Goal: Task Accomplishment & Management: Manage account settings

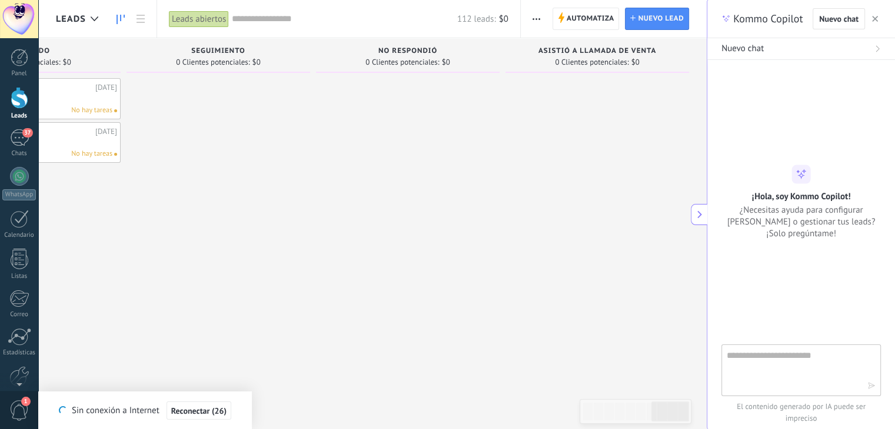
click at [12, 105] on div at bounding box center [20, 98] width 18 height 22
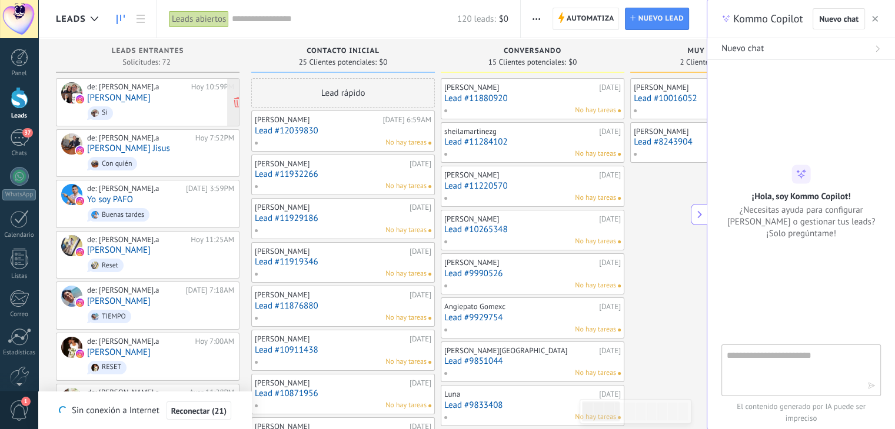
click at [139, 101] on link "[PERSON_NAME]" at bounding box center [119, 98] width 64 height 10
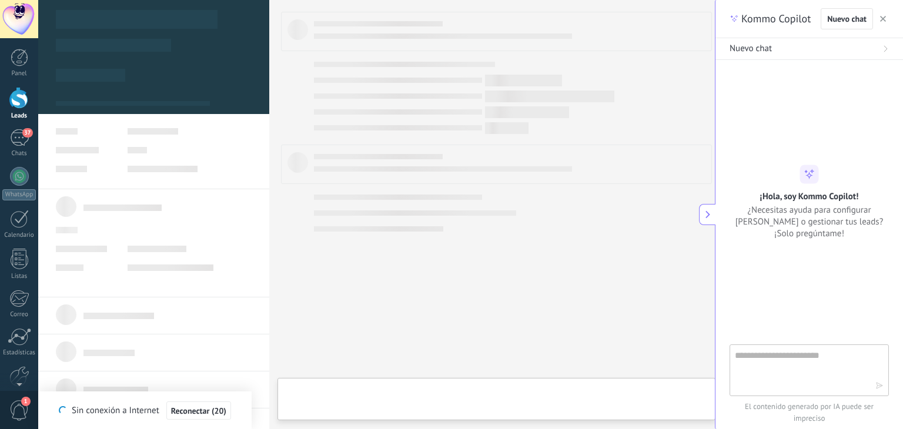
type textarea "**********"
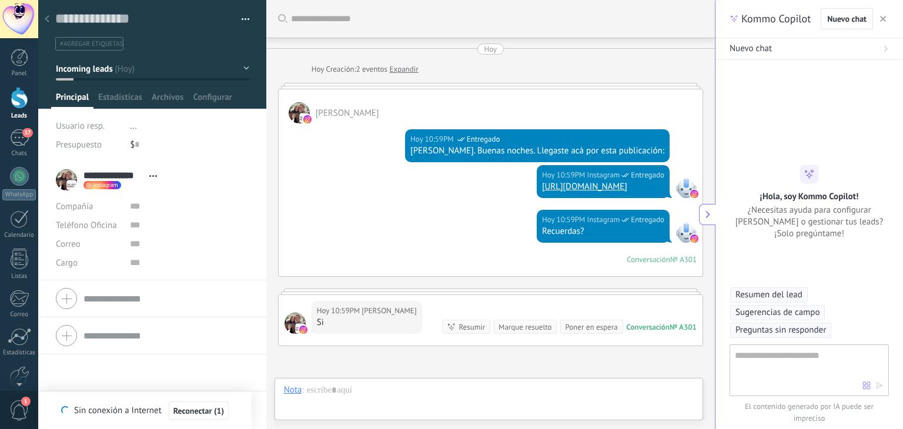
scroll to position [121, 0]
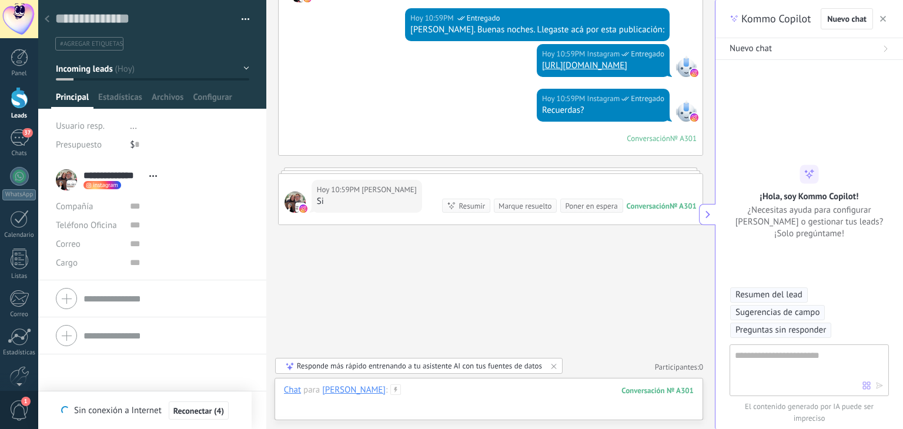
click at [336, 415] on div at bounding box center [489, 402] width 410 height 35
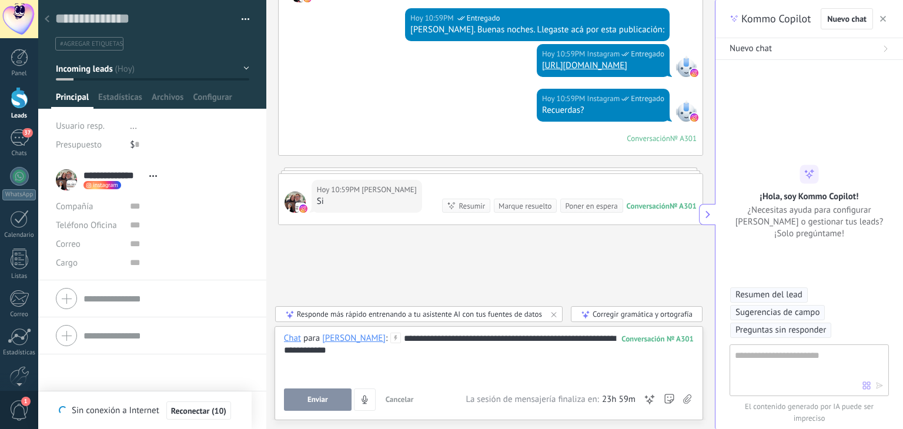
click at [379, 356] on div at bounding box center [489, 362] width 411 height 12
click at [325, 405] on button "Enviar" at bounding box center [318, 400] width 68 height 22
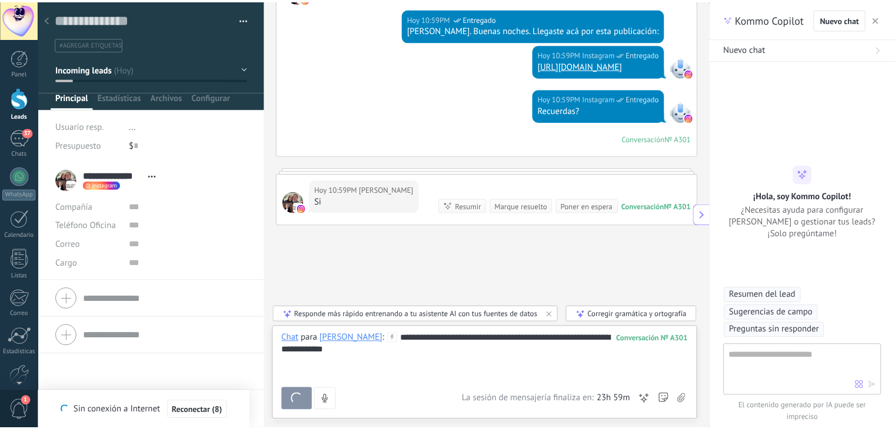
scroll to position [188, 0]
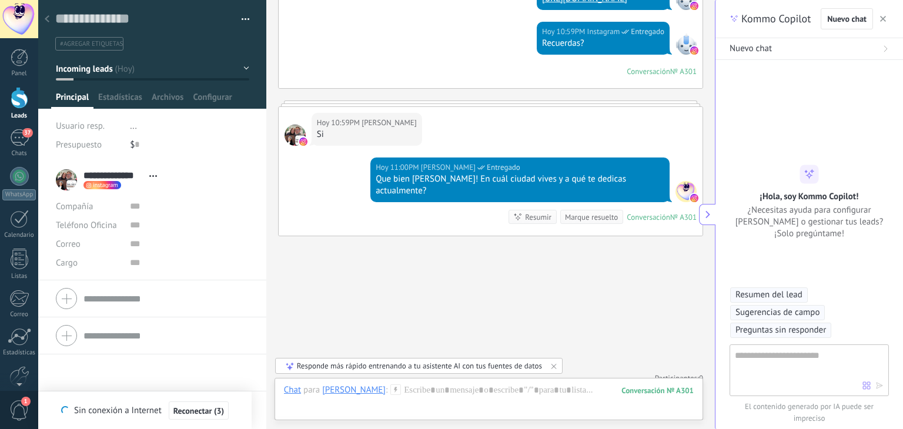
click at [14, 98] on div at bounding box center [20, 98] width 18 height 22
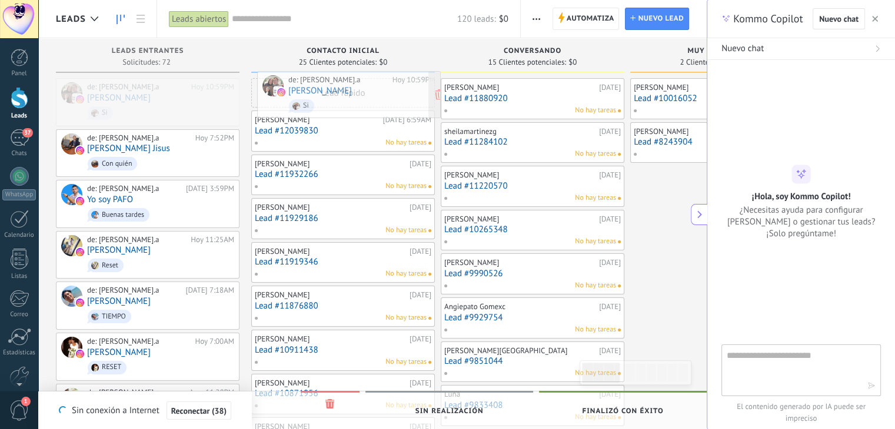
drag, startPoint x: 138, startPoint y: 105, endPoint x: 339, endPoint y: 98, distance: 201.3
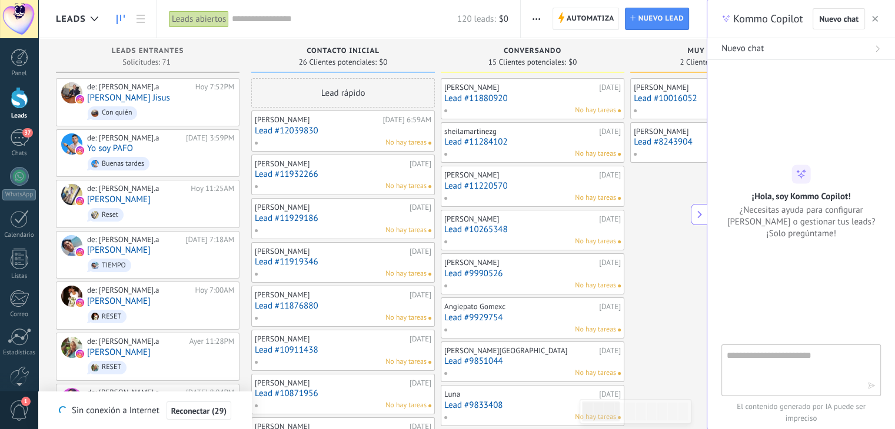
click at [353, 94] on div "Lead rápido" at bounding box center [343, 92] width 184 height 29
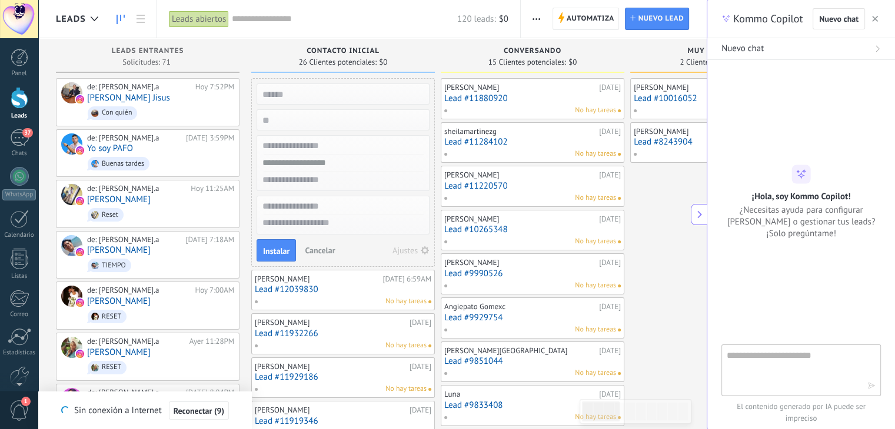
click at [328, 245] on span "Cancelar" at bounding box center [320, 250] width 30 height 11
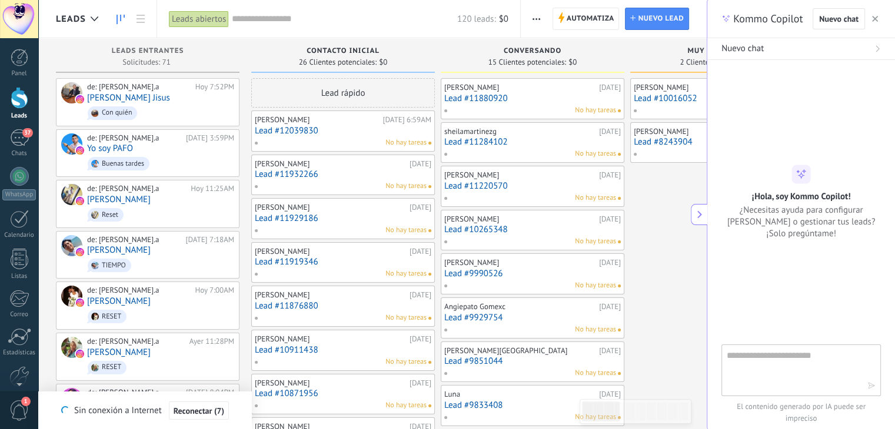
click at [443, 38] on div "Conversando 15 Clientes potenciales: $0" at bounding box center [533, 55] width 184 height 35
click at [21, 154] on div "Chats" at bounding box center [19, 154] width 34 height 8
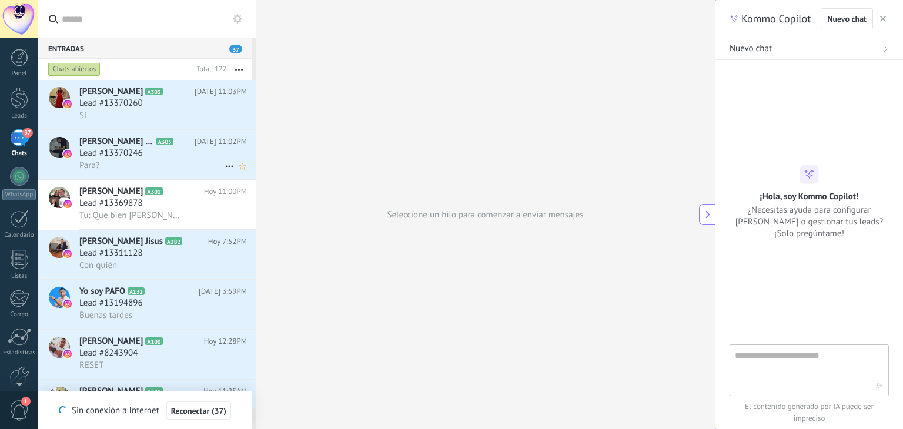
click at [120, 166] on div "Para?" at bounding box center [163, 165] width 168 height 12
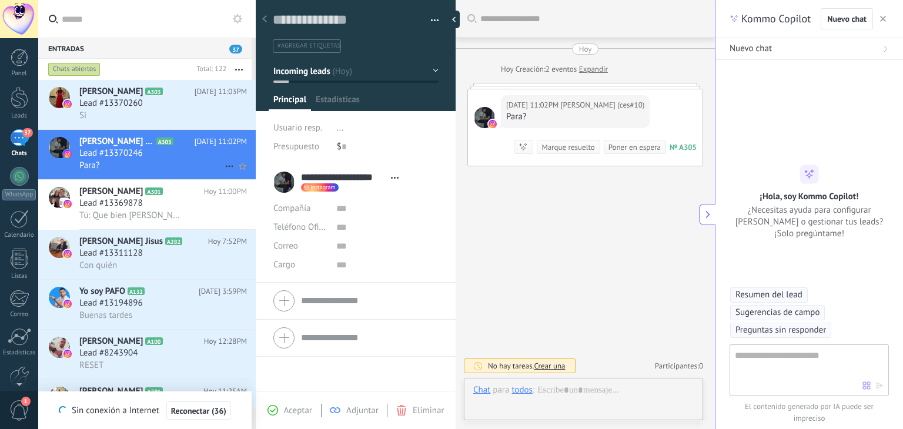
scroll to position [17, 0]
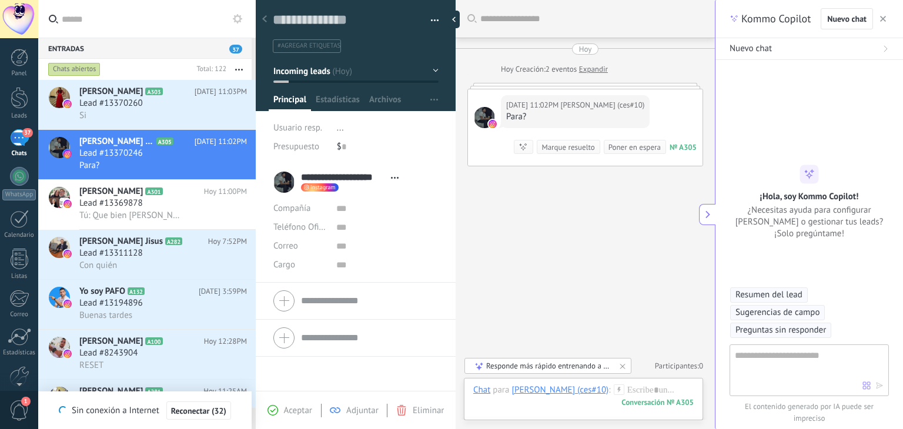
click at [651, 252] on div "Buscar Carga más Hoy Hoy Creación: 2 eventos Expandir Hoy 11:02PM Cesar Oyola (…" at bounding box center [585, 214] width 259 height 429
click at [159, 104] on div "Lead #13370260" at bounding box center [163, 104] width 168 height 12
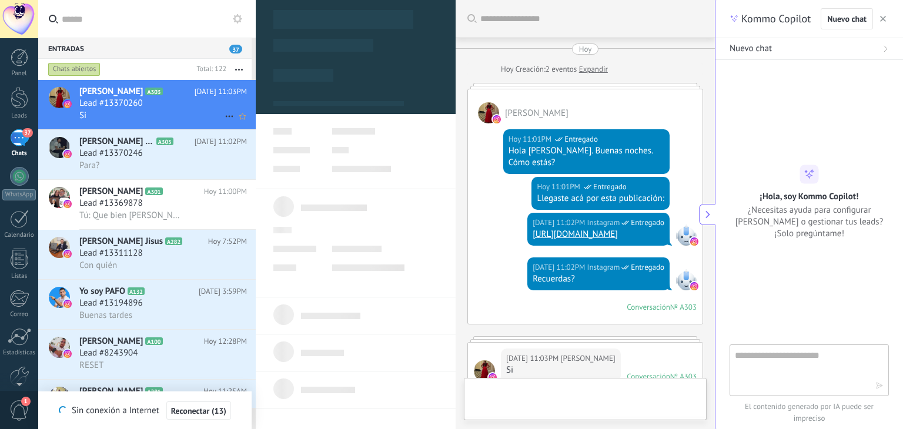
type textarea "**********"
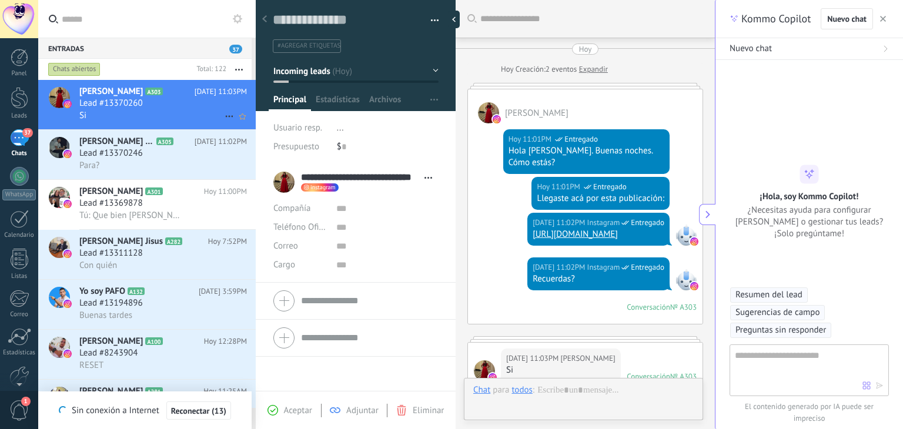
scroll to position [17, 0]
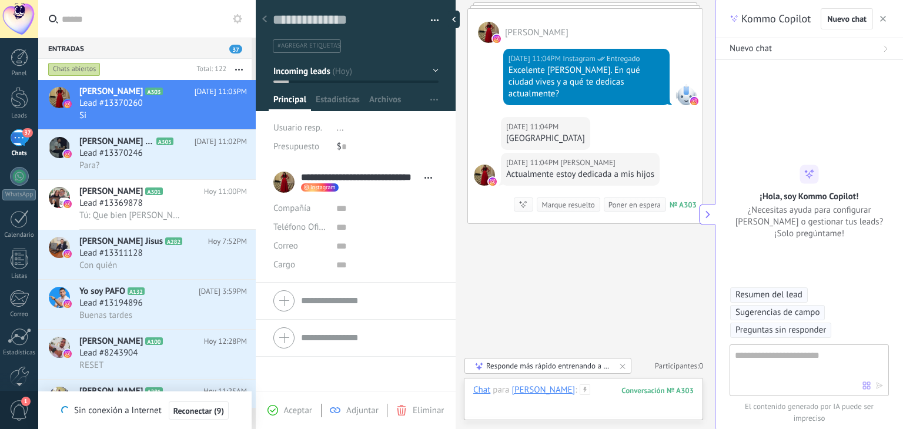
click at [495, 411] on div at bounding box center [592, 402] width 239 height 35
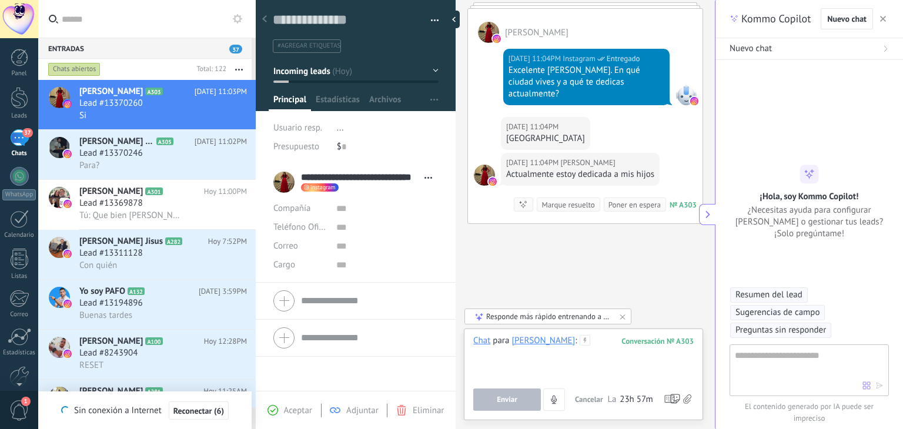
click at [666, 338] on div at bounding box center [592, 357] width 239 height 45
click at [518, 411] on button "Enviar" at bounding box center [507, 400] width 68 height 22
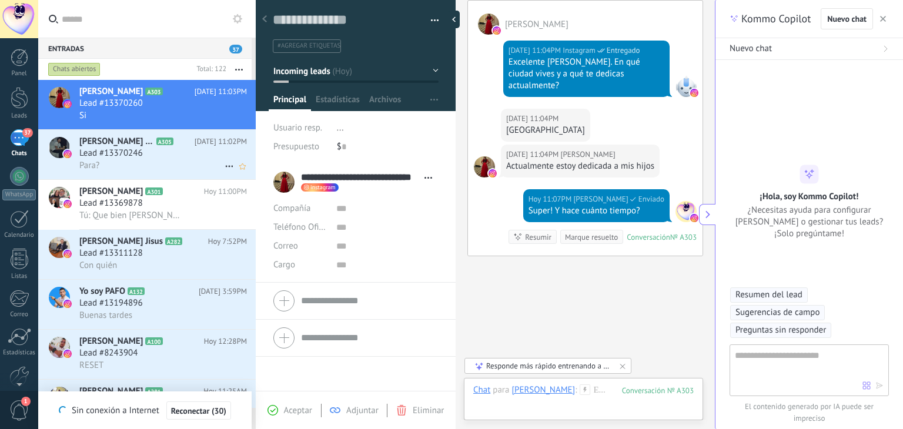
scroll to position [452, 0]
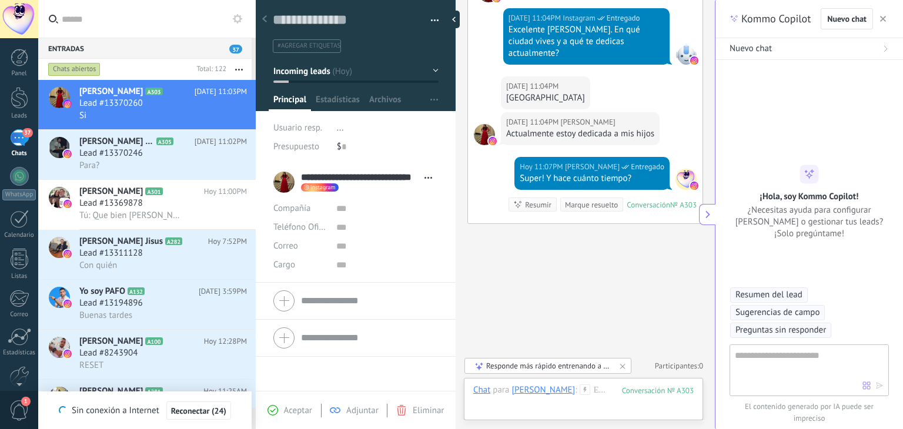
click at [152, 18] on input "text" at bounding box center [154, 19] width 185 height 38
click at [21, 94] on div at bounding box center [20, 98] width 18 height 22
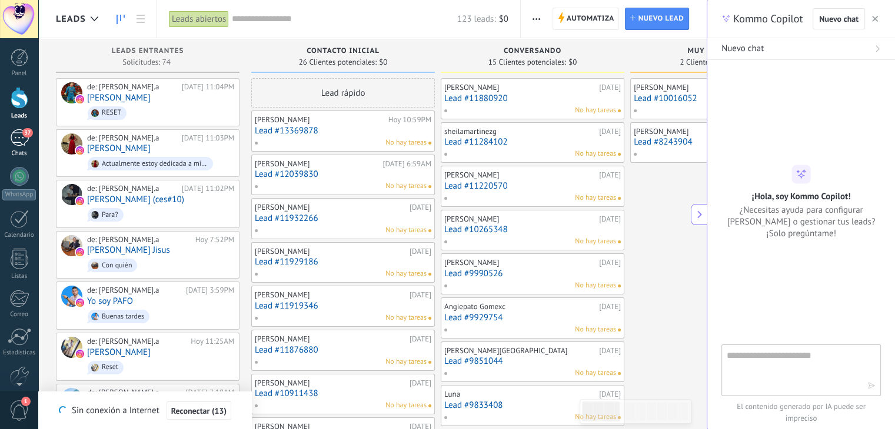
click at [18, 143] on div "37" at bounding box center [19, 137] width 19 height 17
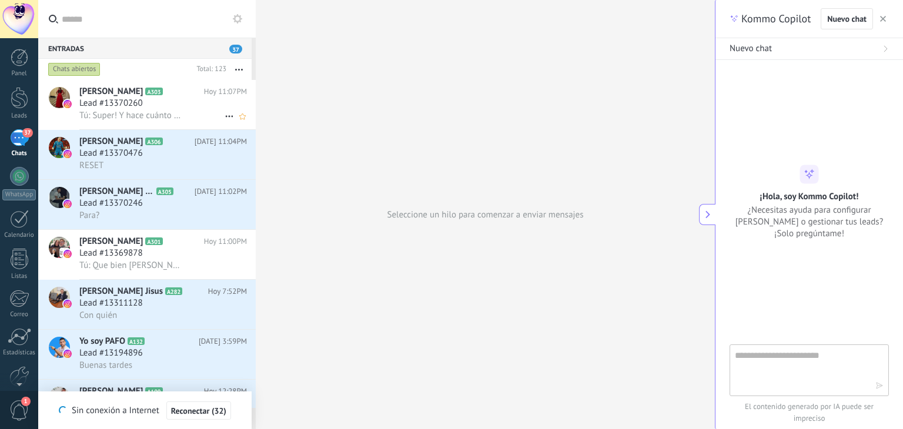
click at [193, 111] on div "Tú: Super! Y hace cuánto tiempo?" at bounding box center [163, 115] width 168 height 12
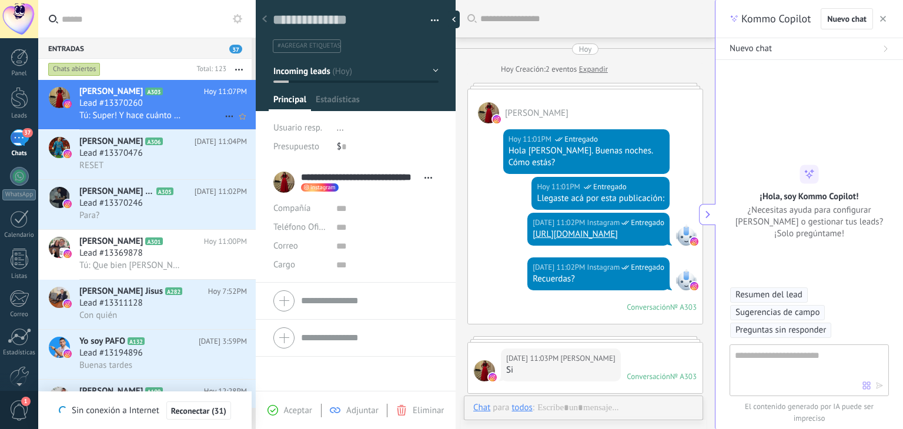
scroll to position [475, 0]
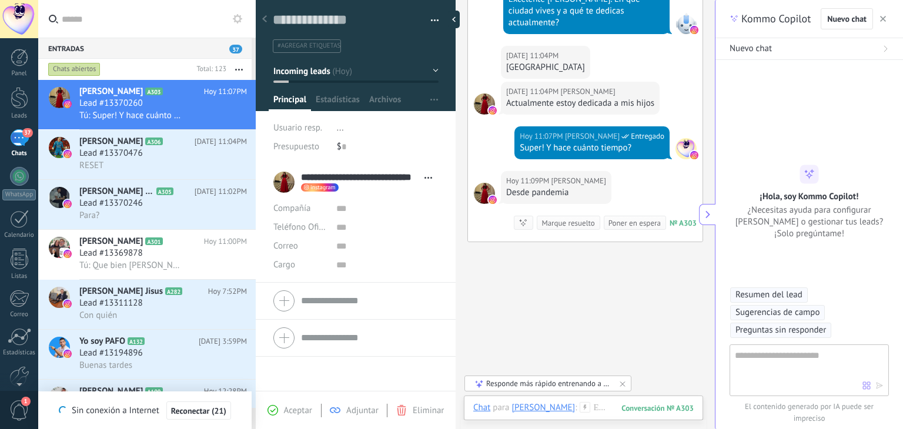
click at [14, 136] on div "37" at bounding box center [19, 137] width 19 height 17
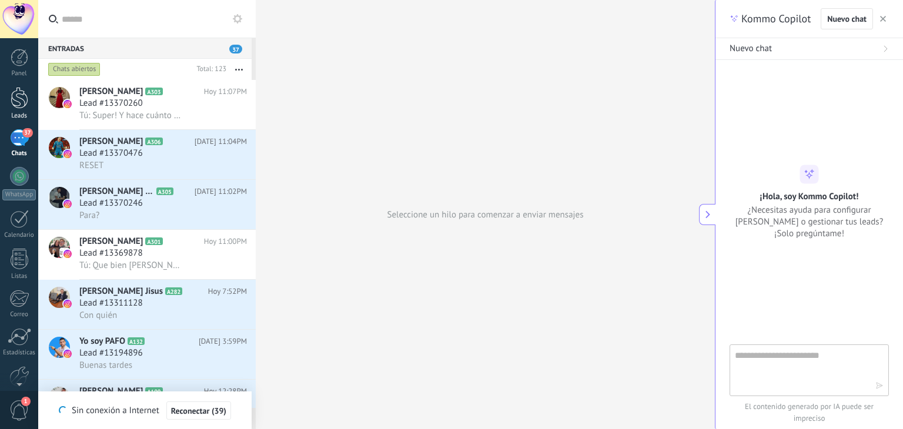
click at [22, 109] on link "Leads" at bounding box center [19, 103] width 38 height 33
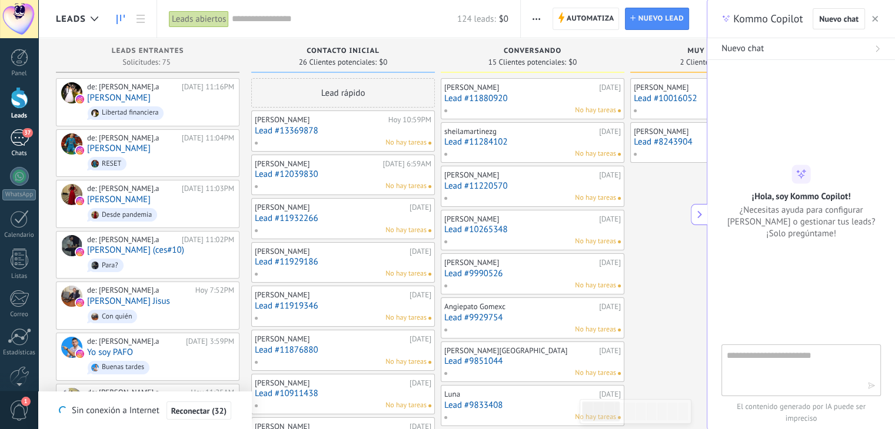
click at [18, 139] on div "37" at bounding box center [19, 137] width 19 height 17
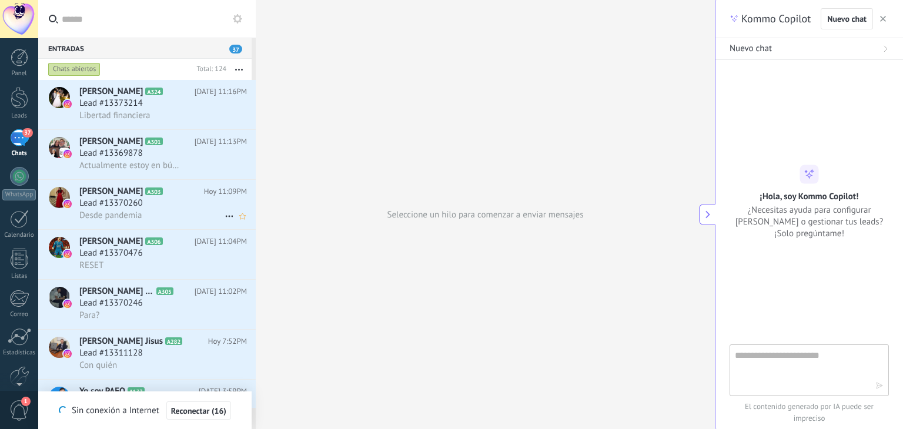
click at [127, 214] on span "Desde pandemia" at bounding box center [110, 215] width 63 height 11
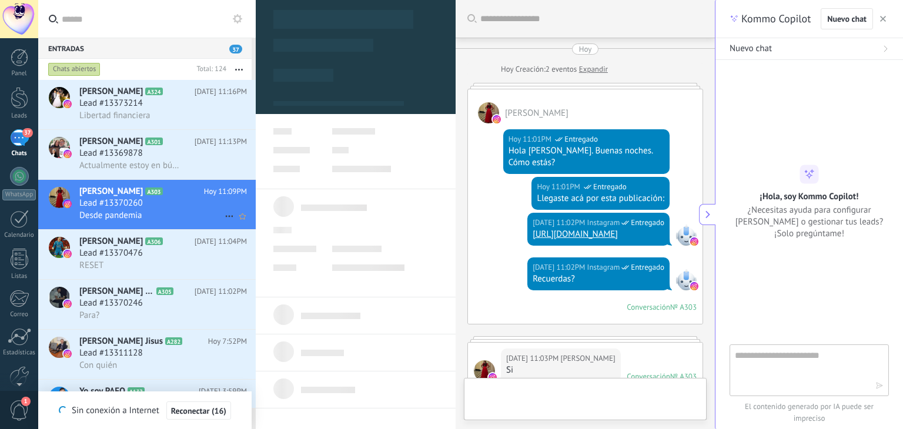
type textarea "**********"
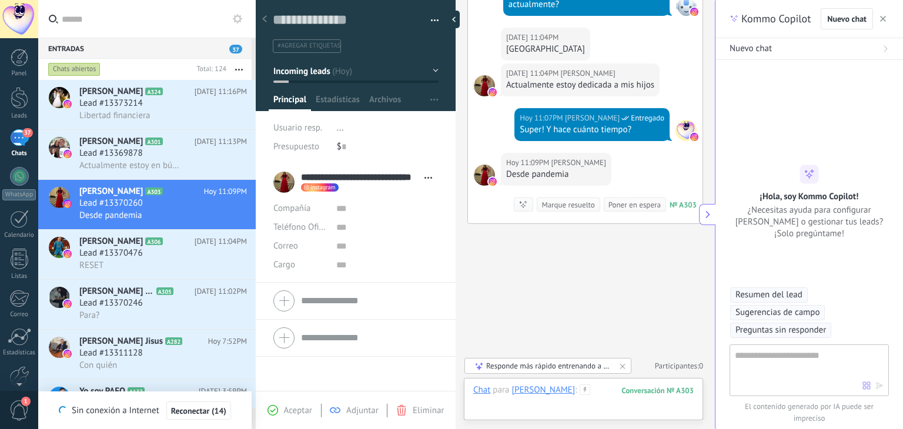
click at [510, 403] on div at bounding box center [592, 402] width 239 height 35
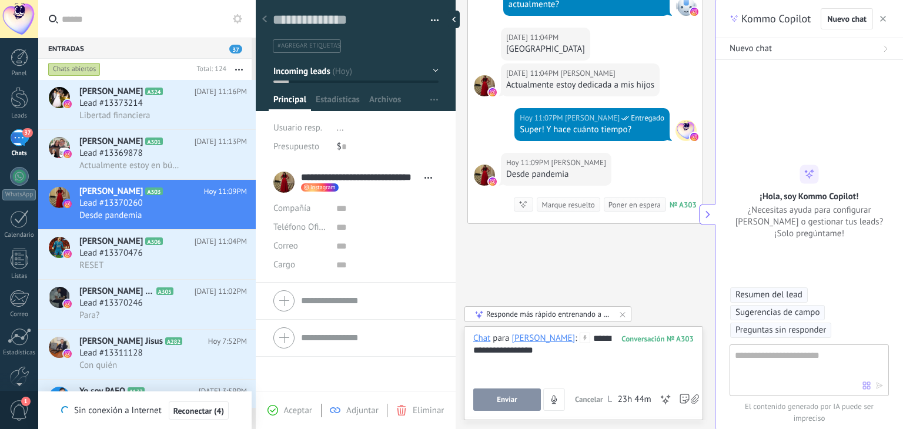
click at [510, 403] on span "Enviar" at bounding box center [507, 400] width 21 height 8
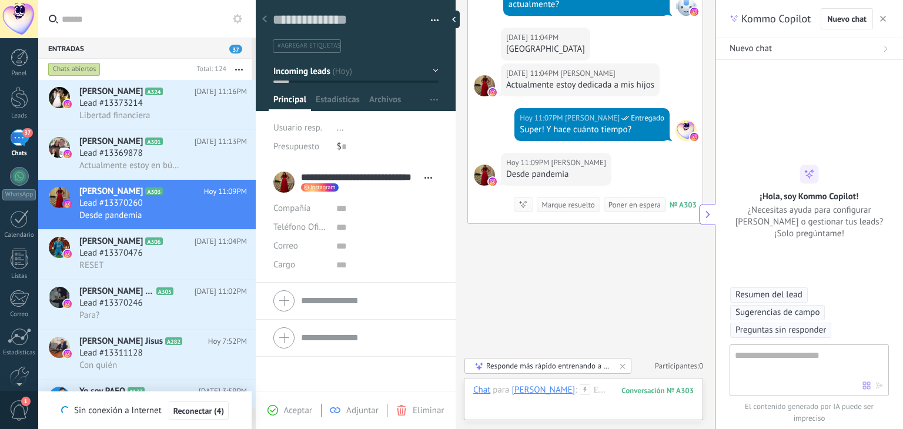
scroll to position [542, 0]
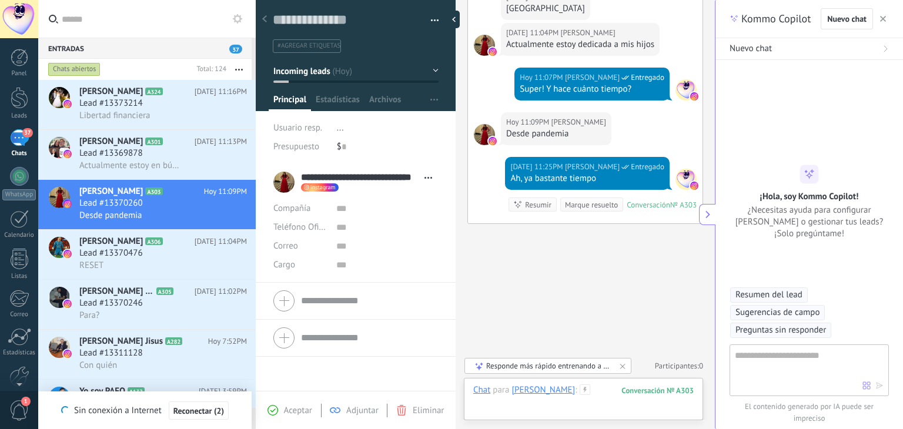
click at [483, 405] on div at bounding box center [592, 402] width 239 height 35
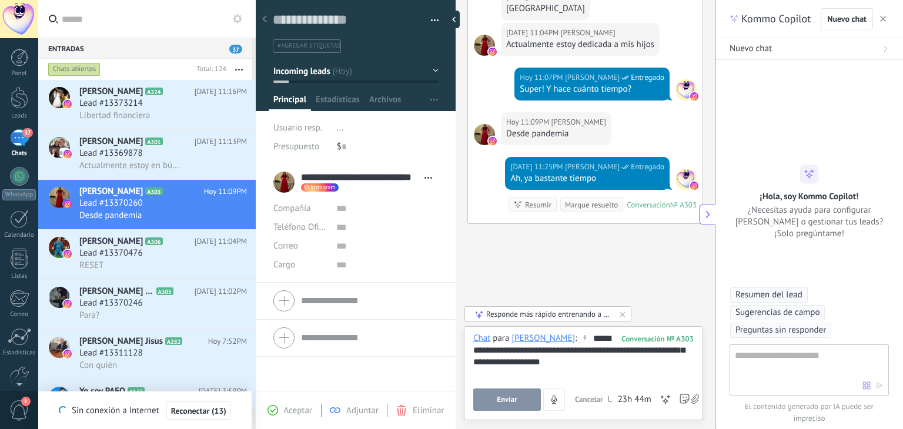
click at [528, 392] on button "Enviar" at bounding box center [507, 400] width 68 height 22
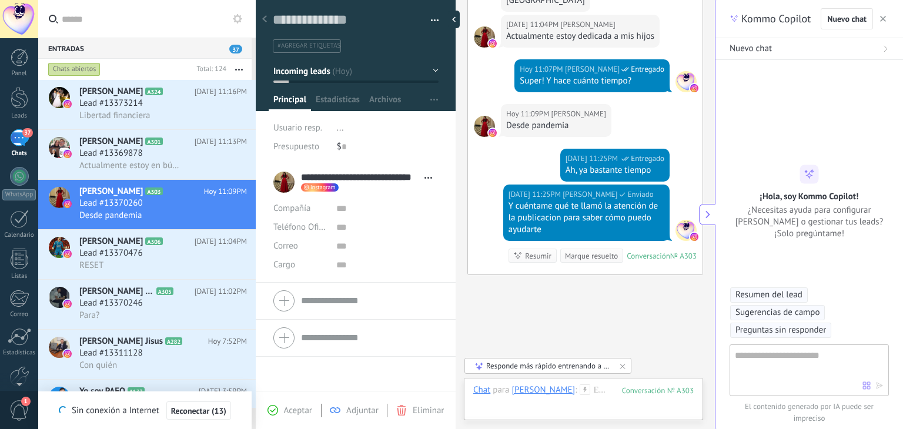
scroll to position [601, 0]
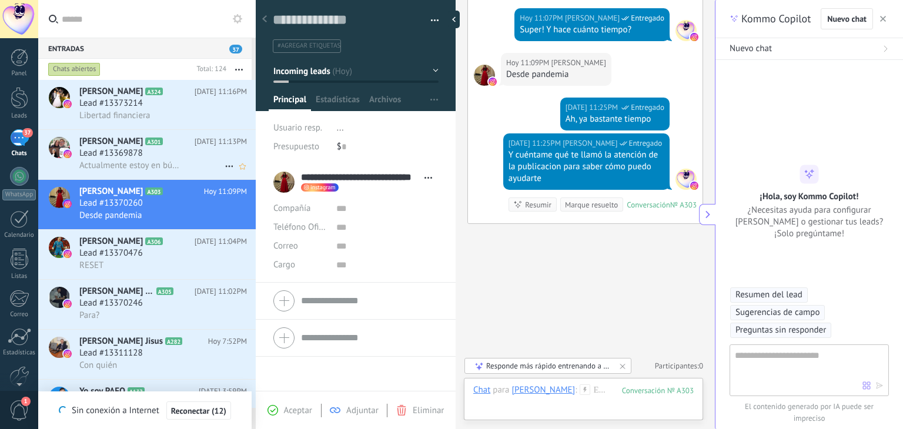
click at [118, 162] on span "Actualmente estoy en búsqueda de empleo" at bounding box center [130, 165] width 103 height 11
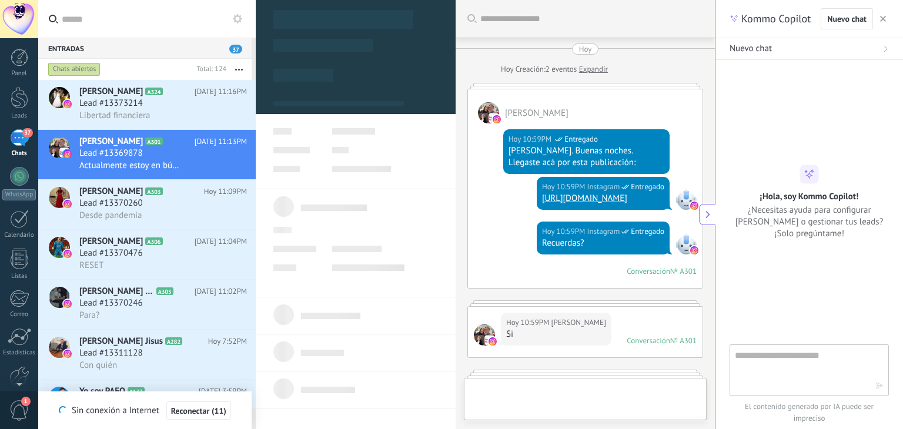
type textarea "**********"
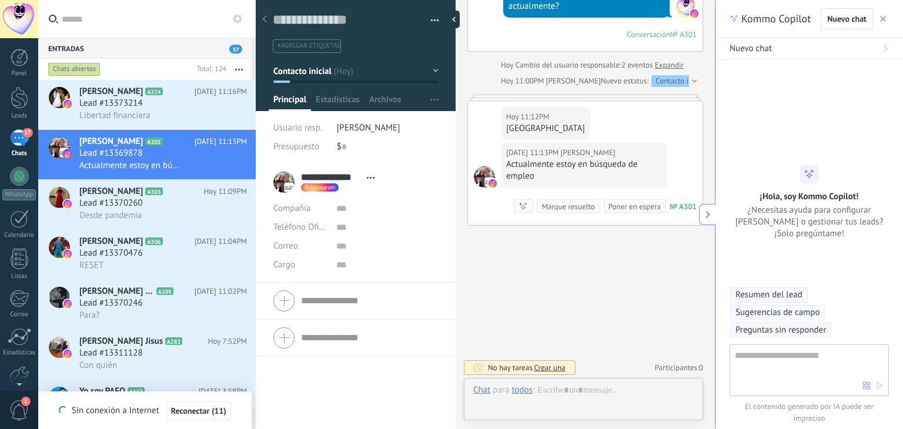
scroll to position [17, 0]
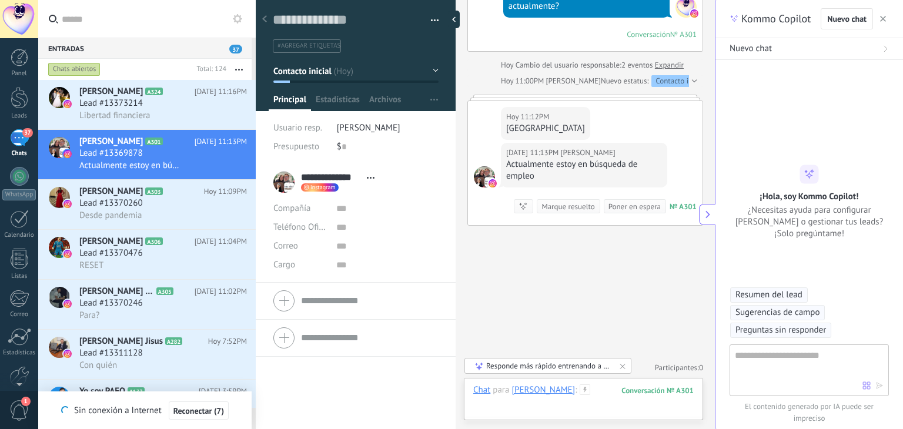
click at [538, 408] on div at bounding box center [583, 402] width 221 height 35
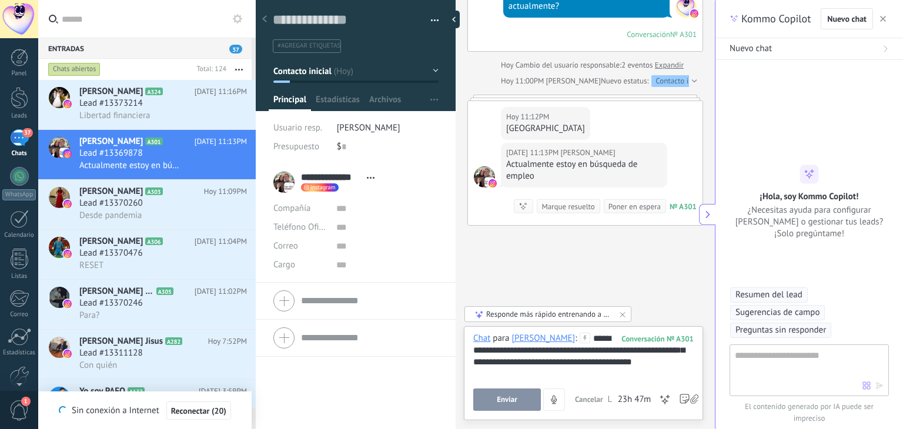
click at [515, 401] on span "Enviar" at bounding box center [507, 400] width 21 height 8
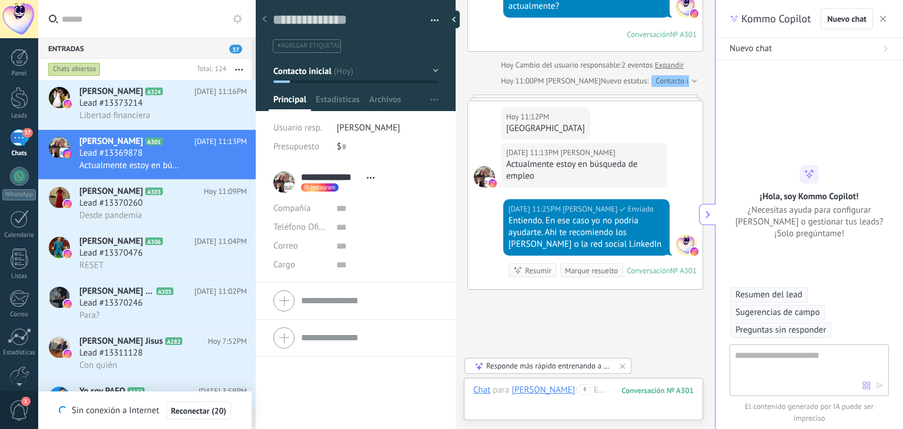
scroll to position [519, 0]
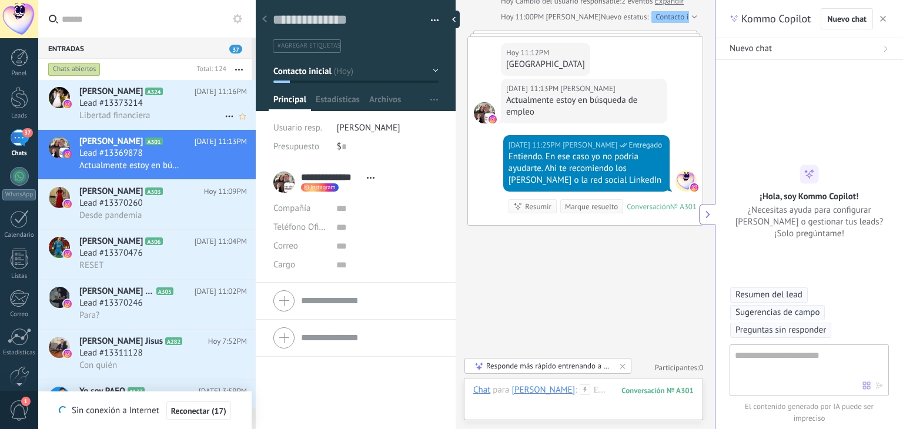
click at [111, 108] on span "Lead #13373214" at bounding box center [111, 104] width 64 height 12
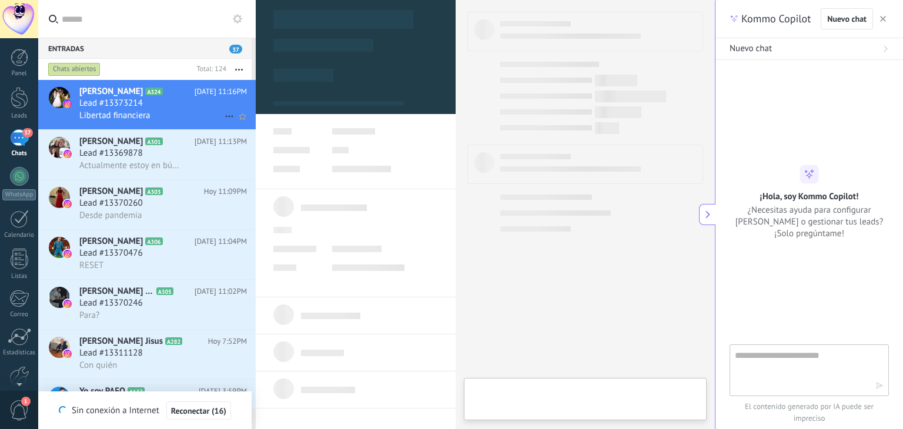
scroll to position [17, 0]
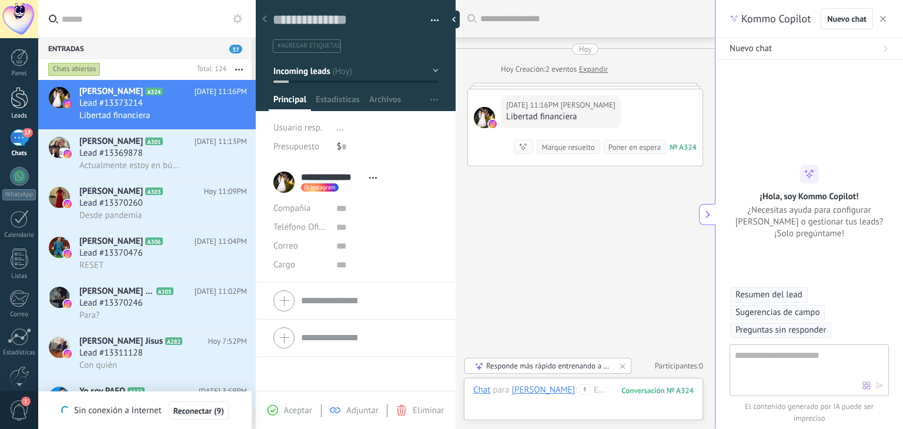
click at [16, 99] on div at bounding box center [20, 98] width 18 height 22
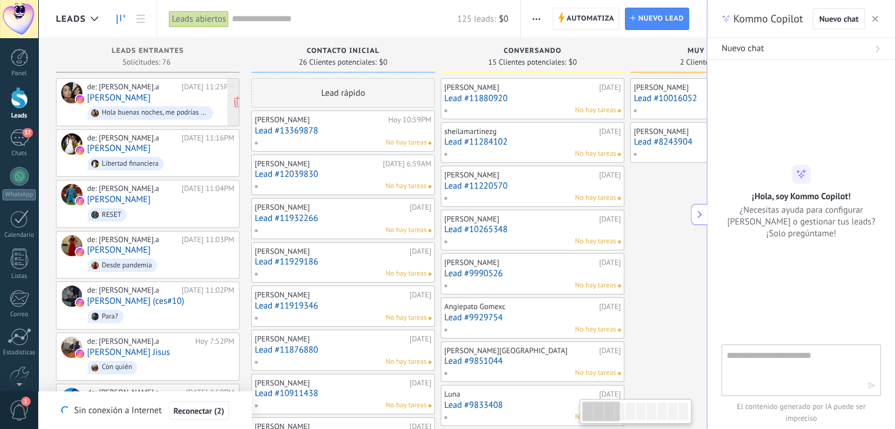
click at [136, 100] on link "[PERSON_NAME]" at bounding box center [119, 98] width 64 height 10
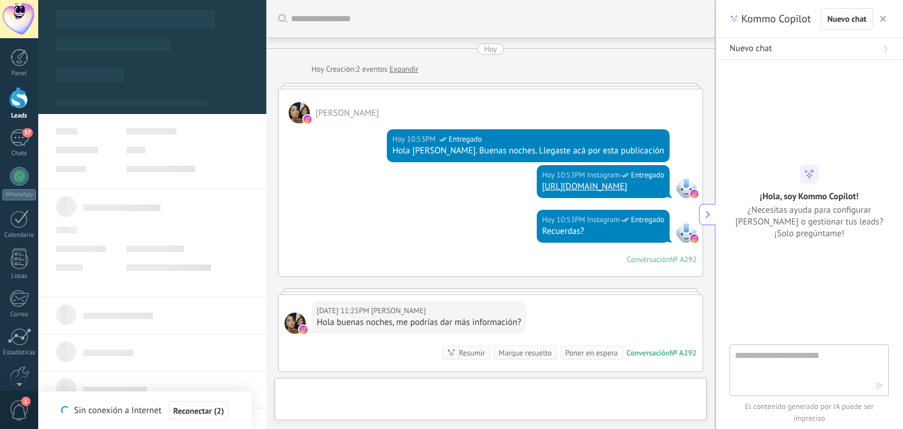
scroll to position [159, 0]
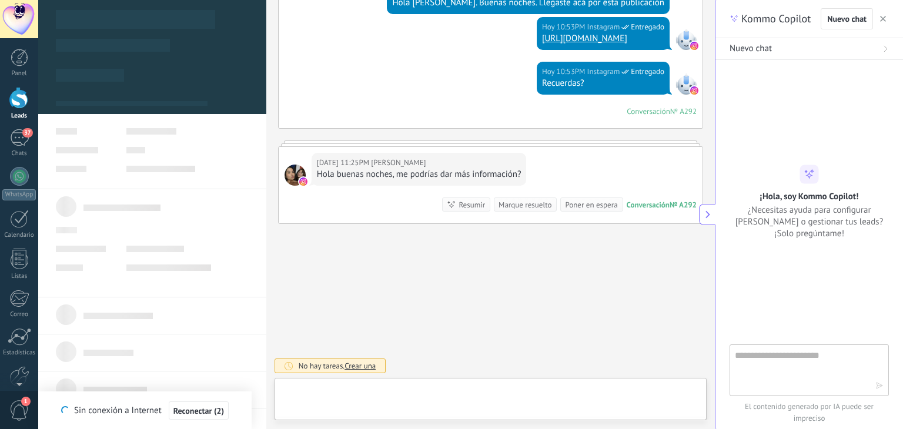
type textarea "**********"
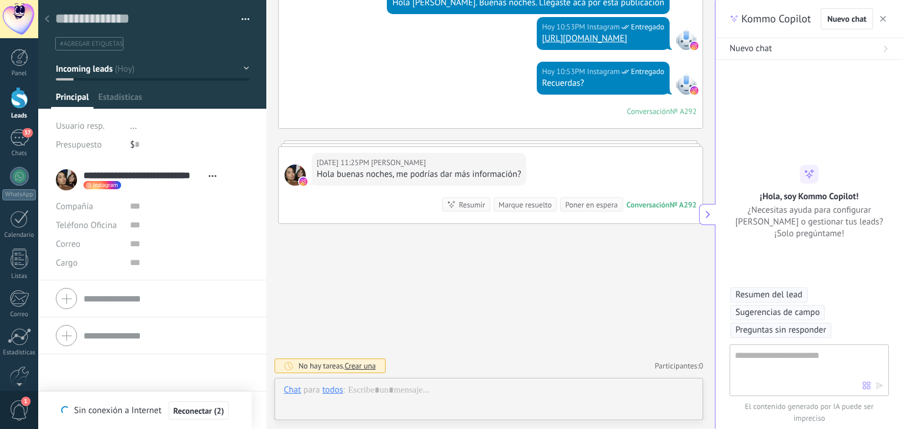
scroll to position [17, 0]
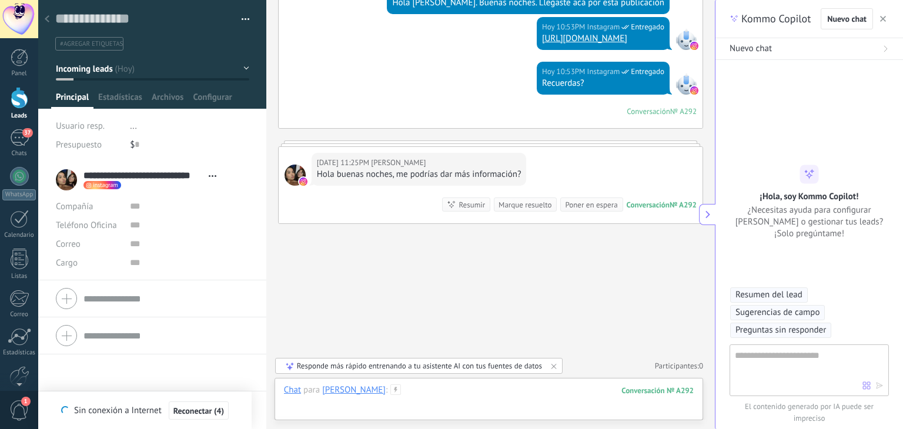
click at [502, 394] on div at bounding box center [489, 402] width 410 height 35
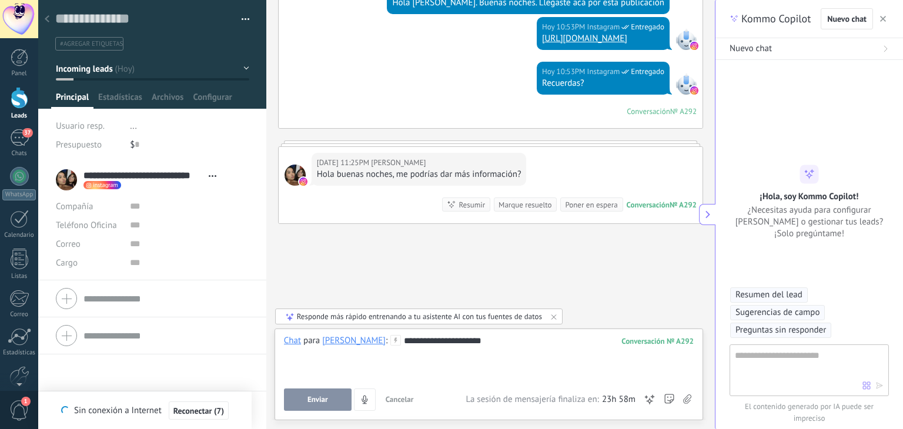
click at [528, 342] on div "**********" at bounding box center [489, 357] width 411 height 45
click at [323, 394] on button "Enviar" at bounding box center [318, 400] width 68 height 22
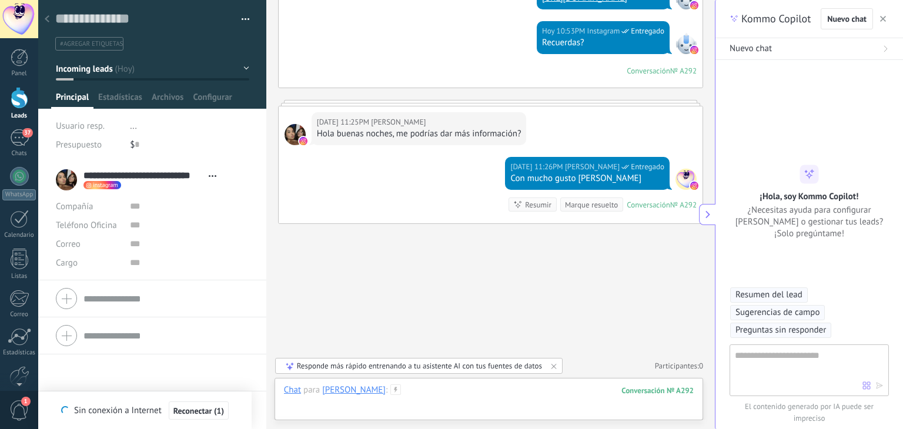
click at [355, 408] on div at bounding box center [489, 402] width 410 height 35
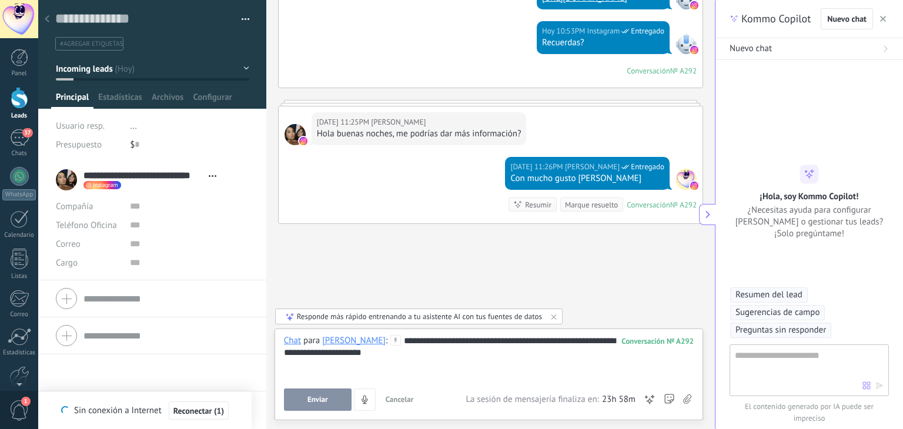
click at [332, 395] on button "Enviar" at bounding box center [318, 400] width 68 height 22
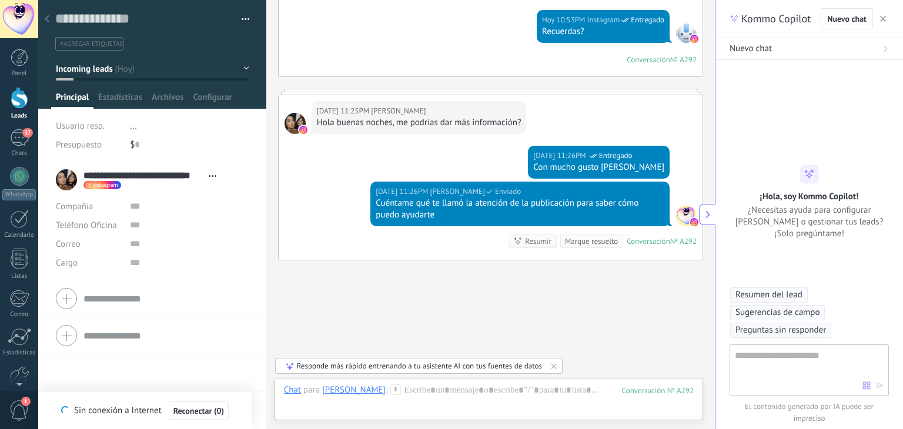
scroll to position [247, 0]
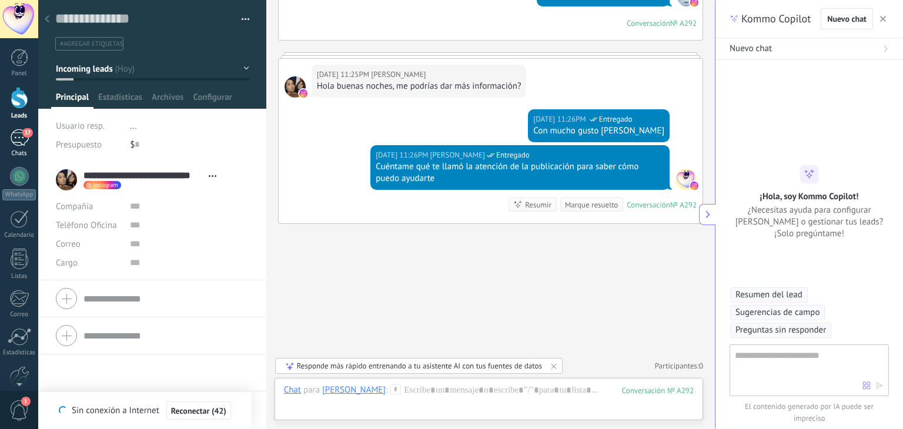
click at [21, 145] on div "37" at bounding box center [19, 137] width 19 height 17
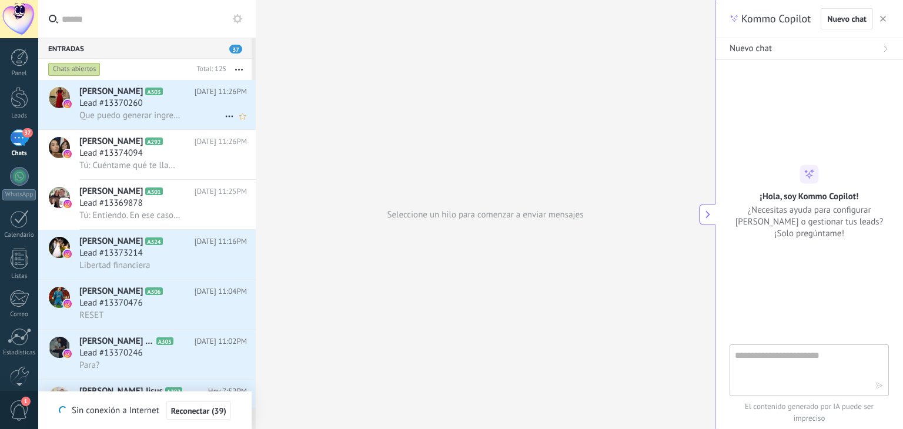
click at [159, 107] on div "Lead #13370260" at bounding box center [163, 104] width 168 height 12
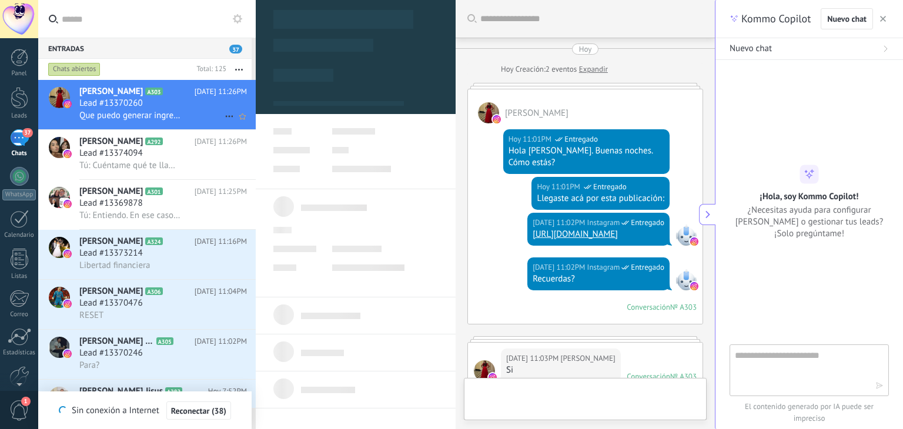
type textarea "**********"
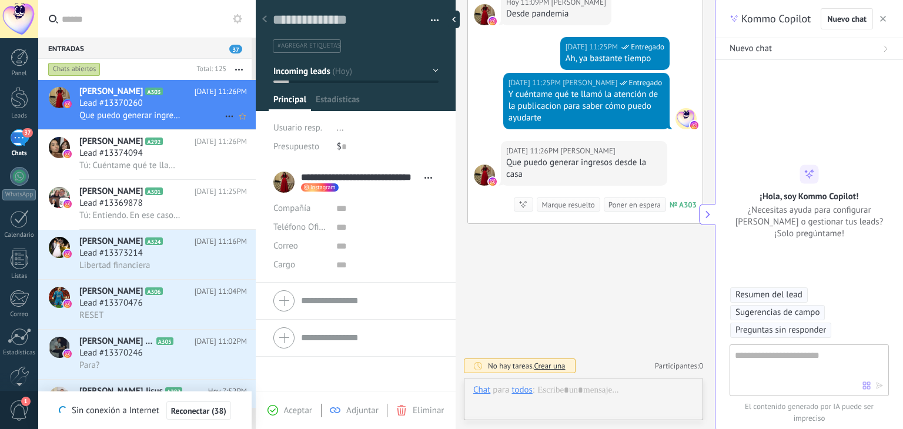
scroll to position [17, 0]
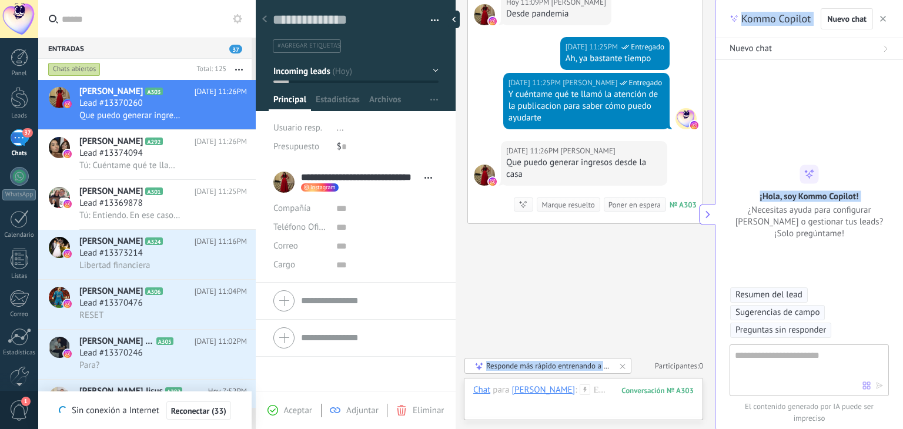
drag, startPoint x: 711, startPoint y: 283, endPoint x: 718, endPoint y: 201, distance: 82.1
click at [718, 0] on div "Entradas 37 Chats abiertos Total: 125 Silenciar Acciones múltiples Ordenar Más …" at bounding box center [470, 0] width 865 height 0
click at [529, 405] on div at bounding box center [592, 402] width 239 height 35
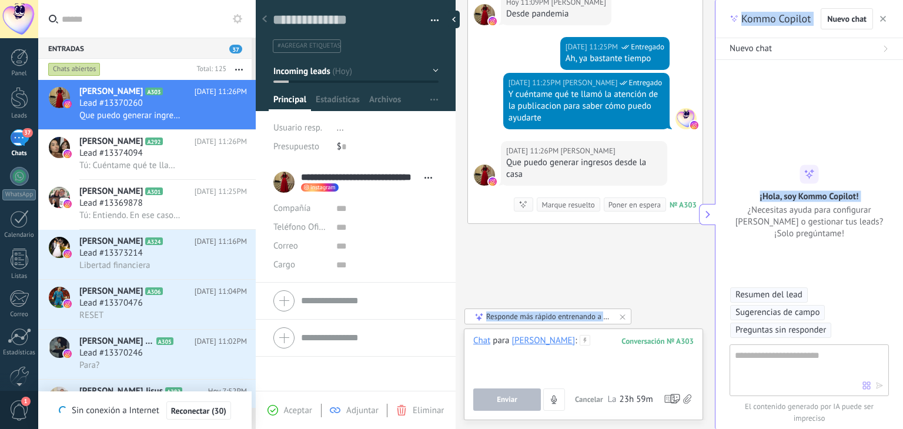
click at [663, 337] on div at bounding box center [592, 357] width 239 height 45
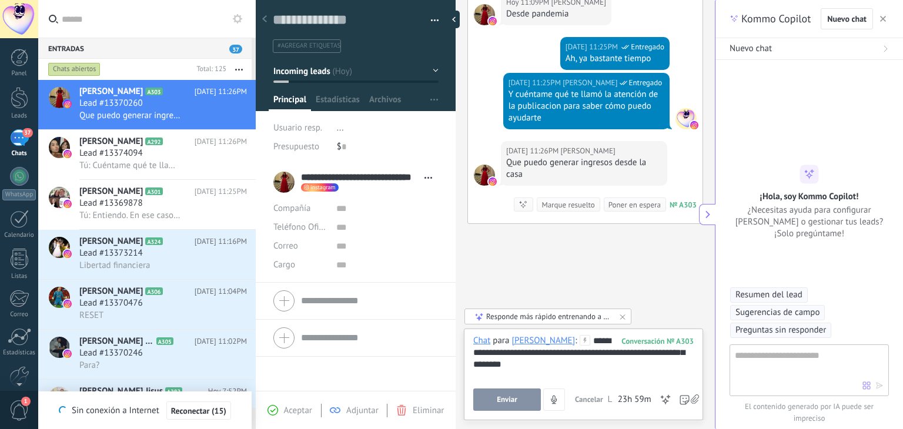
click at [501, 397] on span "Enviar" at bounding box center [507, 400] width 21 height 8
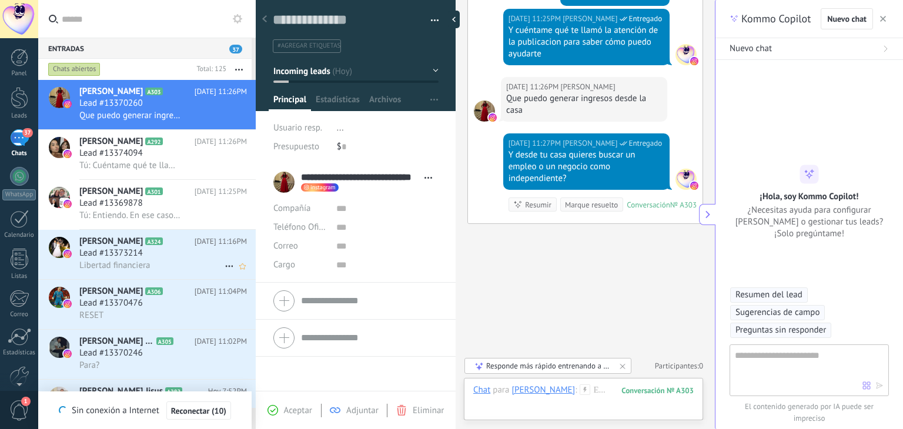
click at [136, 259] on span "Lead #13373214" at bounding box center [111, 254] width 64 height 12
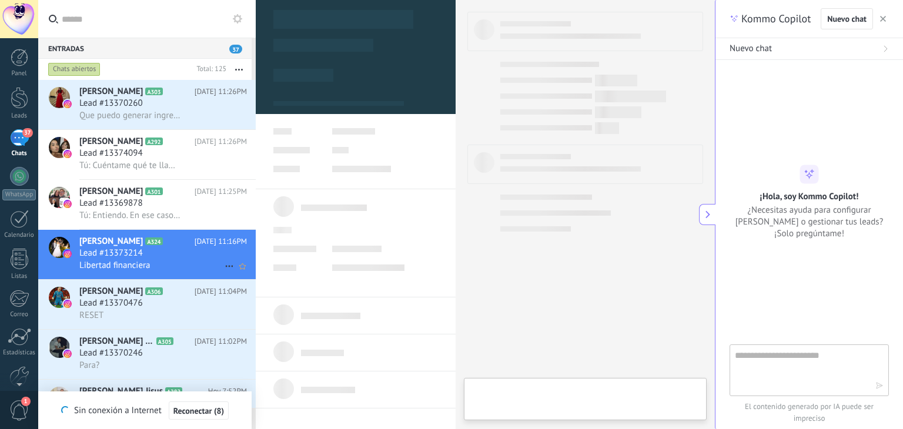
type textarea "**********"
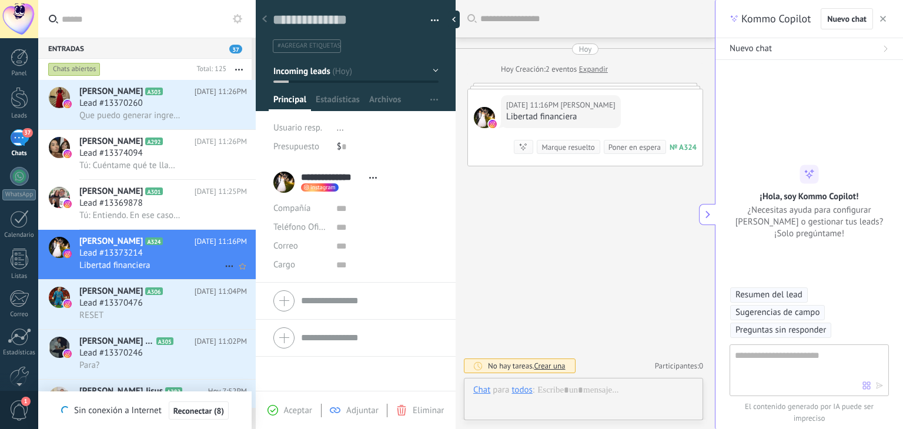
scroll to position [17, 0]
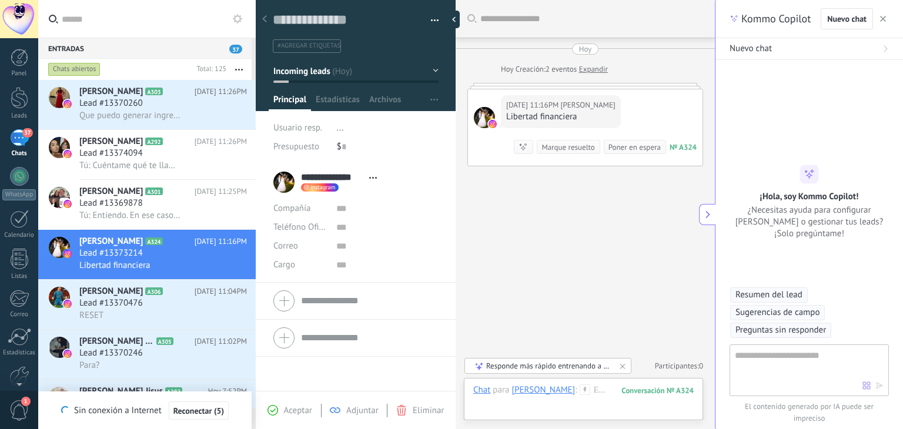
click at [609, 196] on div "Buscar Carga más Hoy Hoy Creación: 2 eventos Expandir Hoy 11:16PM Iván Salamanc…" at bounding box center [585, 214] width 259 height 429
click at [562, 368] on div "Responde más rápido entrenando a tu asistente AI con tus fuentes de datos" at bounding box center [548, 366] width 125 height 10
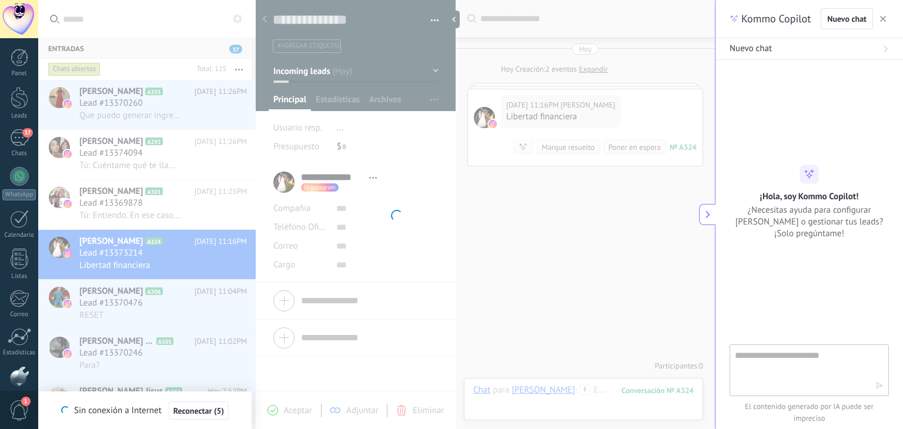
scroll to position [59, 0]
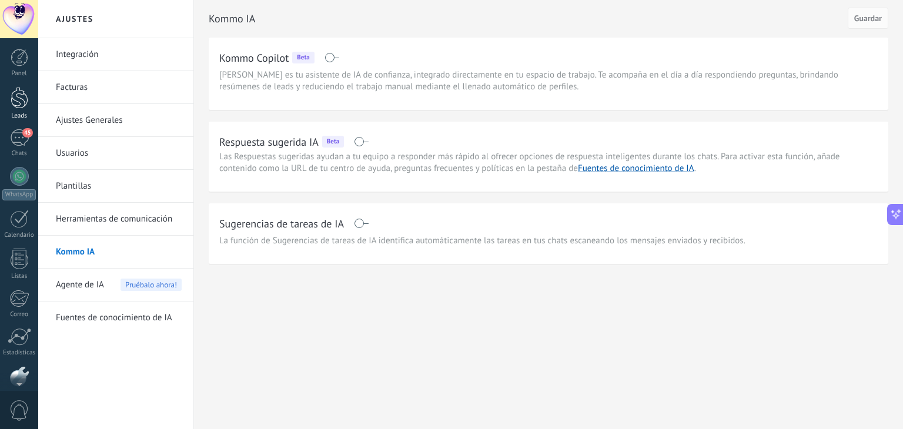
scroll to position [59, 0]
click at [14, 99] on div "Panel Leads 45 Chats WhatsApp Clientes" at bounding box center [19, 190] width 38 height 402
click at [19, 81] on div "45" at bounding box center [19, 78] width 19 height 17
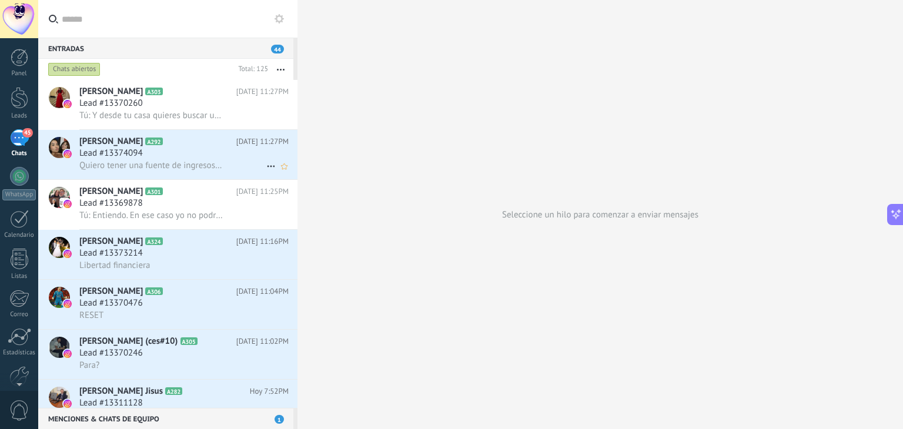
click at [184, 157] on div "Lead #13374094" at bounding box center [183, 154] width 209 height 12
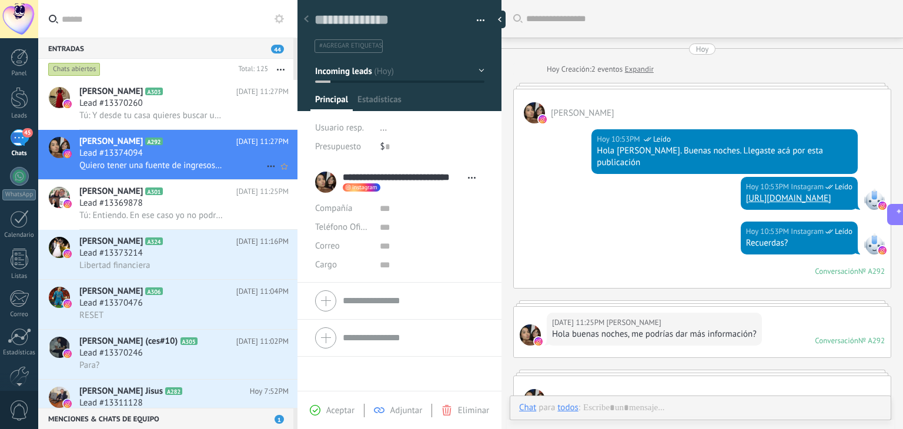
scroll to position [328, 0]
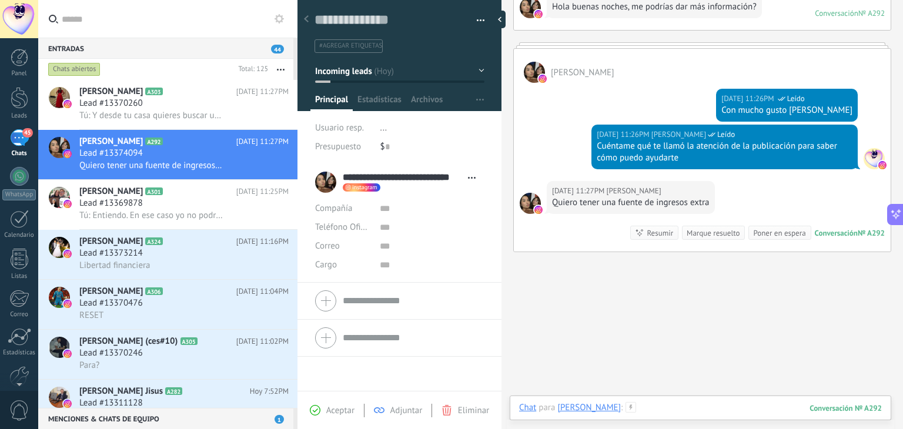
click at [705, 404] on div at bounding box center [700, 419] width 363 height 35
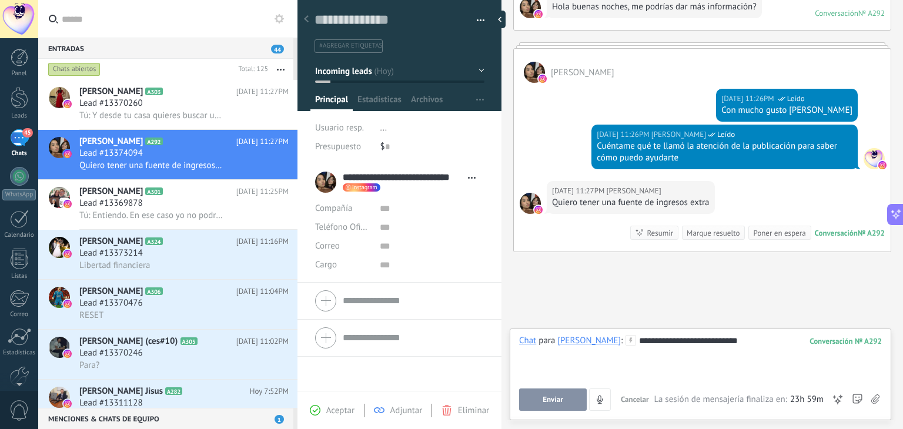
click at [691, 341] on div "**********" at bounding box center [700, 357] width 363 height 45
click at [551, 399] on span "Enviar" at bounding box center [553, 400] width 21 height 8
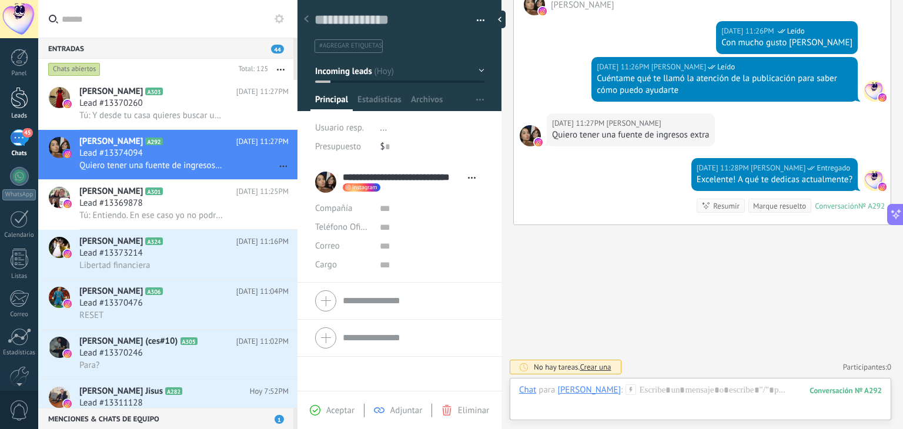
click at [21, 102] on div at bounding box center [20, 98] width 18 height 22
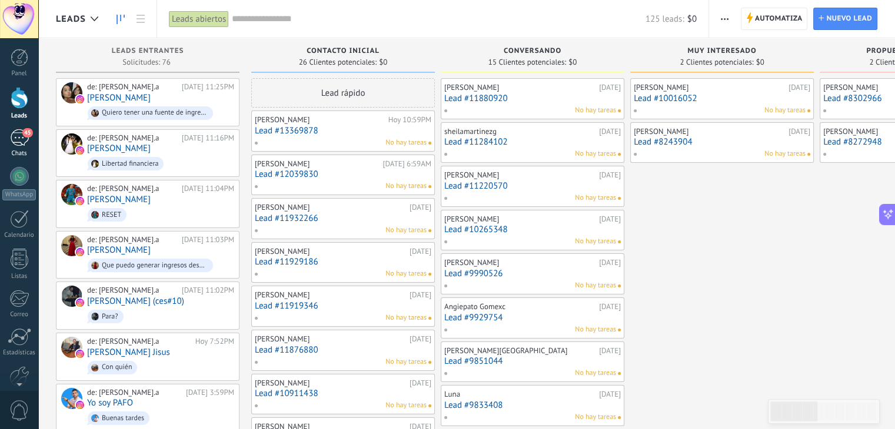
click at [11, 148] on link "45 Chats" at bounding box center [19, 143] width 38 height 28
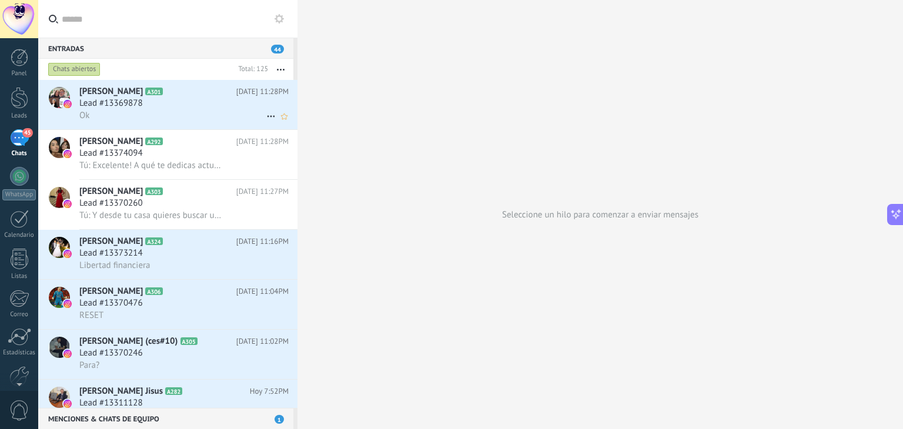
click at [125, 117] on div "Ok" at bounding box center [183, 115] width 209 height 12
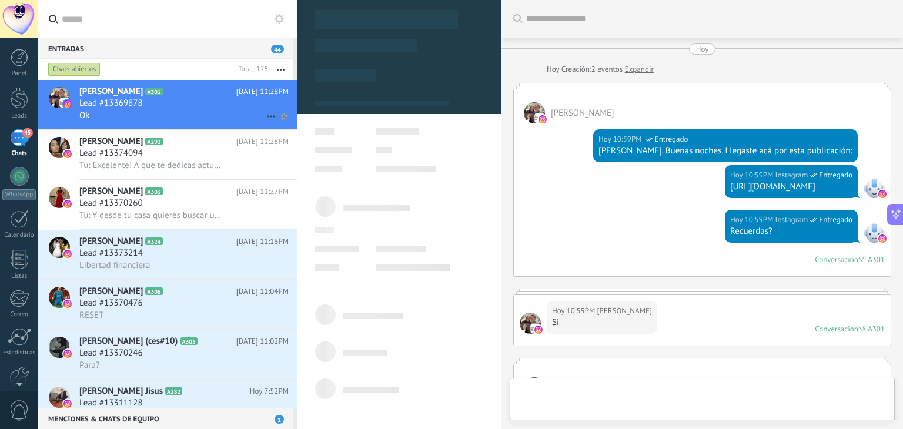
type textarea "**********"
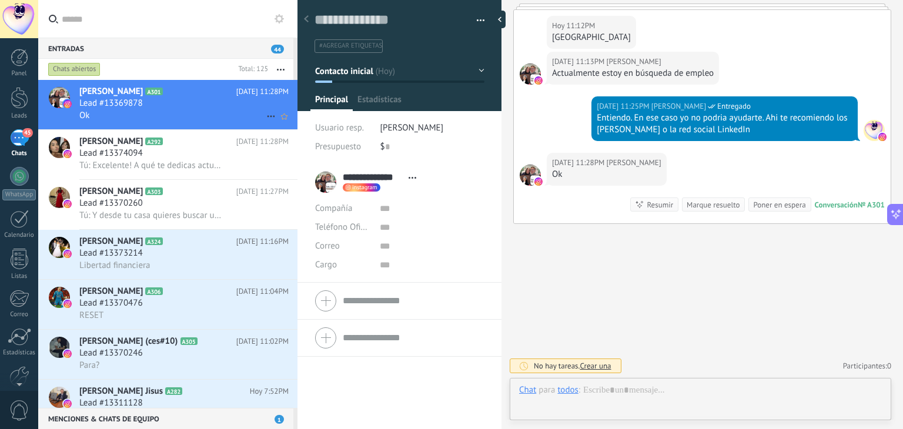
scroll to position [17, 0]
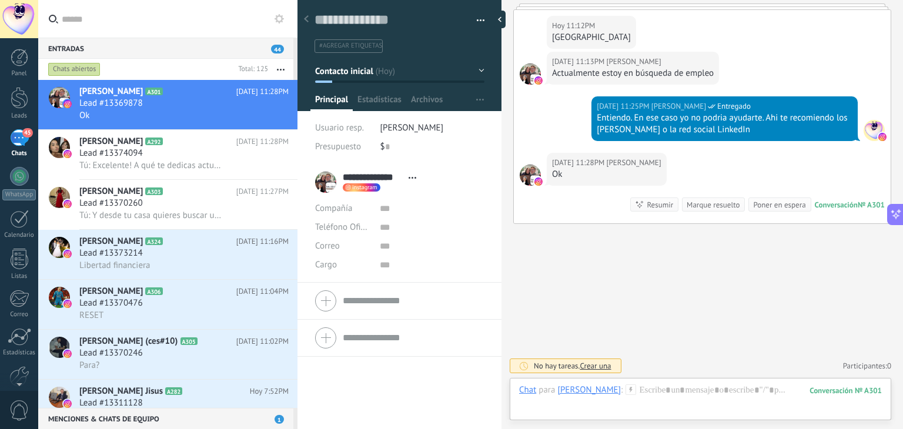
click at [586, 418] on div at bounding box center [701, 423] width 382 height 11
click at [663, 393] on div at bounding box center [700, 402] width 363 height 35
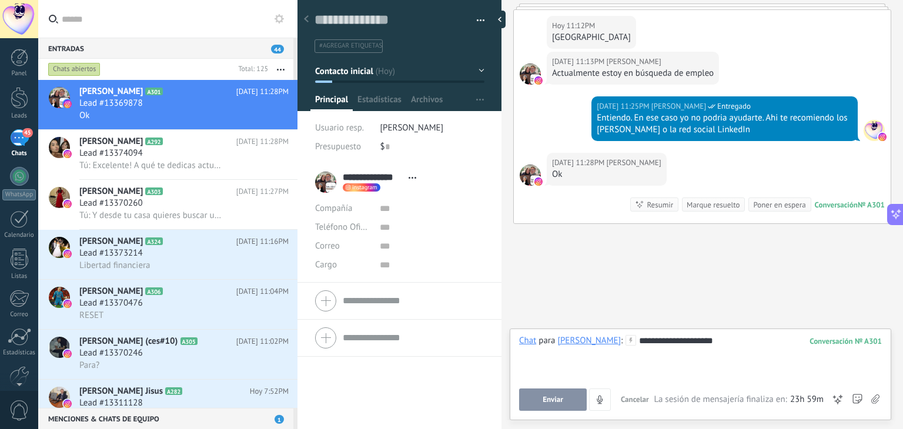
click at [558, 401] on span "Enviar" at bounding box center [553, 400] width 21 height 8
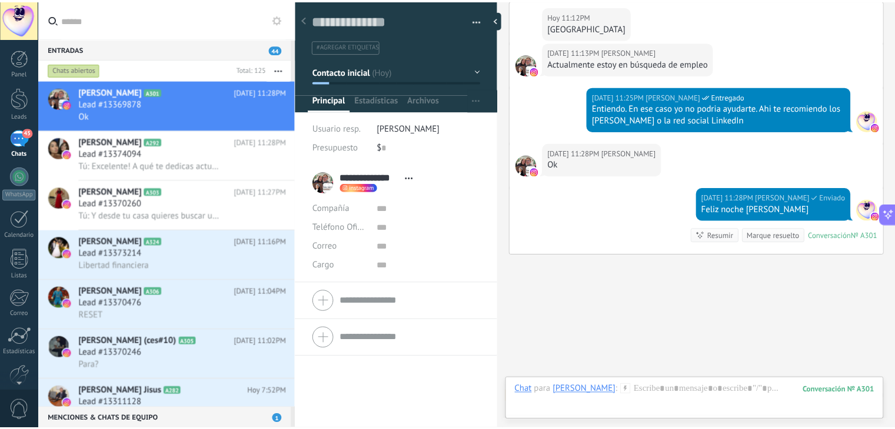
scroll to position [573, 0]
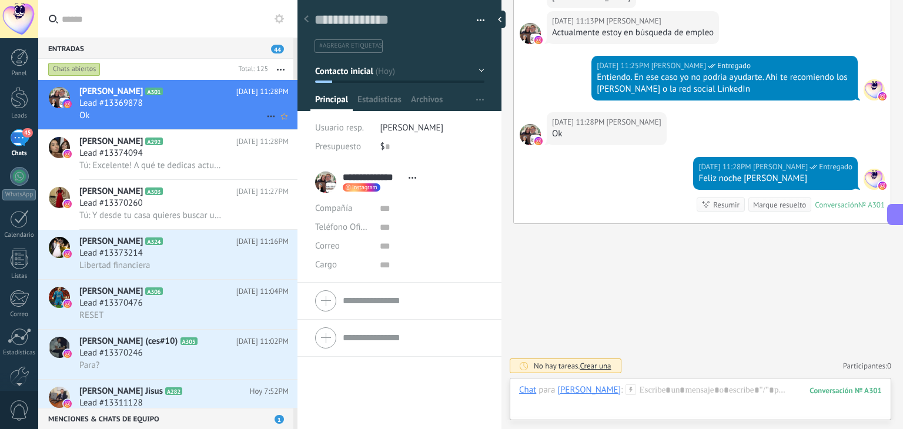
drag, startPoint x: 165, startPoint y: 114, endPoint x: 131, endPoint y: 111, distance: 33.6
click at [131, 111] on div "Ok" at bounding box center [183, 115] width 209 height 12
click at [269, 118] on icon at bounding box center [271, 116] width 14 height 14
click at [308, 146] on span "Conversación cerrada" at bounding box center [323, 147] width 80 height 24
click at [266, 116] on icon at bounding box center [271, 116] width 14 height 14
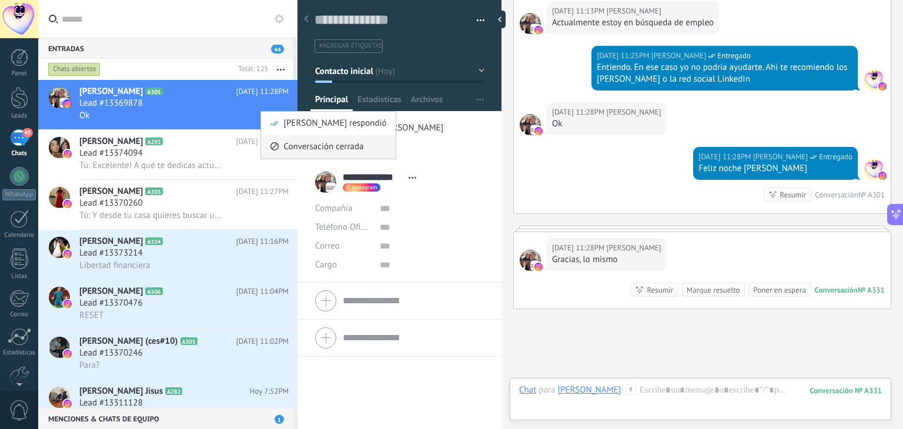
click at [296, 146] on span "Conversación cerrada" at bounding box center [323, 147] width 80 height 24
click at [19, 104] on div at bounding box center [20, 98] width 18 height 22
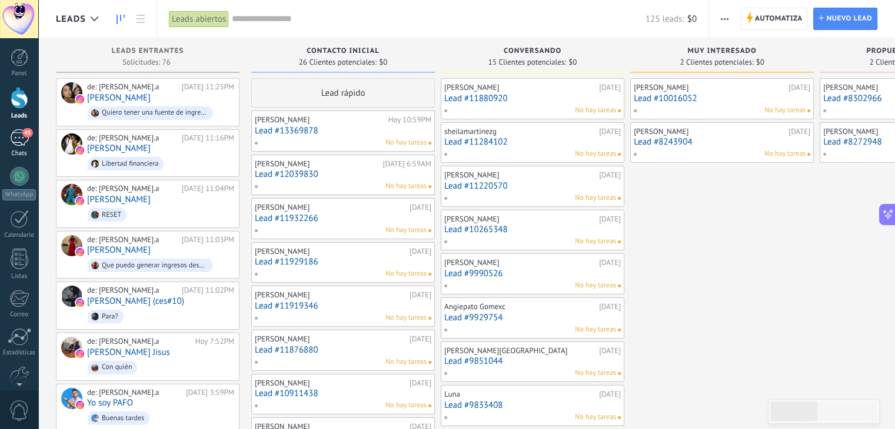
click at [14, 146] on link "45 Chats" at bounding box center [19, 143] width 38 height 28
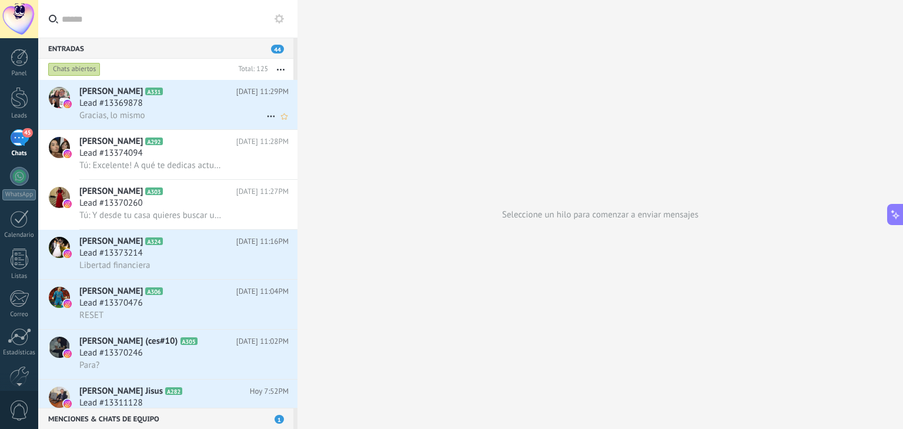
click at [267, 116] on use at bounding box center [271, 117] width 8 height 2
click at [299, 151] on span "Conversación cerrada" at bounding box center [323, 147] width 80 height 24
click at [17, 102] on div at bounding box center [20, 98] width 18 height 22
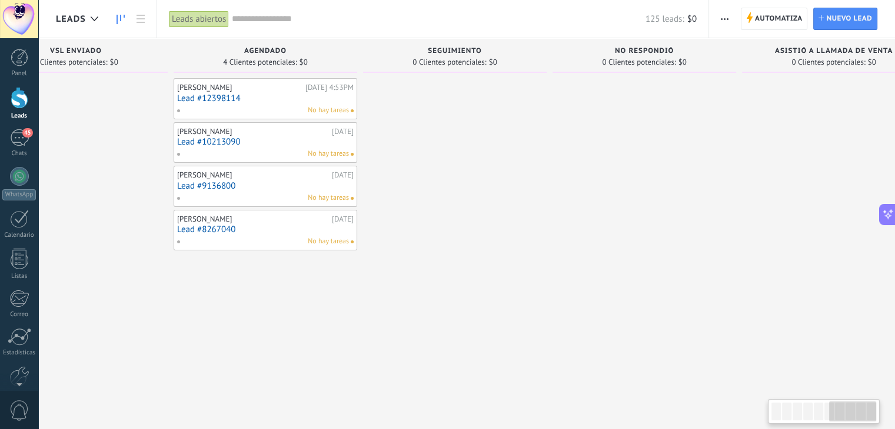
scroll to position [0, 1073]
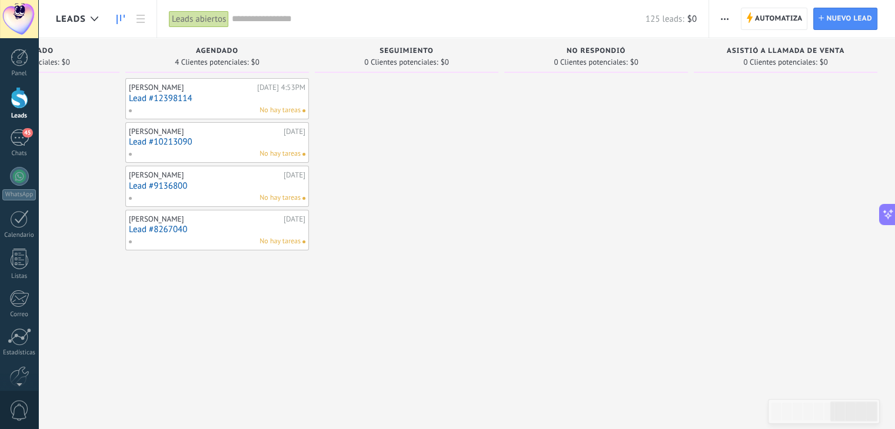
click at [725, 18] on icon "button" at bounding box center [725, 19] width 8 height 2
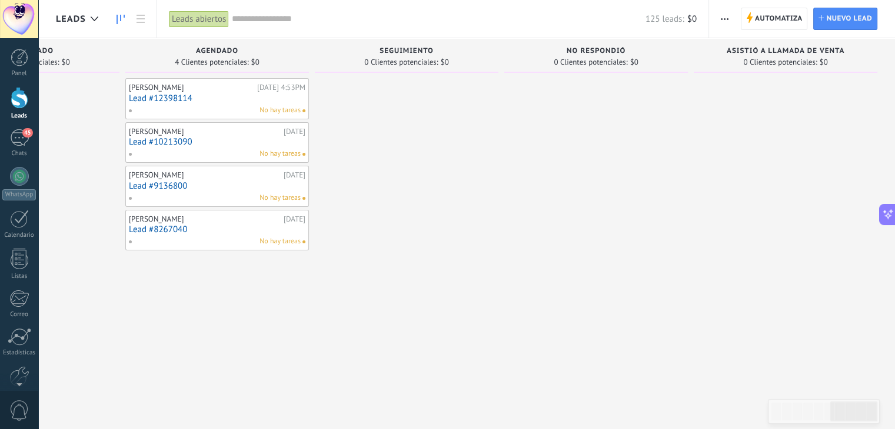
click at [199, 15] on div "Leads abiertos" at bounding box center [199, 19] width 60 height 17
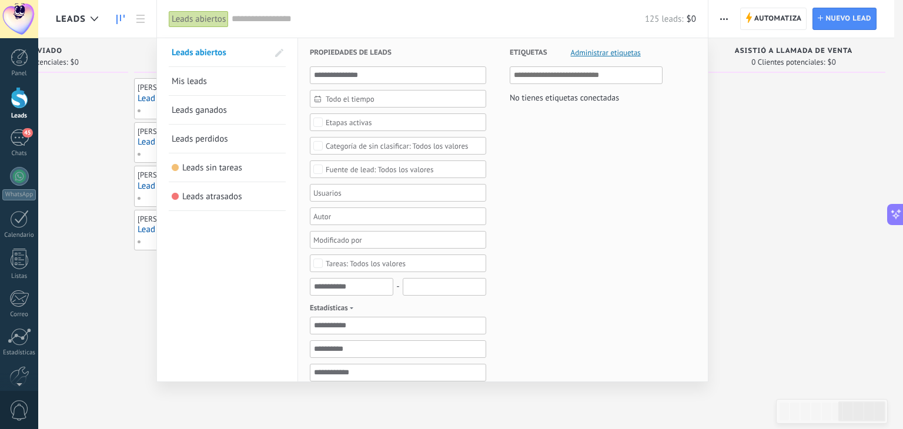
click at [222, 136] on span "Leads perdidos" at bounding box center [200, 139] width 56 height 11
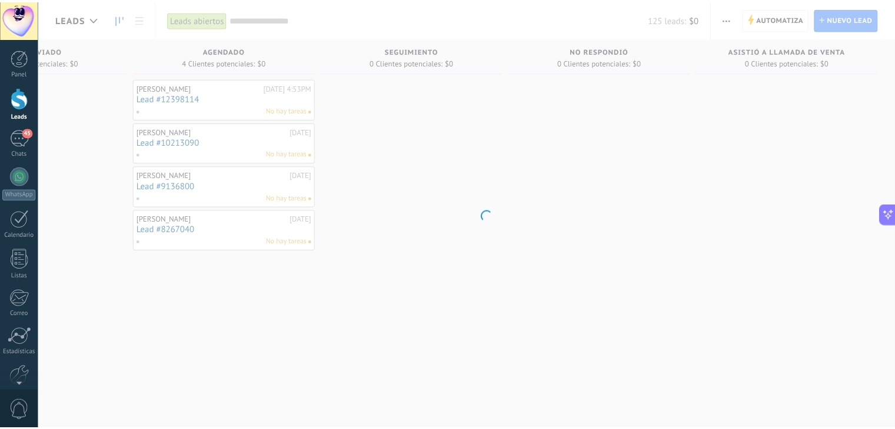
scroll to position [0, 1063]
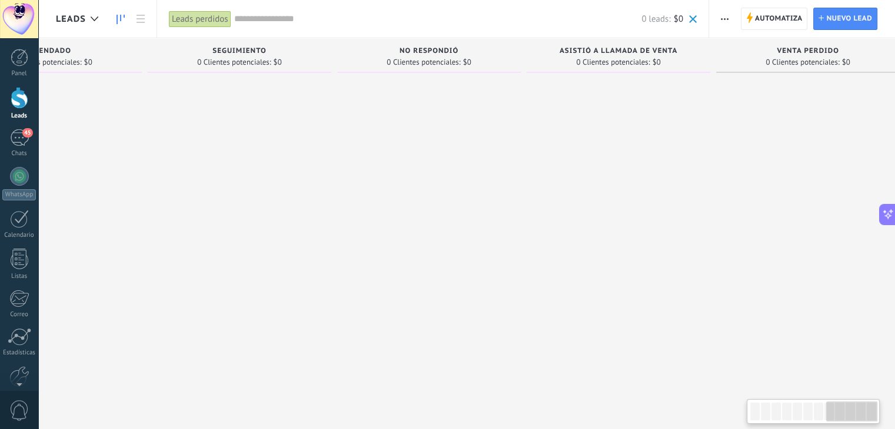
scroll to position [0, 1262]
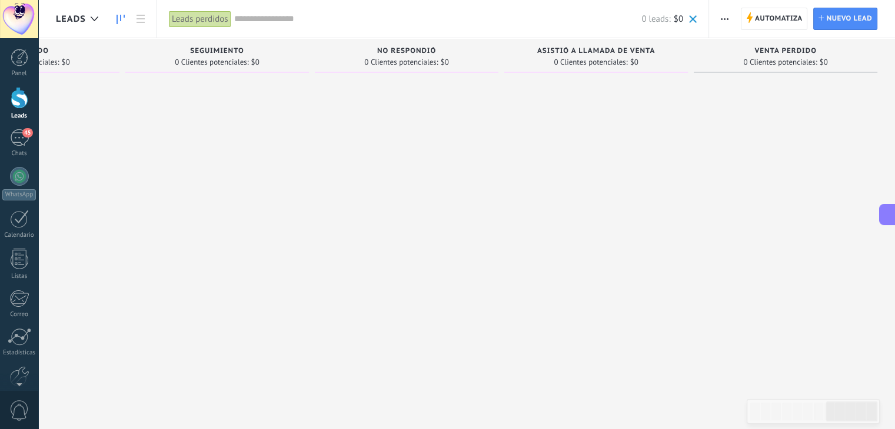
click at [883, 211] on icon at bounding box center [888, 215] width 12 height 12
type textarea "**********"
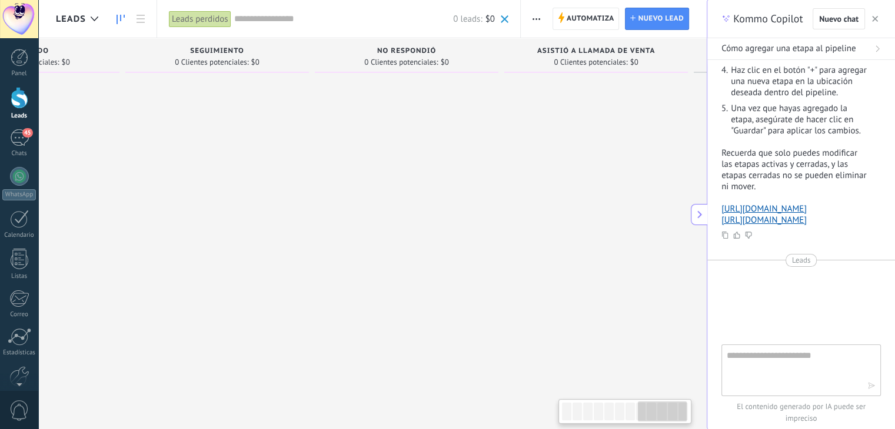
scroll to position [11, 0]
click at [760, 358] on textarea at bounding box center [792, 370] width 132 height 42
type textarea "**********"
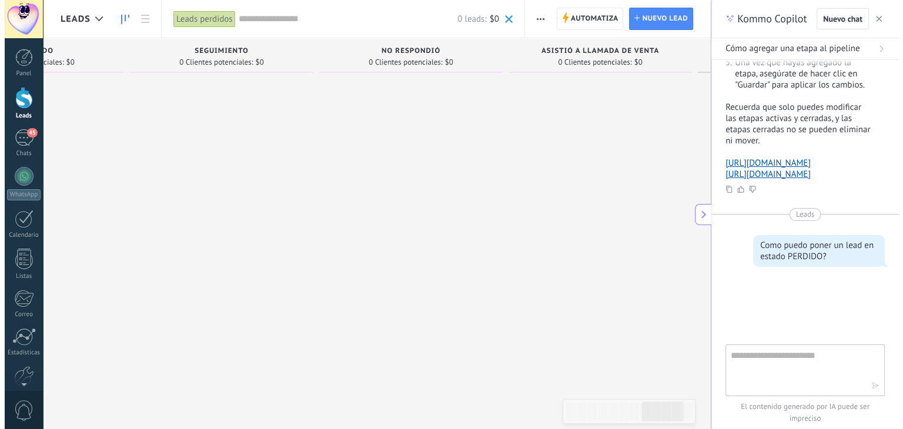
scroll to position [306, 0]
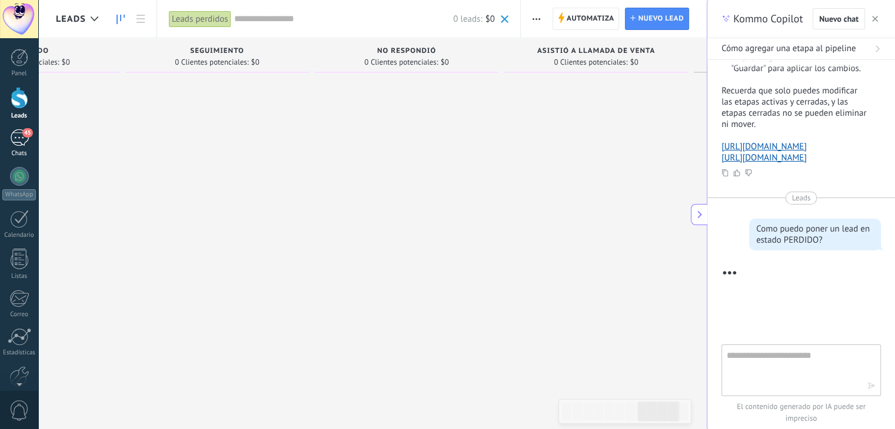
click at [21, 140] on div "45" at bounding box center [19, 137] width 19 height 17
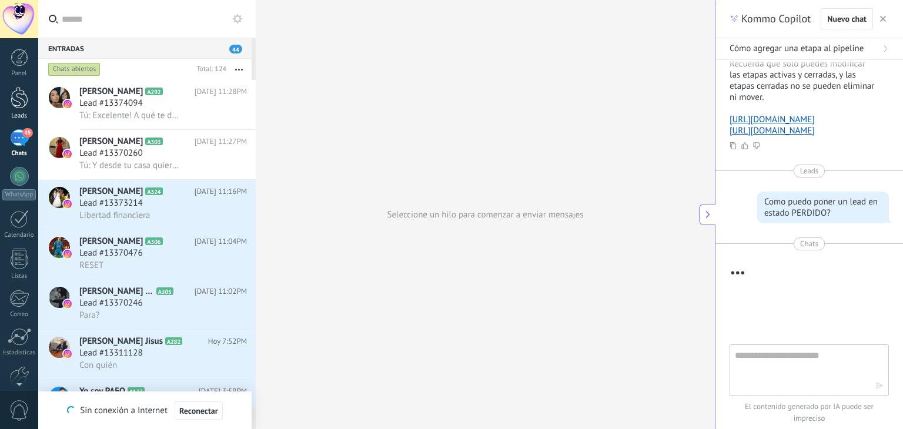
click at [11, 99] on div at bounding box center [20, 98] width 18 height 22
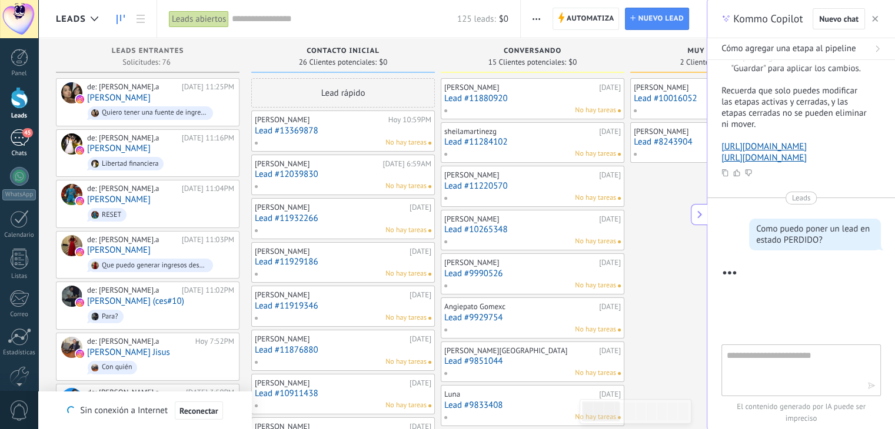
click at [22, 139] on div "45" at bounding box center [19, 137] width 19 height 17
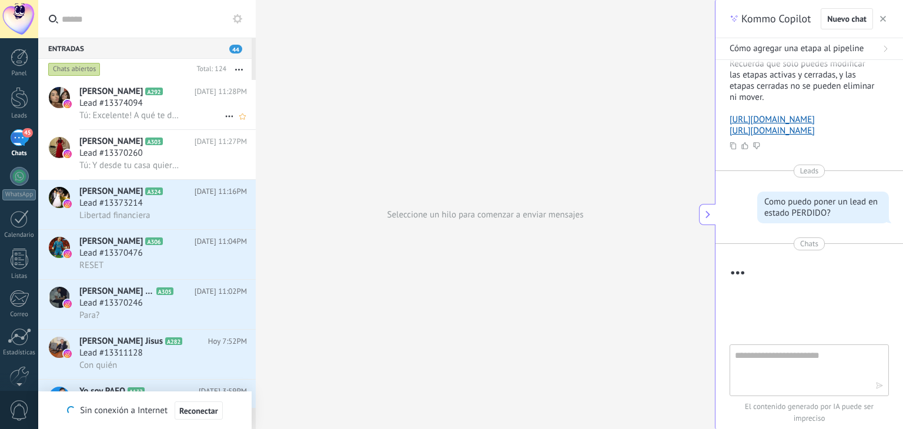
click at [125, 104] on span "Lead #13374094" at bounding box center [111, 104] width 64 height 12
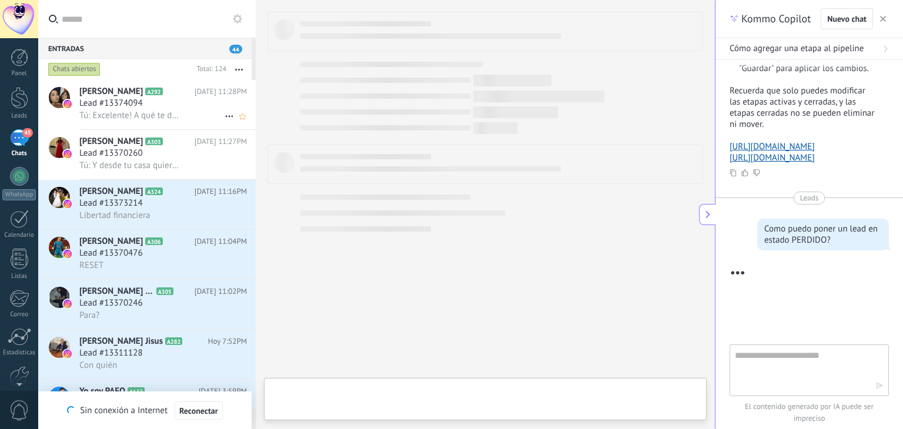
click at [125, 104] on span "Lead #13374094" at bounding box center [111, 104] width 64 height 12
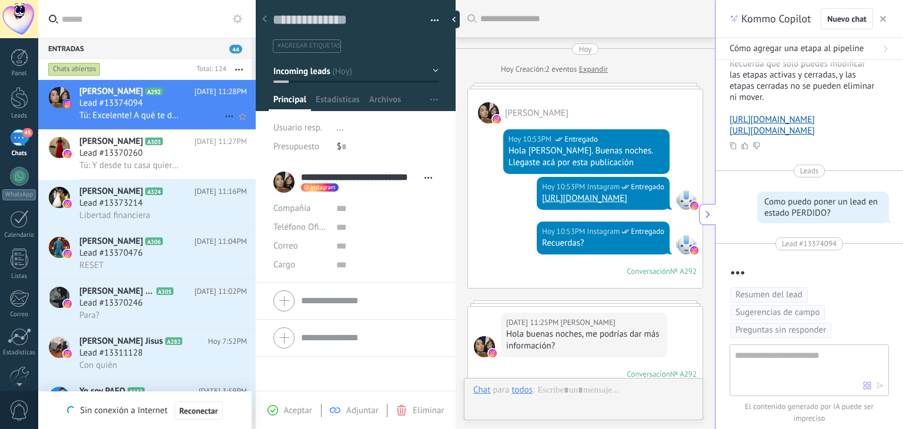
scroll to position [475, 0]
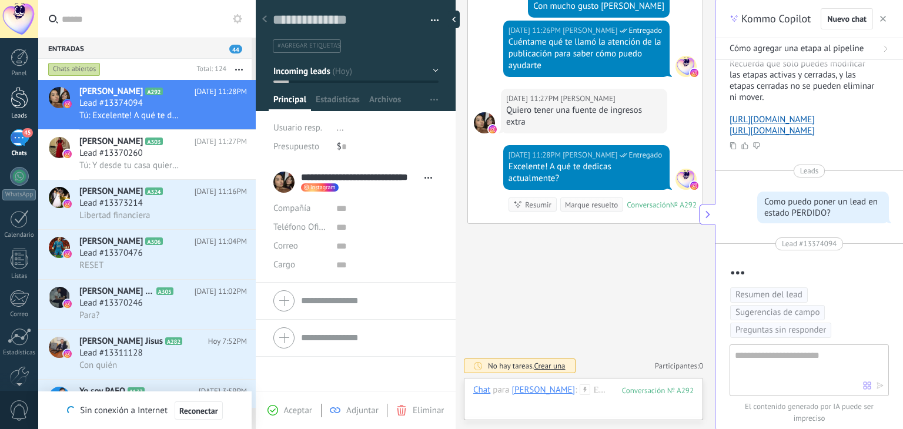
click at [19, 102] on div at bounding box center [20, 98] width 18 height 22
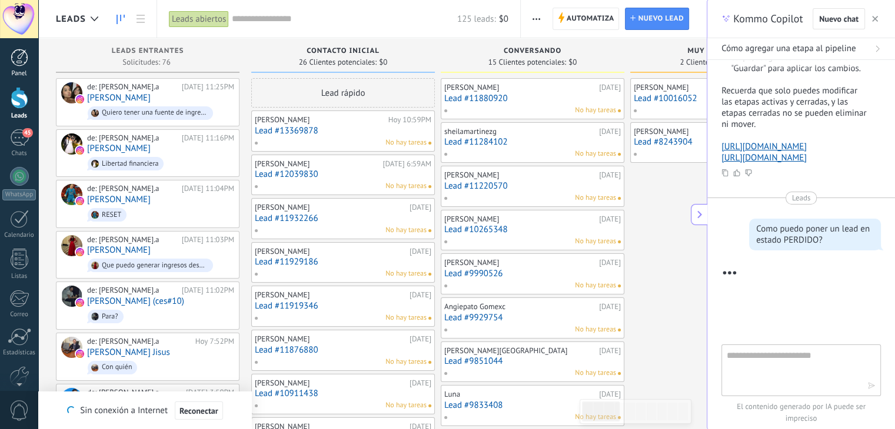
click at [21, 56] on div at bounding box center [20, 58] width 18 height 18
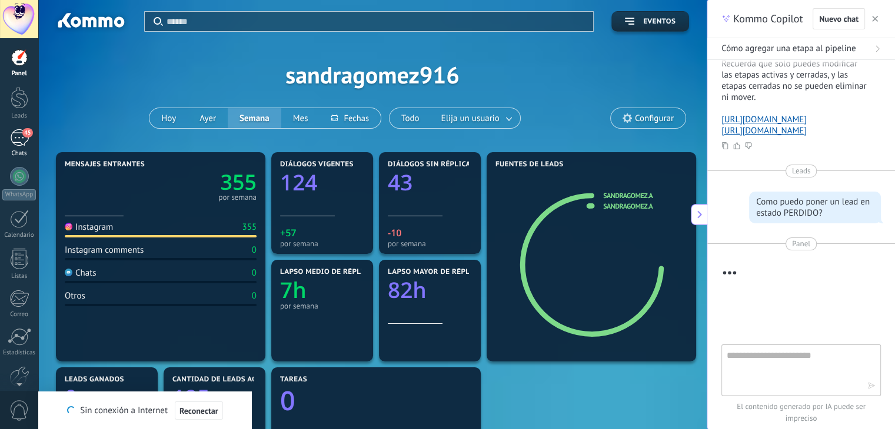
click at [18, 144] on div "45" at bounding box center [19, 137] width 19 height 17
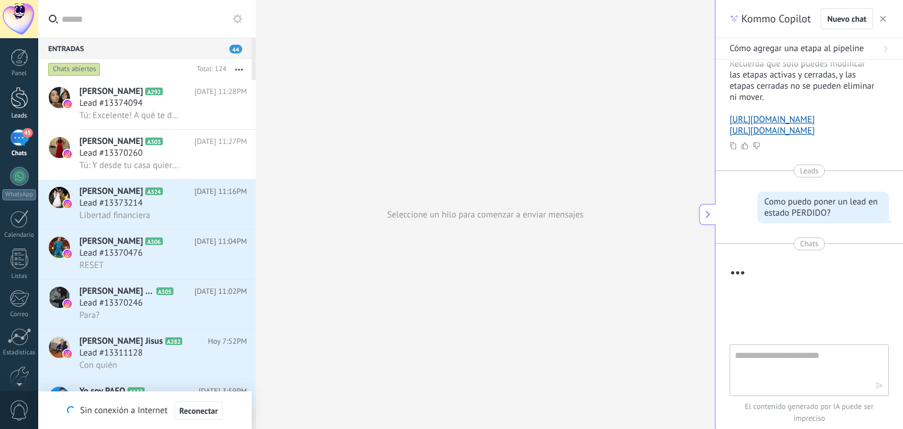
click at [23, 101] on div at bounding box center [20, 98] width 18 height 22
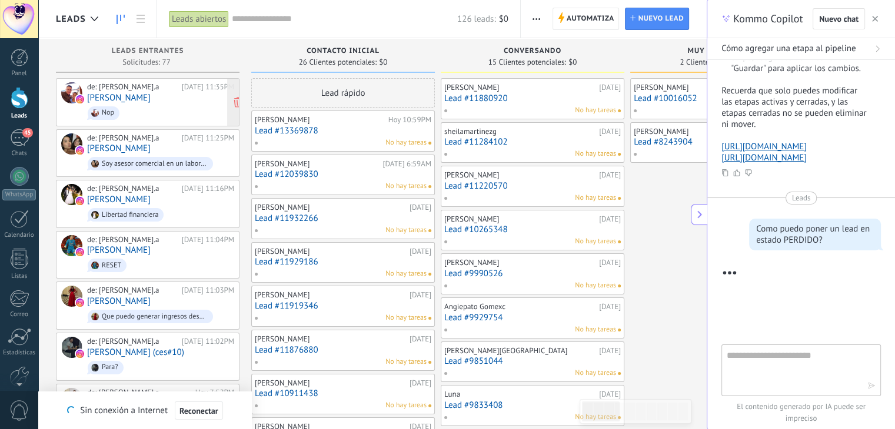
click at [134, 109] on span "Nop" at bounding box center [160, 113] width 147 height 18
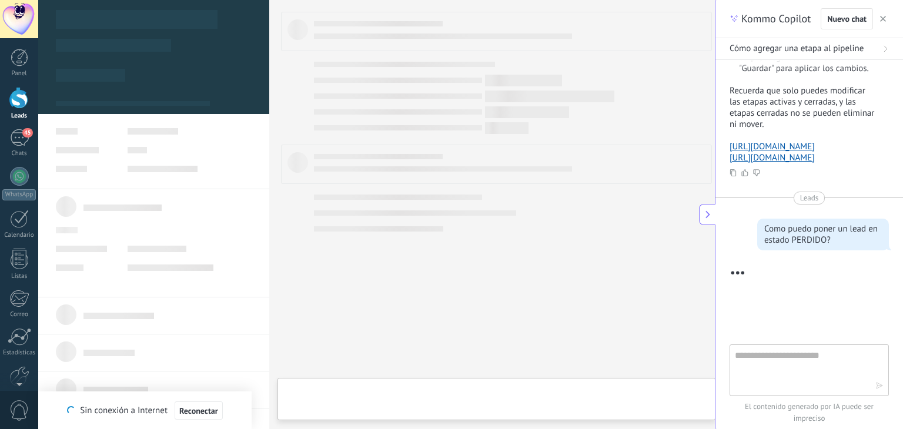
type textarea "**********"
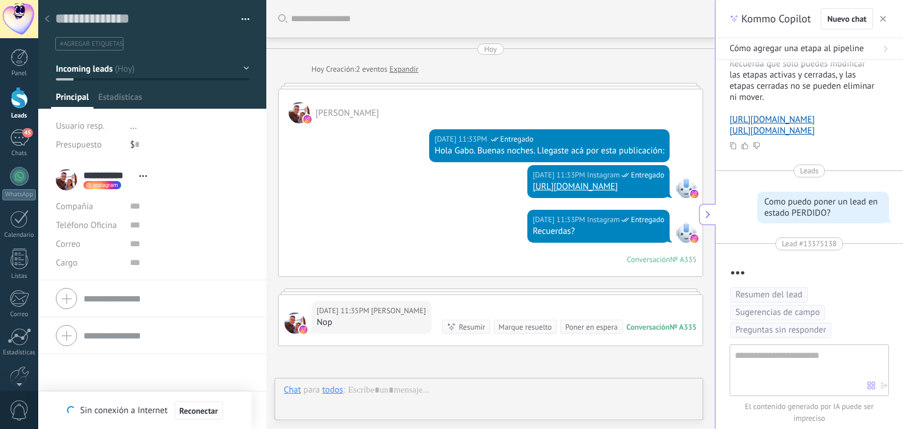
scroll to position [133, 0]
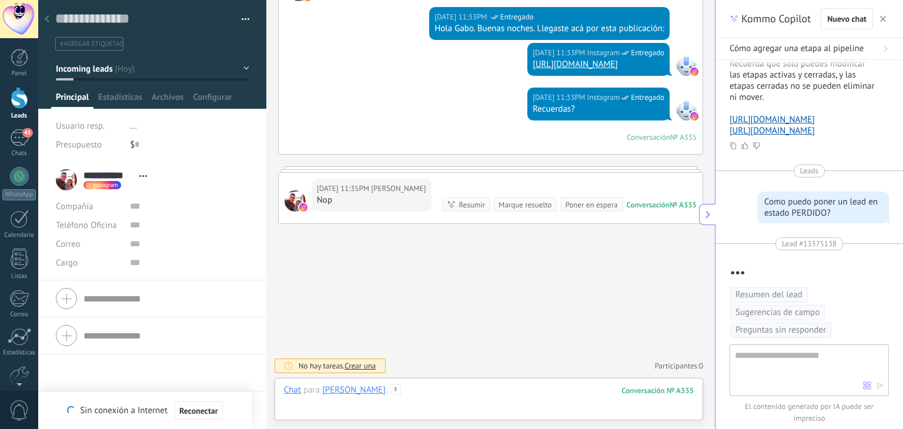
click at [462, 392] on div at bounding box center [489, 402] width 410 height 35
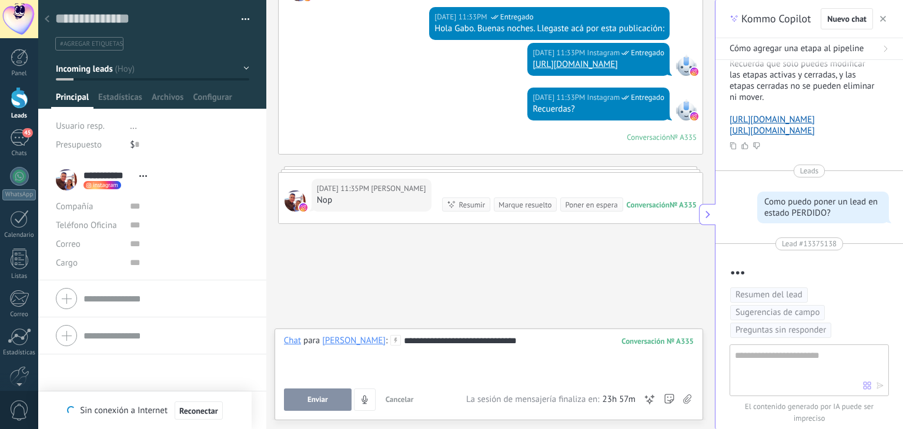
click at [302, 399] on button "Enviar" at bounding box center [318, 400] width 68 height 22
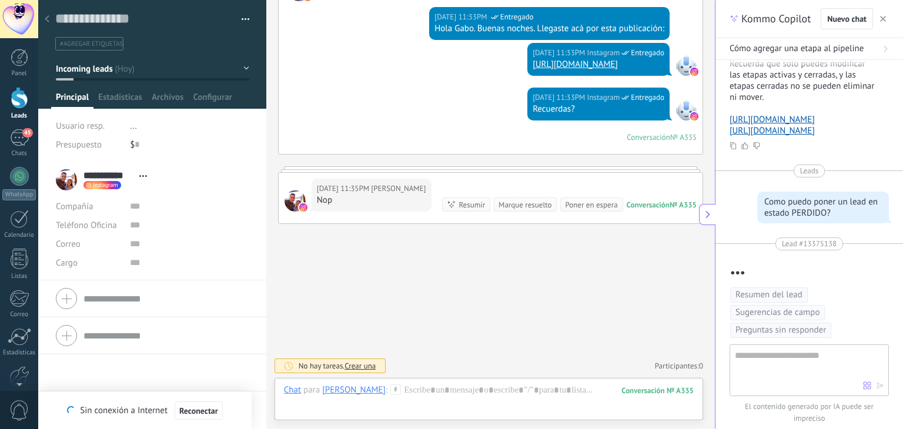
scroll to position [200, 0]
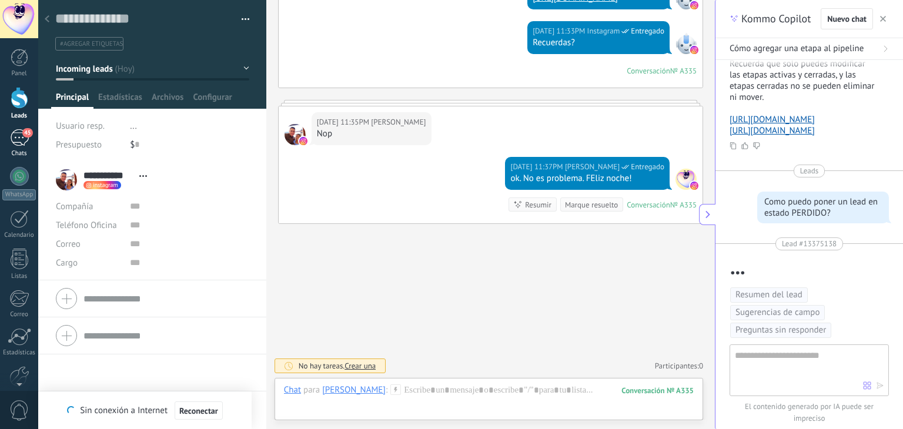
click at [16, 139] on div "45" at bounding box center [19, 137] width 19 height 17
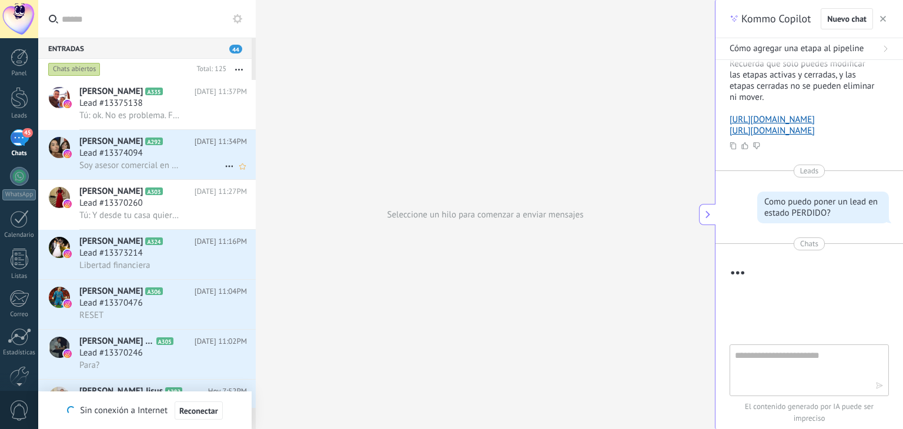
click at [144, 165] on span "Soy asesor comercial en un laboratorio de productos naturales" at bounding box center [130, 165] width 103 height 11
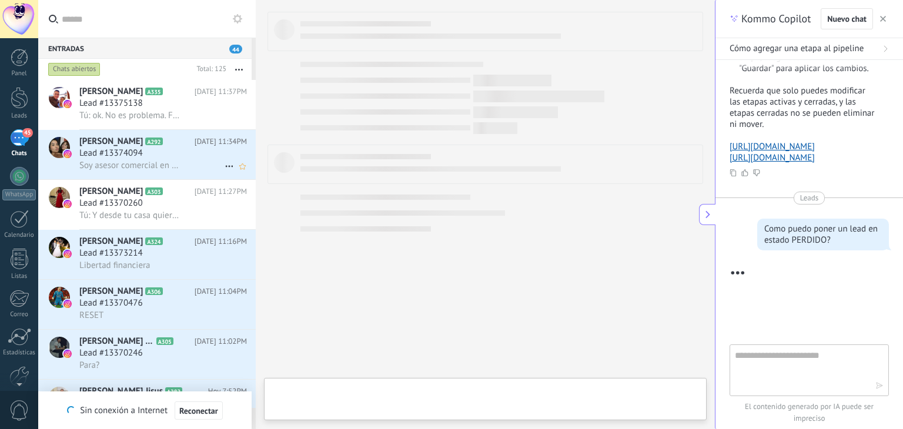
click at [144, 165] on span "Soy asesor comercial en un laboratorio de productos naturales" at bounding box center [130, 165] width 103 height 11
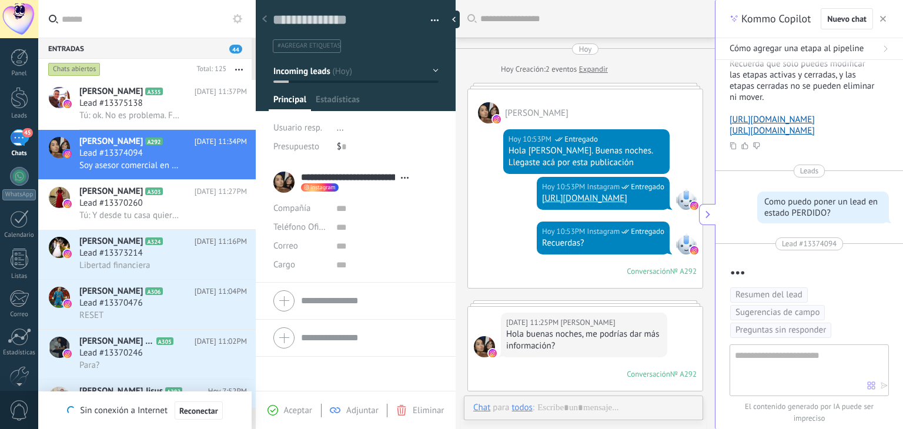
type textarea "**********"
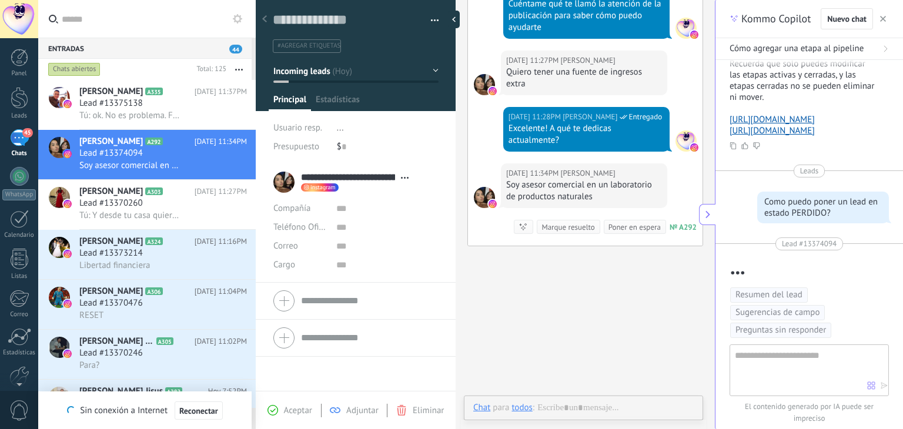
scroll to position [17, 0]
click at [648, 412] on div at bounding box center [586, 419] width 227 height 35
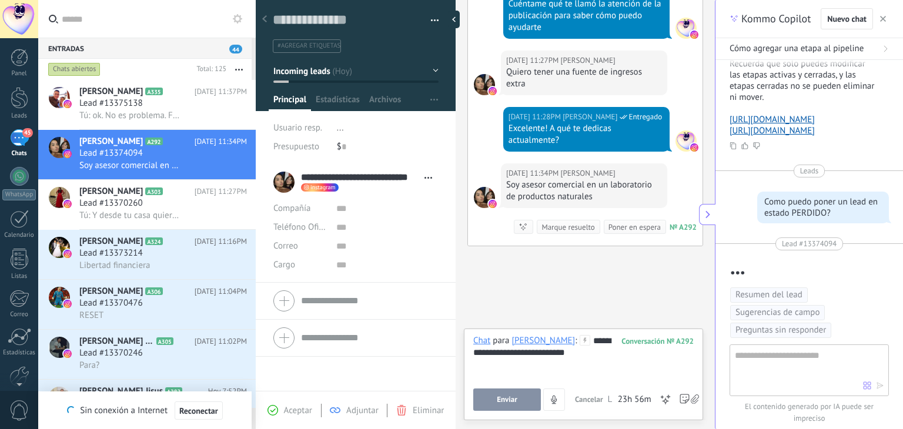
click at [515, 398] on span "Enviar" at bounding box center [507, 400] width 21 height 8
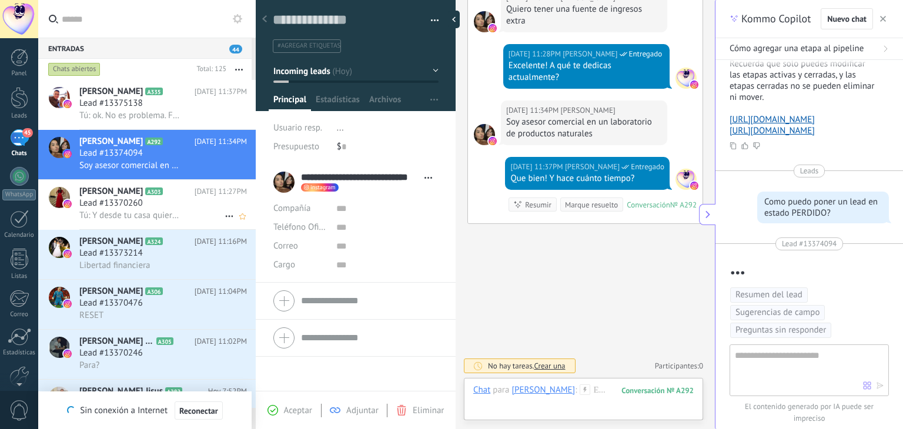
click at [115, 215] on span "Tú: Y desde tu casa quieres buscar un empleo o un negocio como independiente?" at bounding box center [130, 215] width 103 height 11
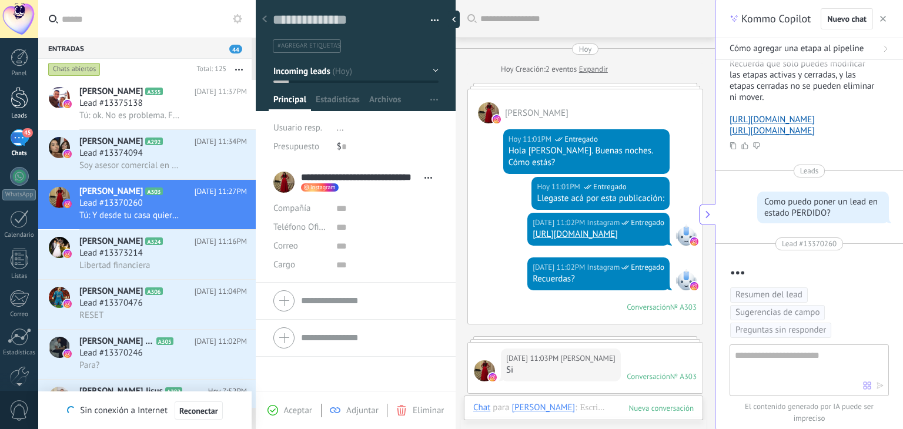
scroll to position [689, 0]
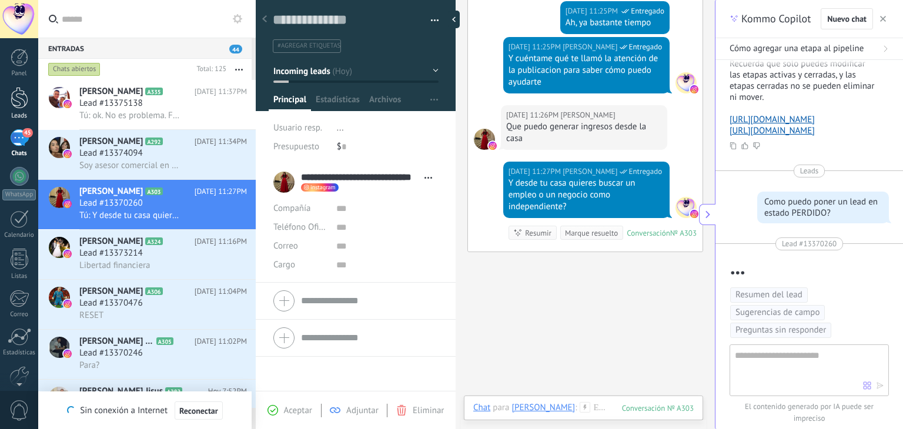
click at [14, 105] on div at bounding box center [20, 98] width 18 height 22
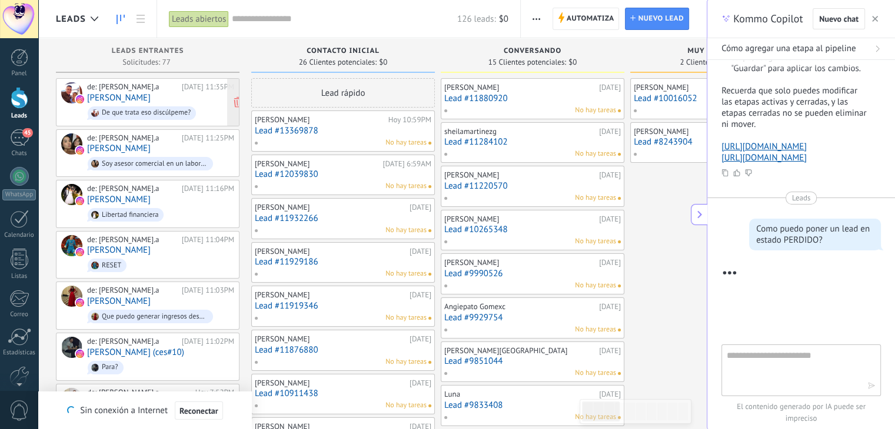
click at [129, 96] on link "[PERSON_NAME]" at bounding box center [119, 98] width 64 height 10
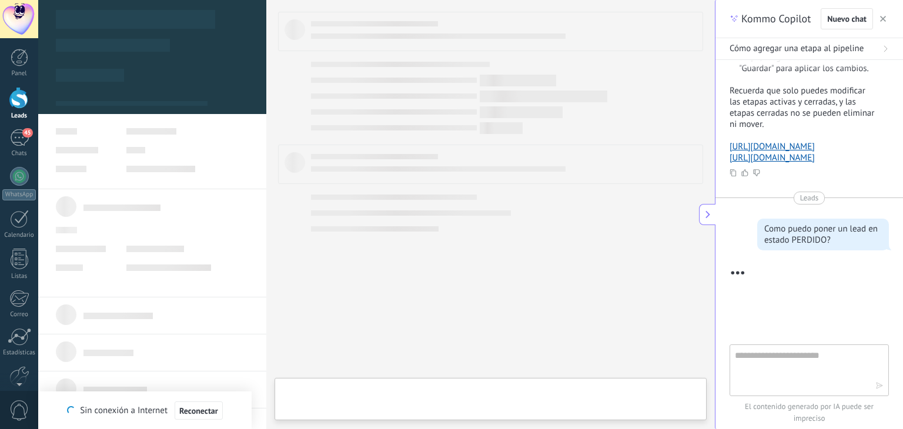
type textarea "**********"
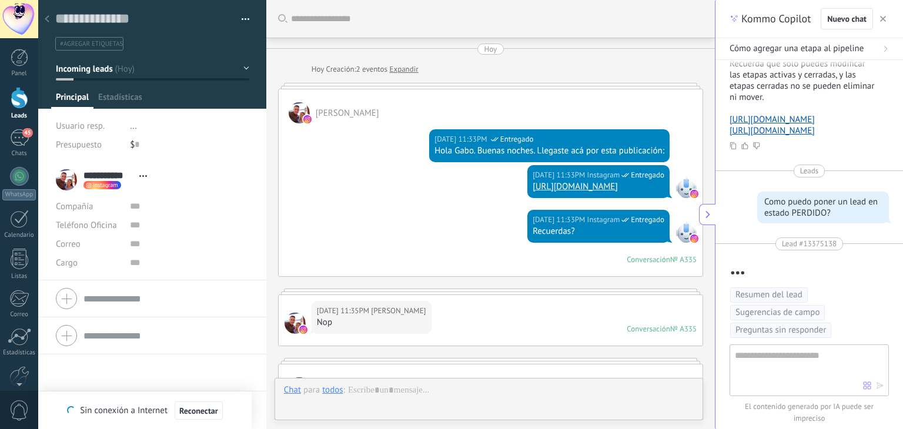
scroll to position [280, 0]
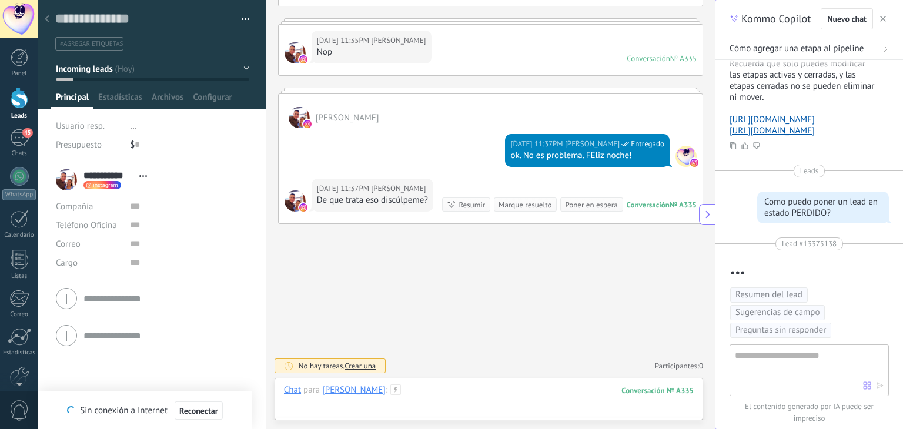
click at [392, 391] on div at bounding box center [489, 402] width 410 height 35
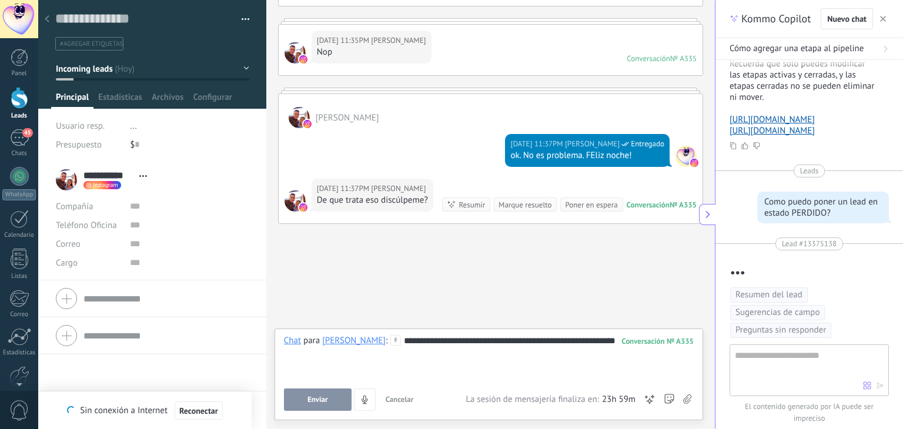
click at [318, 401] on span "Enviar" at bounding box center [318, 400] width 21 height 8
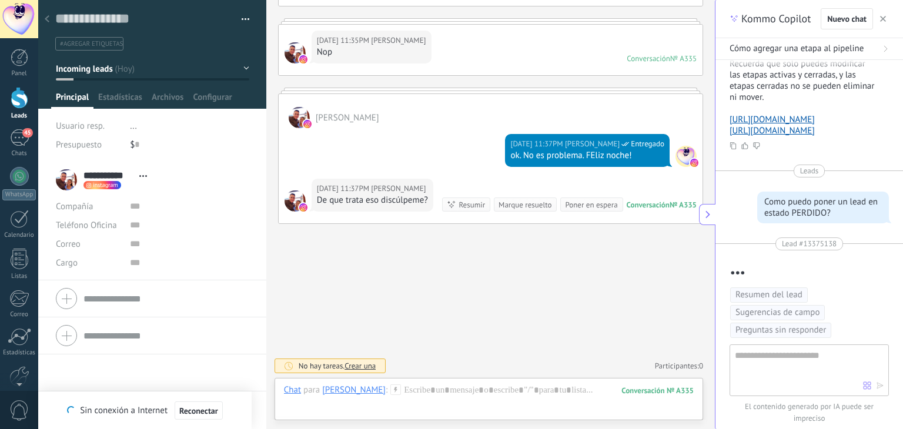
scroll to position [348, 0]
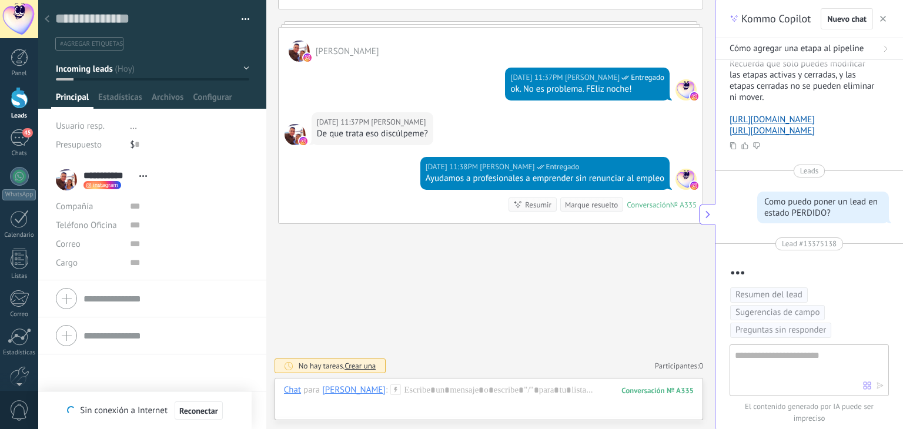
click at [16, 101] on div at bounding box center [20, 98] width 18 height 22
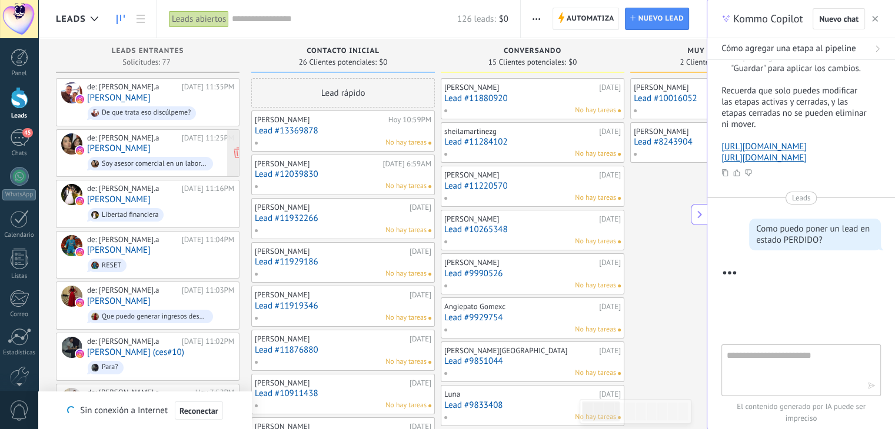
click at [145, 155] on span "Soy asesor comercial en un laboratorio de productos naturales" at bounding box center [160, 164] width 147 height 18
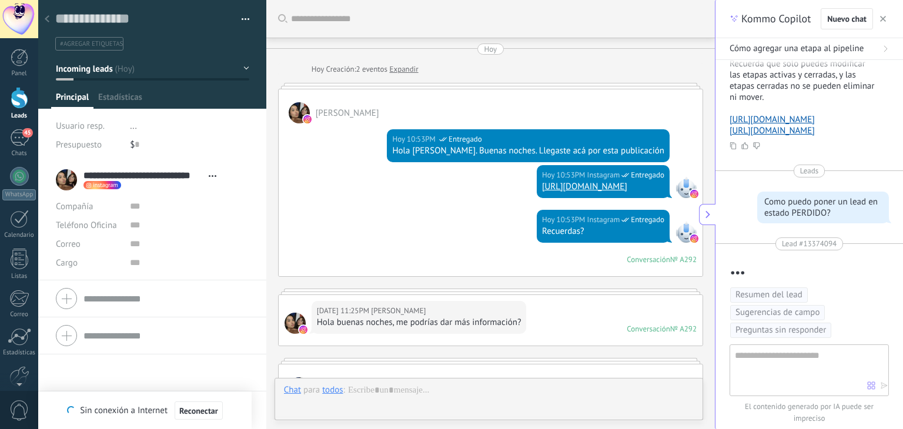
scroll to position [485, 0]
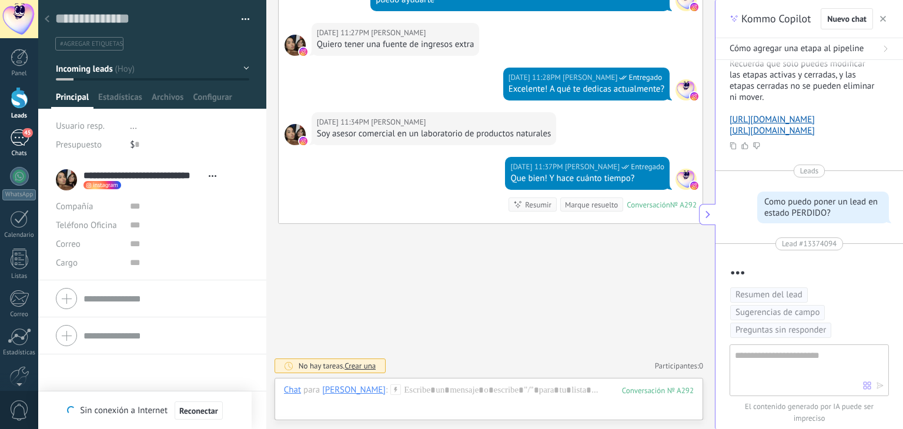
click at [14, 138] on div "45" at bounding box center [19, 137] width 19 height 17
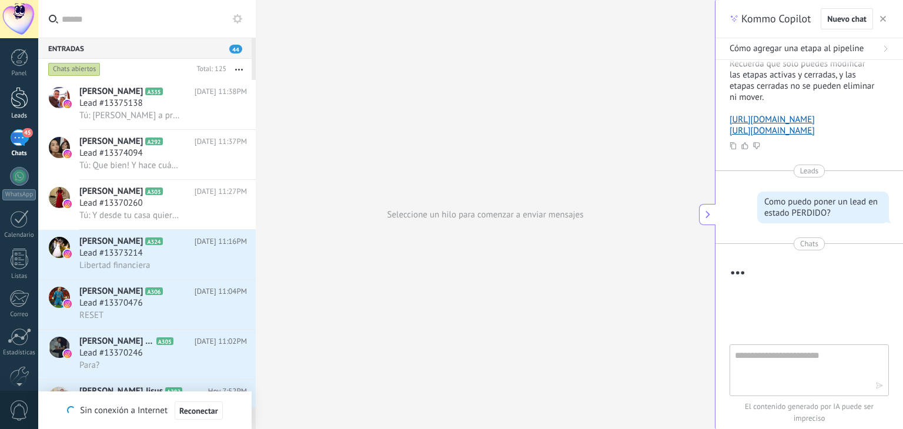
click at [19, 100] on div at bounding box center [20, 98] width 18 height 22
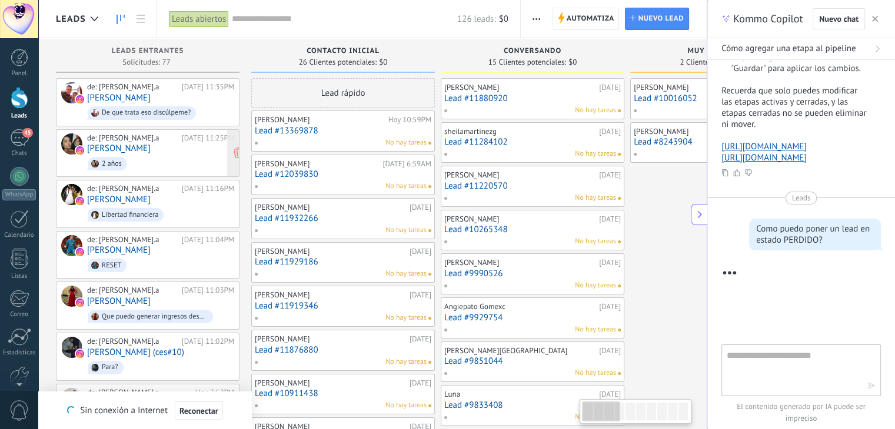
click at [161, 162] on span "2 años" at bounding box center [160, 164] width 147 height 18
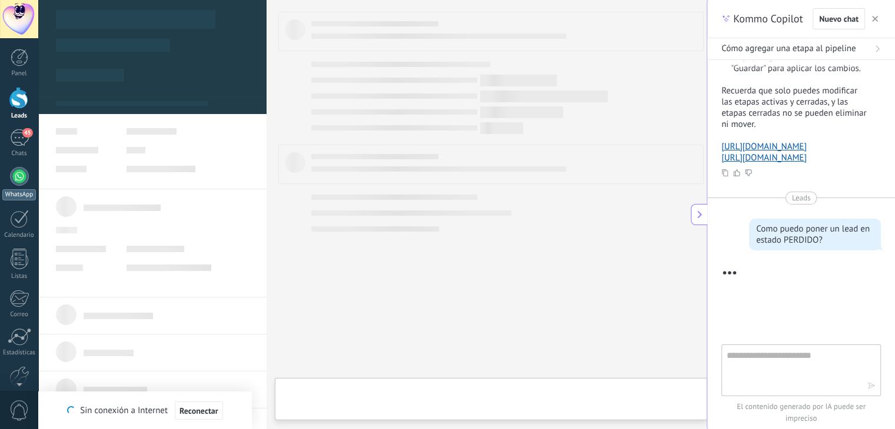
type textarea "**********"
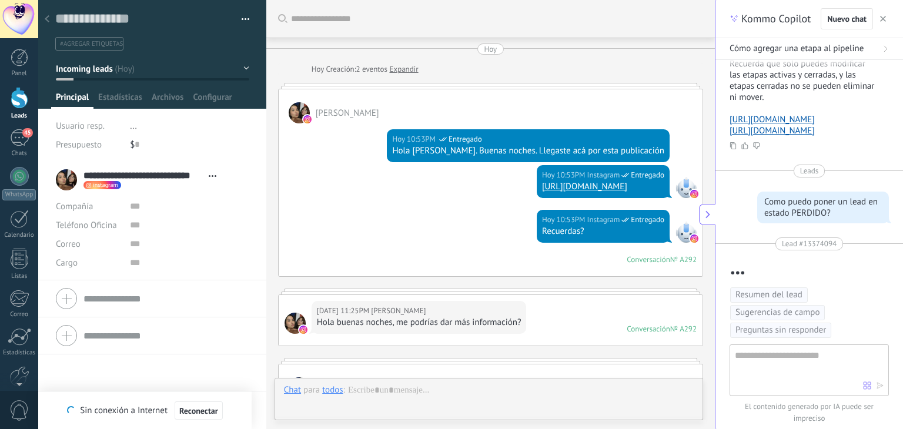
scroll to position [533, 0]
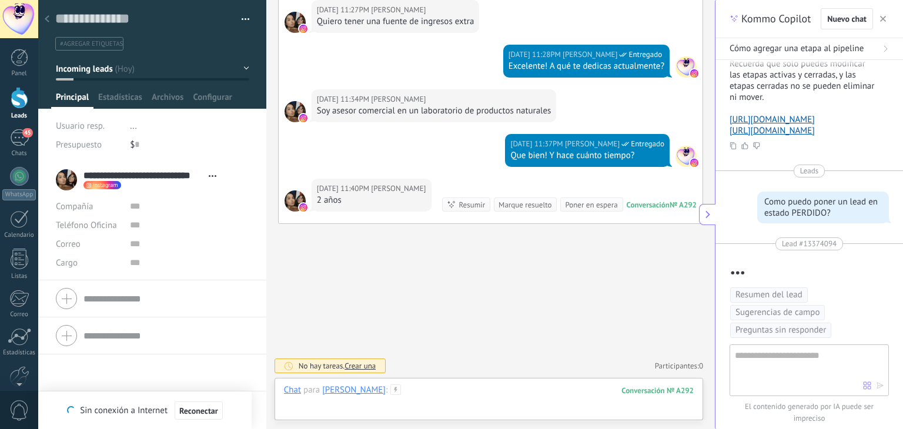
click at [485, 392] on div at bounding box center [489, 402] width 410 height 35
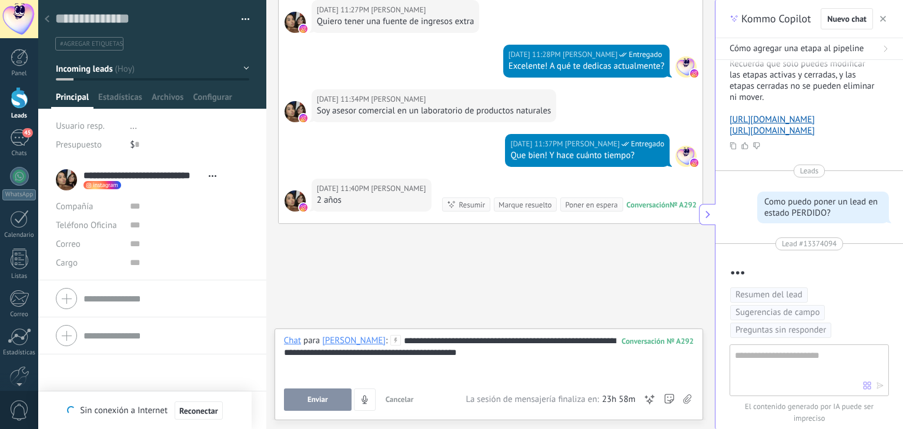
click at [324, 395] on button "Enviar" at bounding box center [318, 400] width 68 height 22
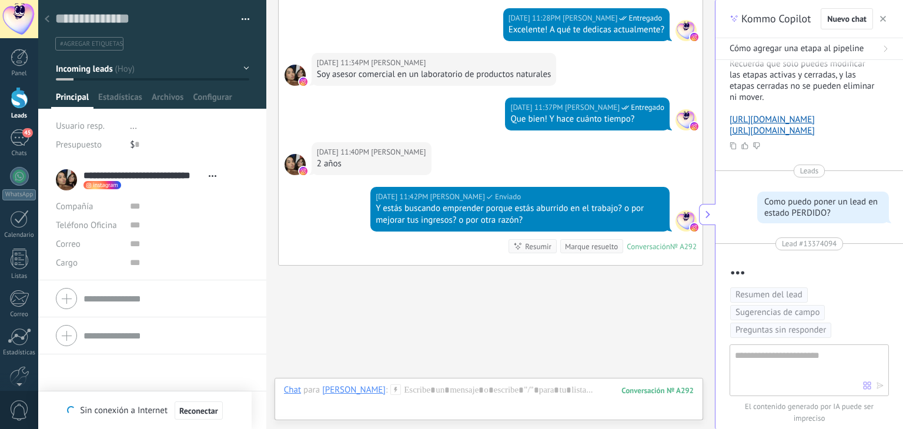
scroll to position [586, 0]
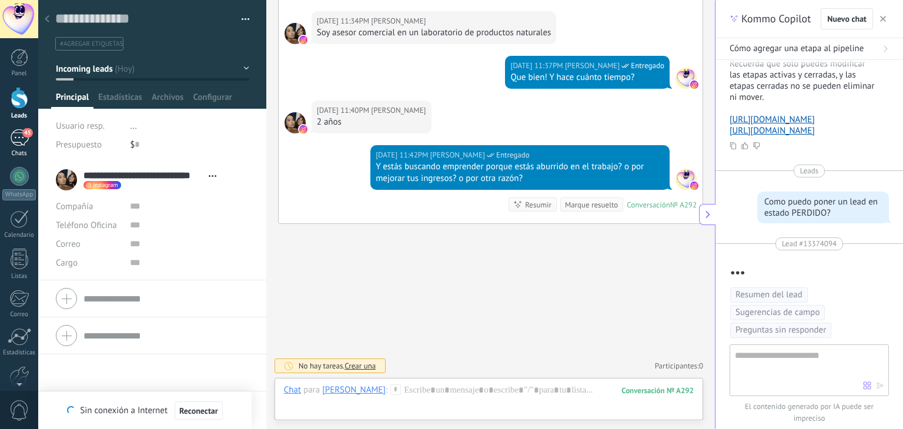
click at [19, 145] on div "45" at bounding box center [19, 137] width 19 height 17
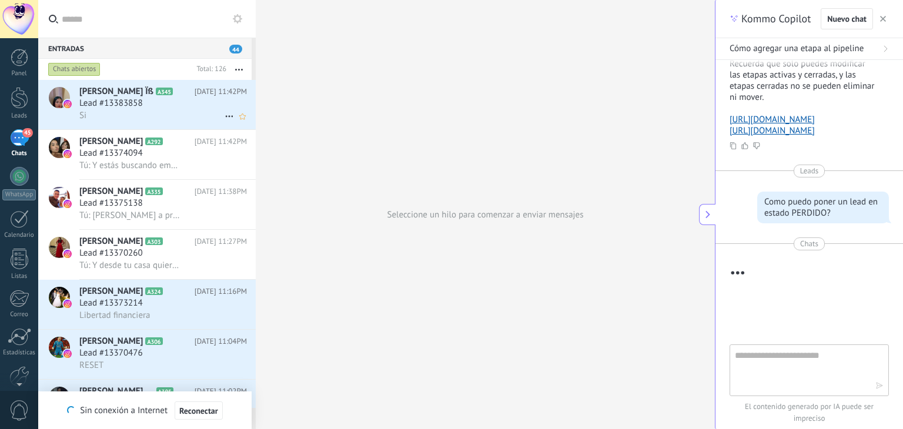
click at [128, 111] on div "Si" at bounding box center [163, 115] width 168 height 12
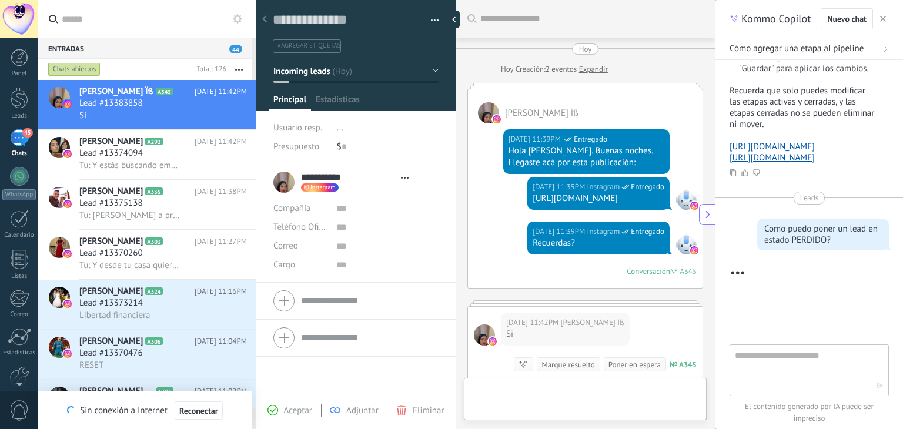
type textarea "**********"
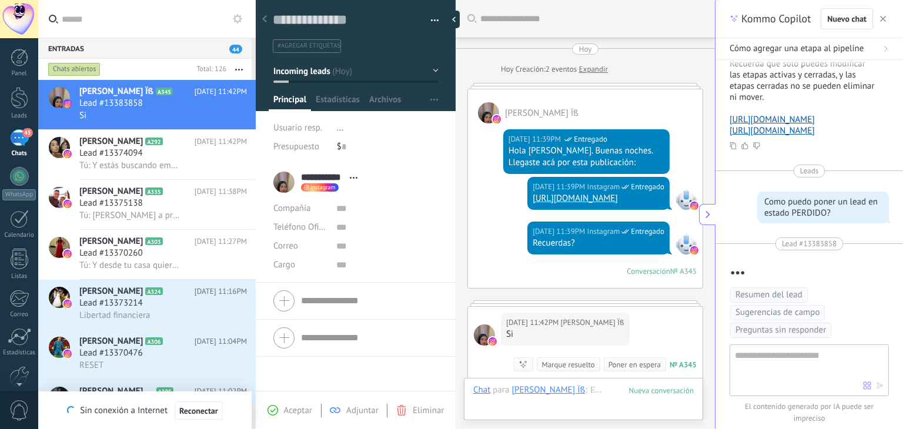
scroll to position [171, 0]
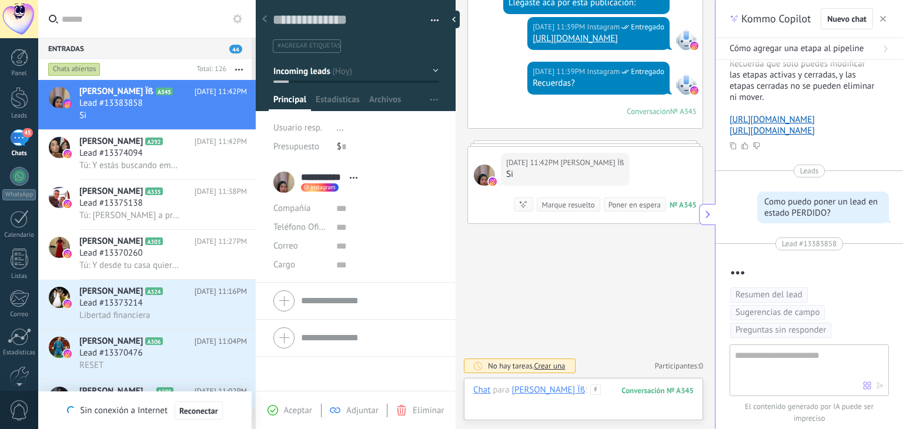
click at [578, 391] on div at bounding box center [583, 402] width 221 height 35
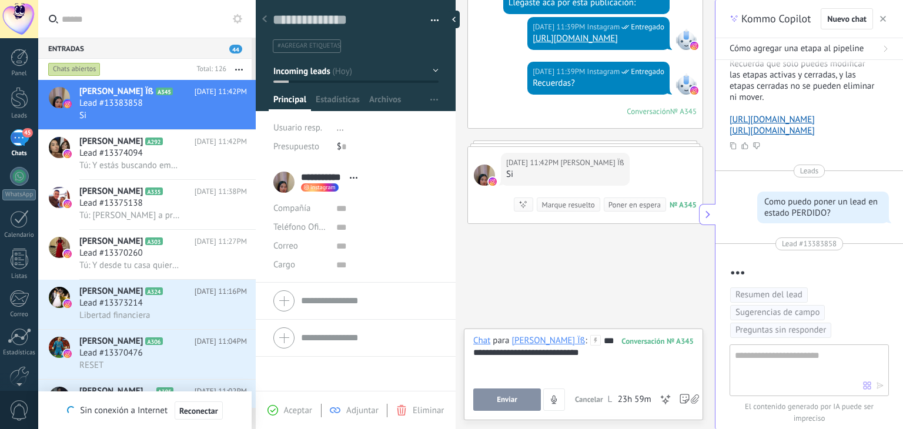
click at [519, 396] on button "Enviar" at bounding box center [507, 400] width 68 height 22
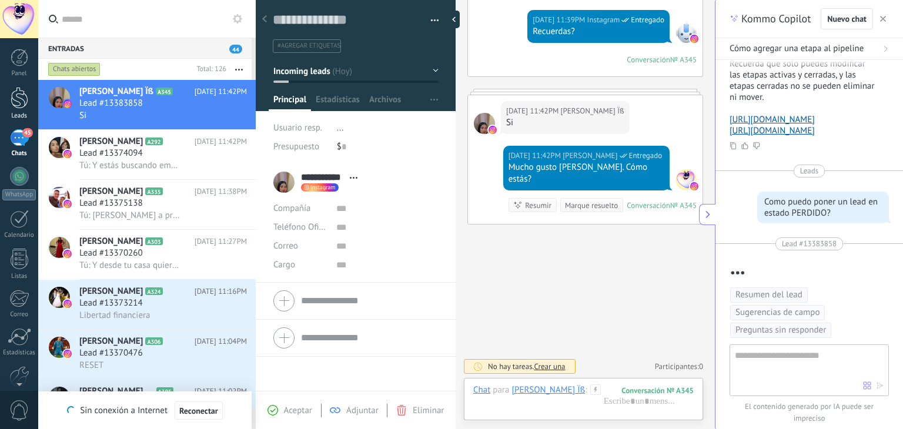
click at [25, 101] on div at bounding box center [20, 98] width 18 height 22
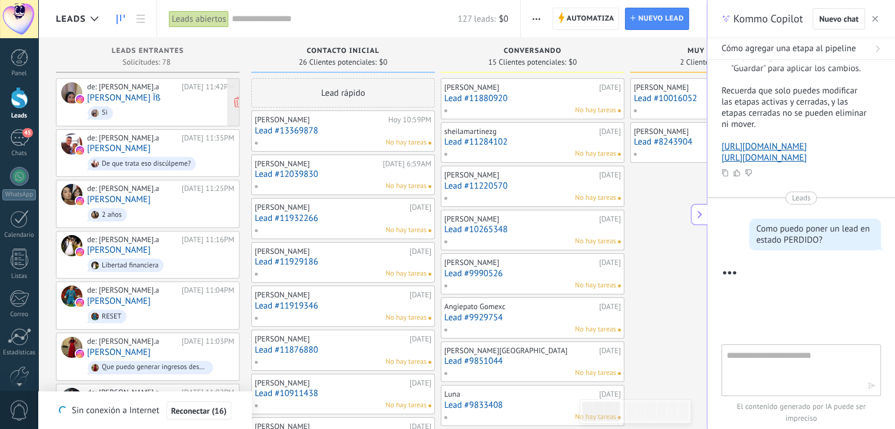
click at [119, 110] on span "Si" at bounding box center [160, 113] width 147 height 18
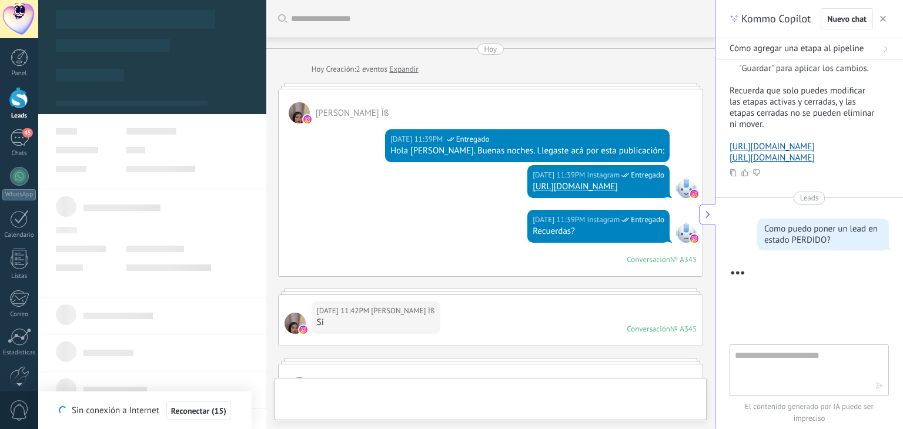
type textarea "**********"
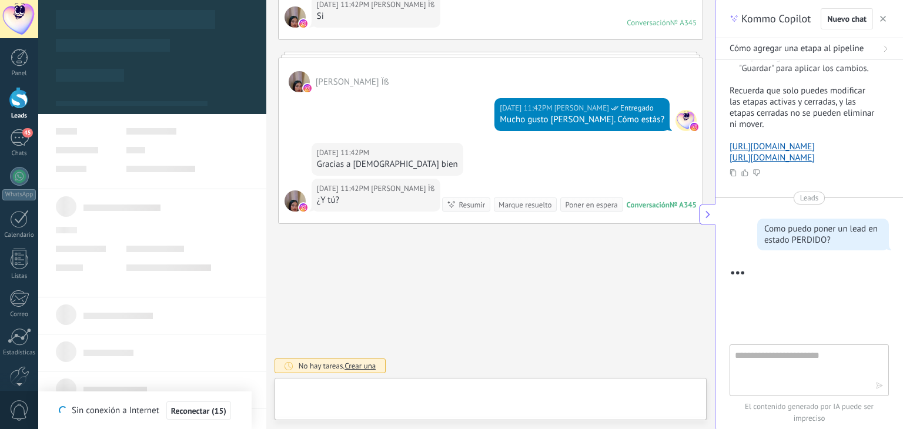
scroll to position [17, 0]
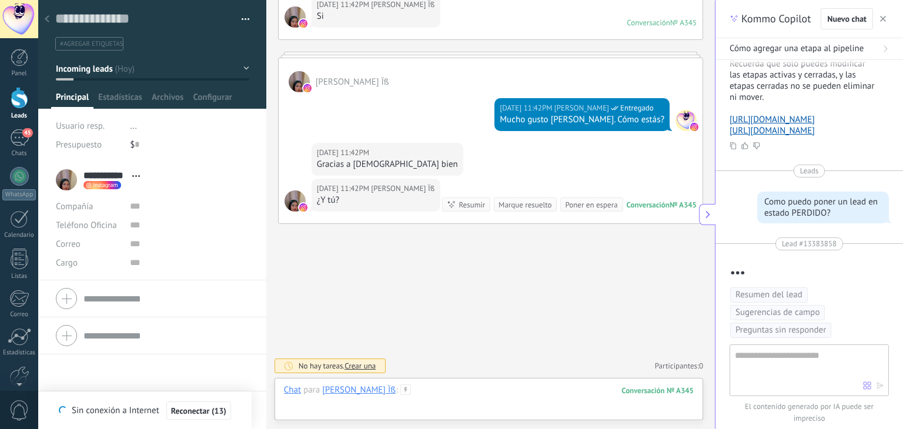
click at [419, 391] on div at bounding box center [489, 402] width 410 height 35
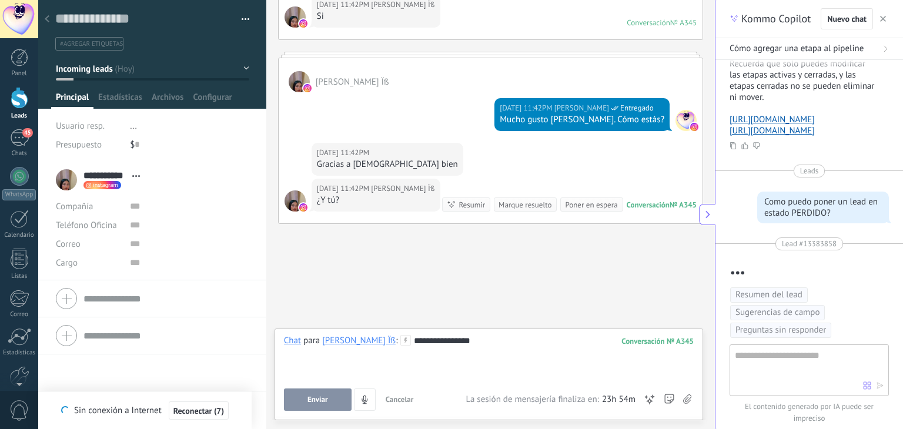
click at [293, 409] on button "Enviar" at bounding box center [318, 400] width 68 height 22
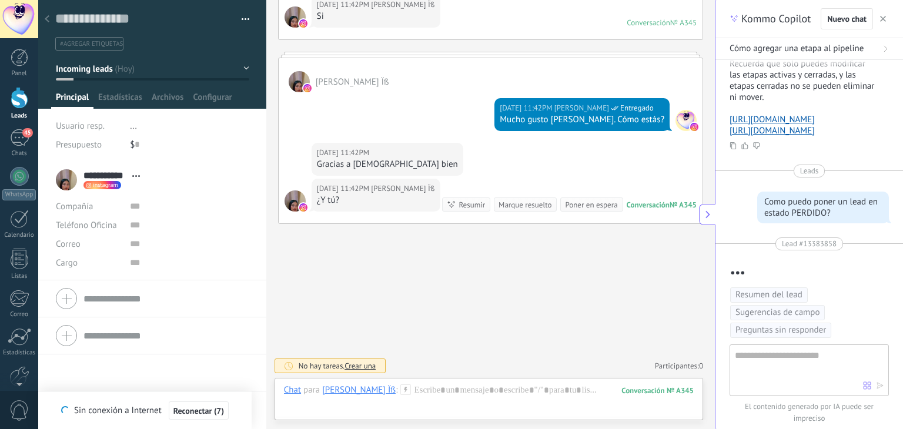
scroll to position [383, 0]
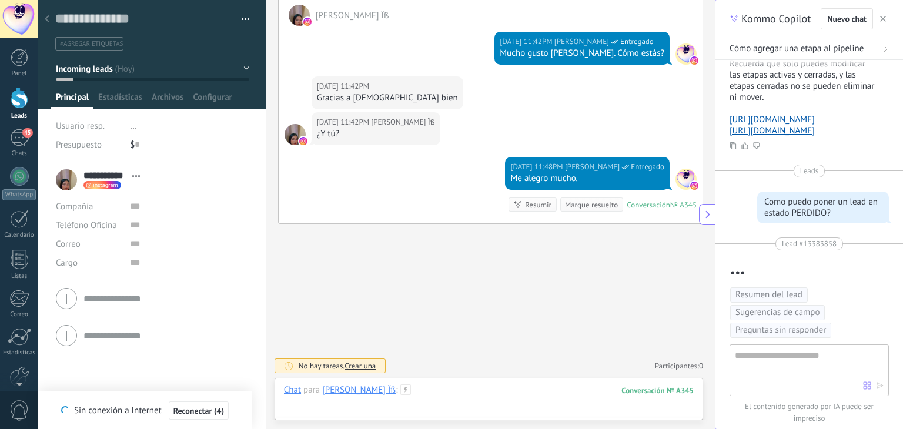
click at [546, 393] on div at bounding box center [489, 402] width 410 height 35
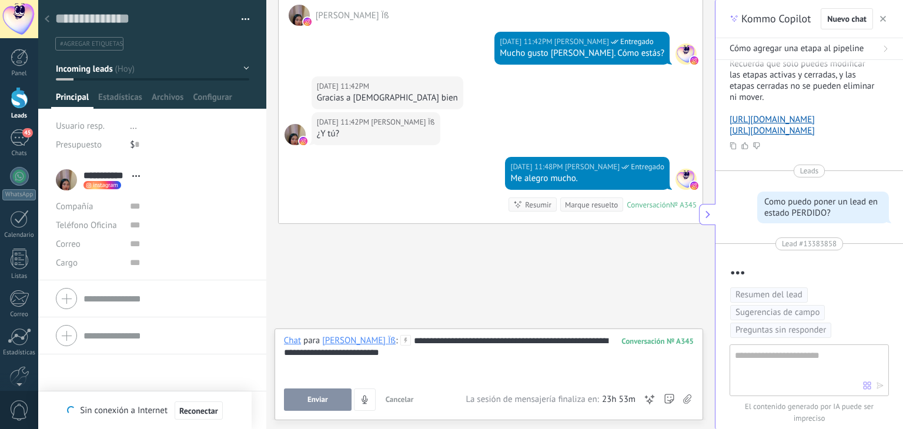
click at [300, 401] on button "Enviar" at bounding box center [318, 400] width 68 height 22
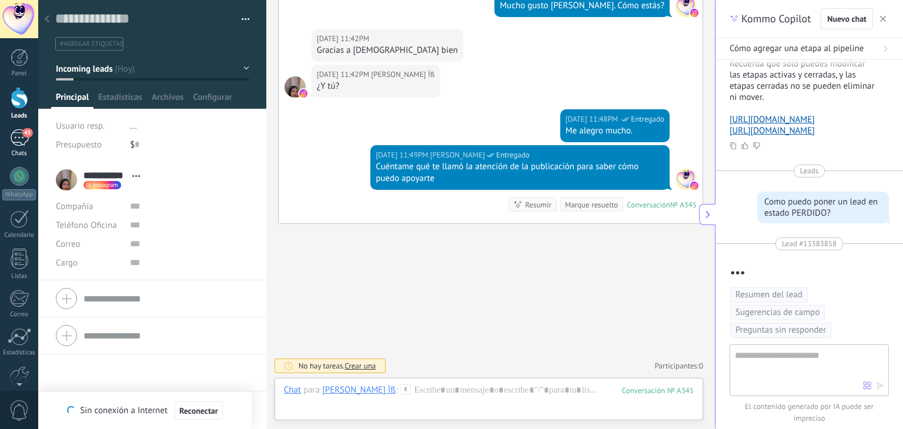
click at [11, 146] on link "45 Chats" at bounding box center [19, 143] width 38 height 28
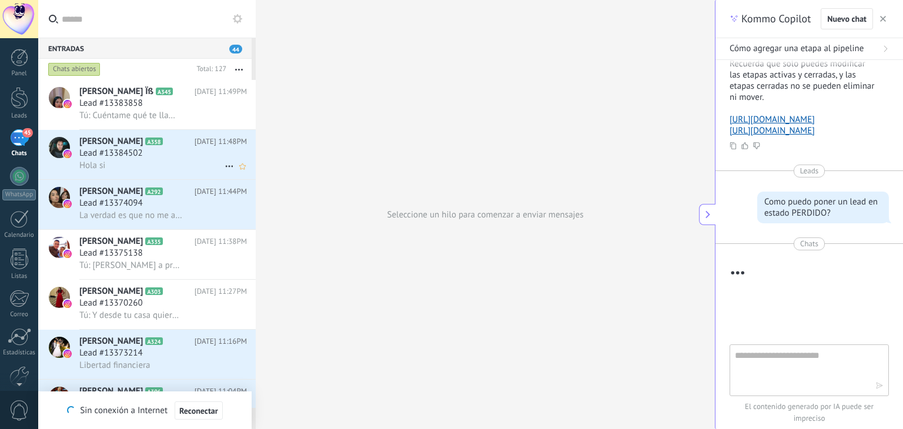
click at [122, 158] on span "Lead #13384502" at bounding box center [111, 154] width 64 height 12
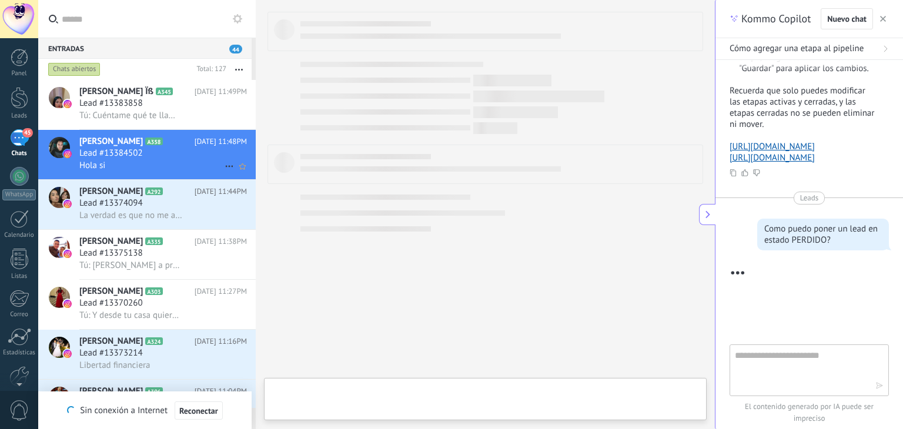
click at [122, 158] on span "Lead #13384502" at bounding box center [111, 154] width 64 height 12
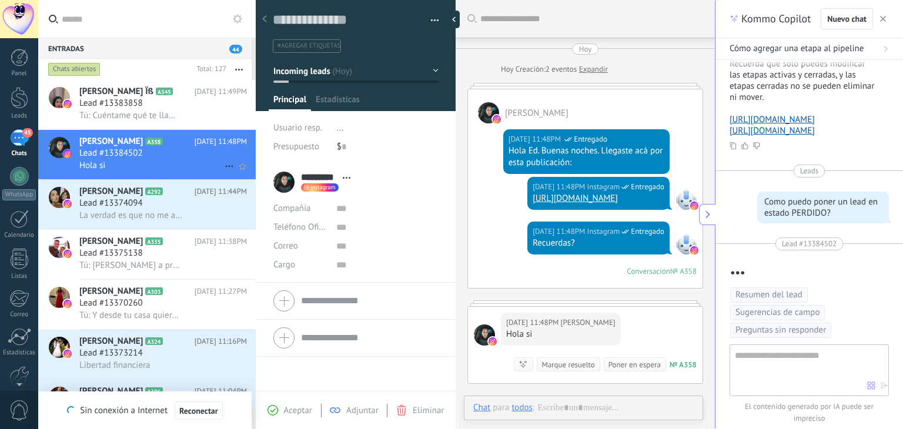
type textarea "**********"
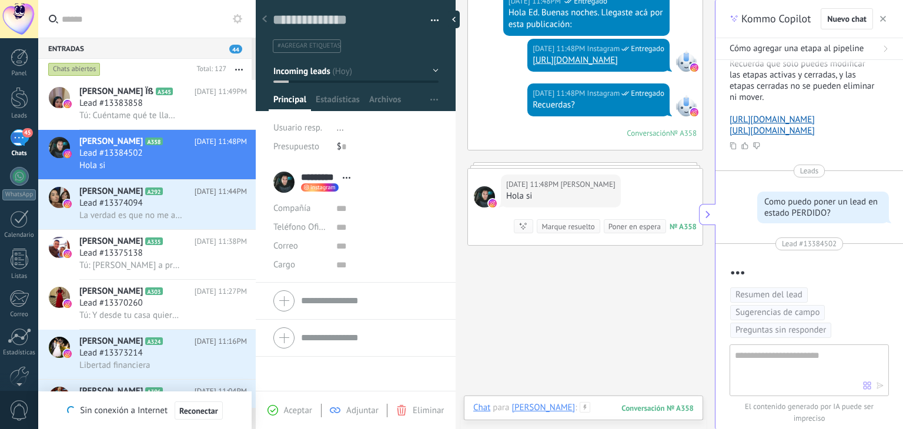
click at [591, 408] on div at bounding box center [583, 419] width 221 height 35
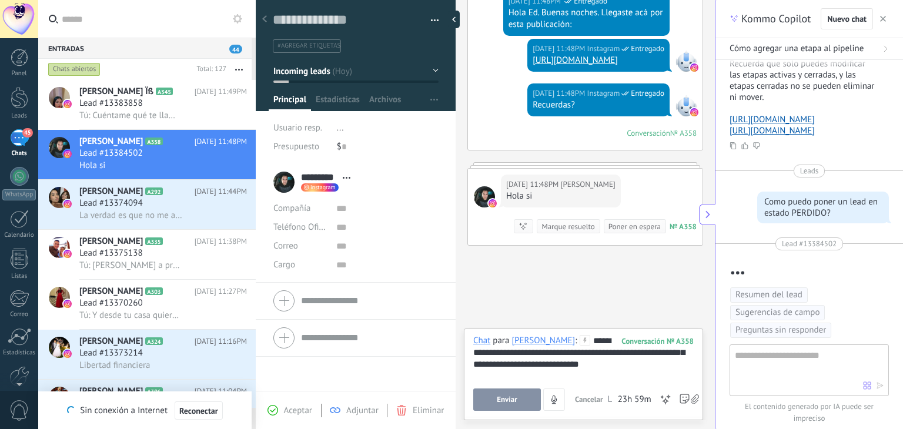
click at [473, 353] on div "**********" at bounding box center [583, 375] width 239 height 92
click at [474, 353] on div "**********" at bounding box center [583, 357] width 221 height 45
copy div "**********"
click at [513, 404] on span "Enviar" at bounding box center [507, 400] width 21 height 8
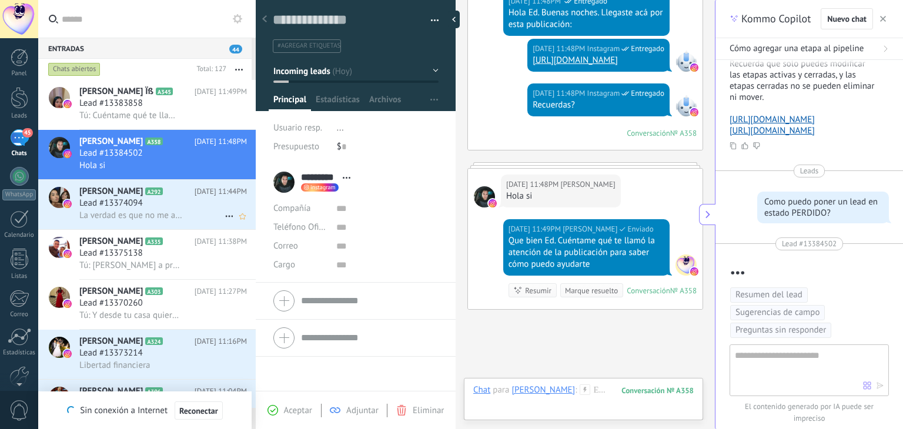
scroll to position [235, 0]
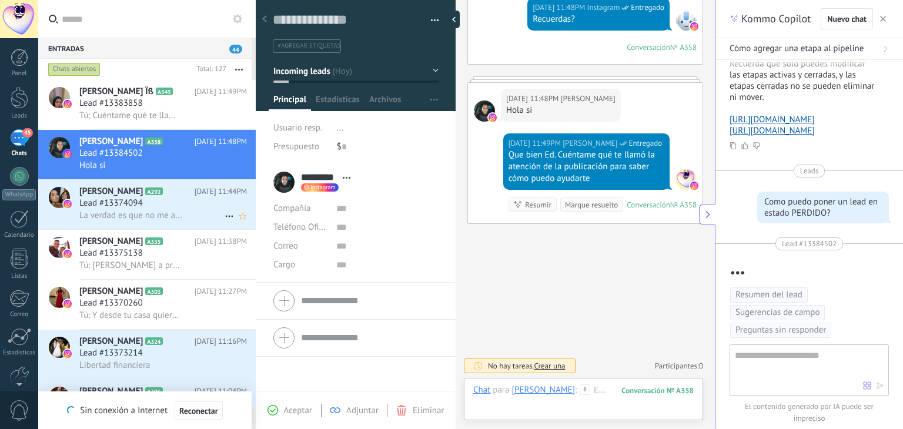
click at [131, 214] on span "La verdad es que no me alcanza lo que ganó, y quiero tener otro ingreso" at bounding box center [130, 215] width 103 height 11
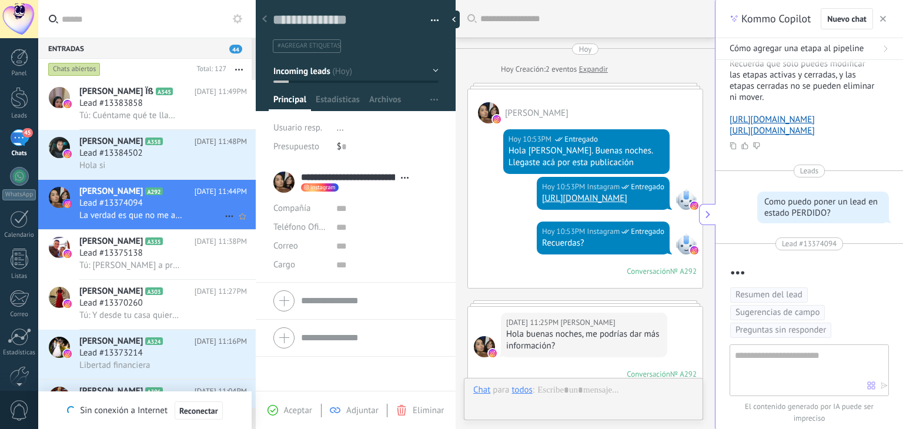
type textarea "**********"
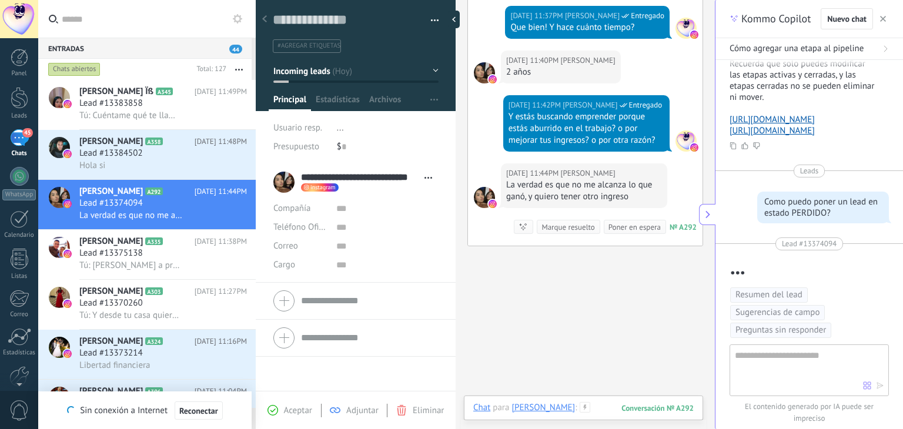
click at [647, 405] on div at bounding box center [586, 419] width 227 height 35
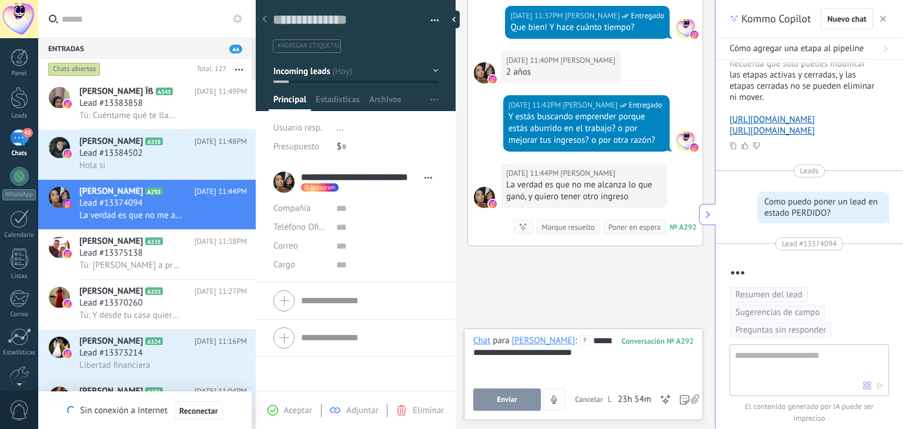
click at [518, 353] on div "**********" at bounding box center [583, 357] width 221 height 45
click at [577, 366] on div "**********" at bounding box center [583, 357] width 221 height 45
click at [510, 401] on span "Enviar" at bounding box center [507, 400] width 21 height 8
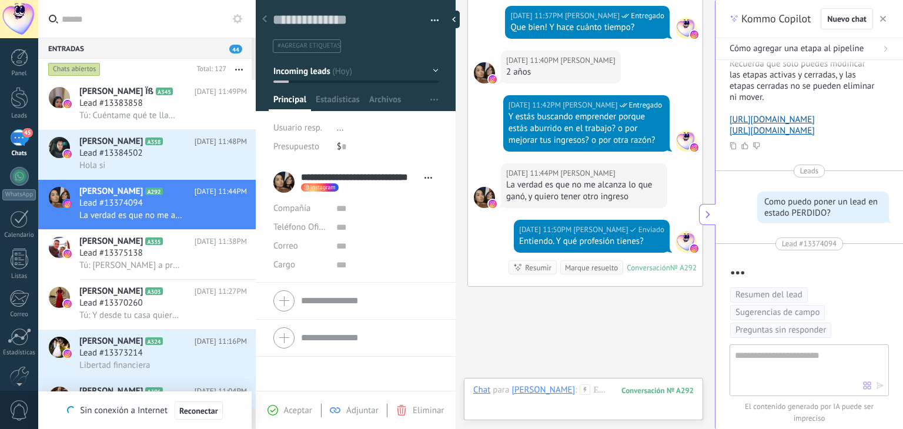
scroll to position [791, 0]
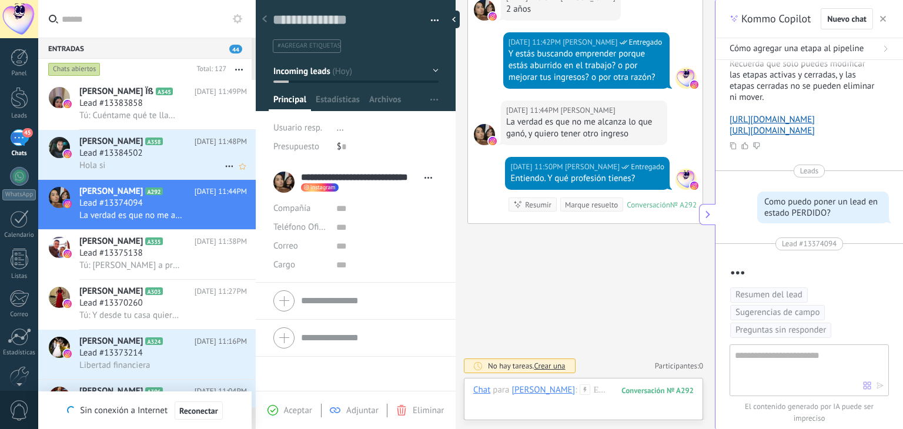
click at [124, 161] on div "Hola si" at bounding box center [163, 165] width 168 height 12
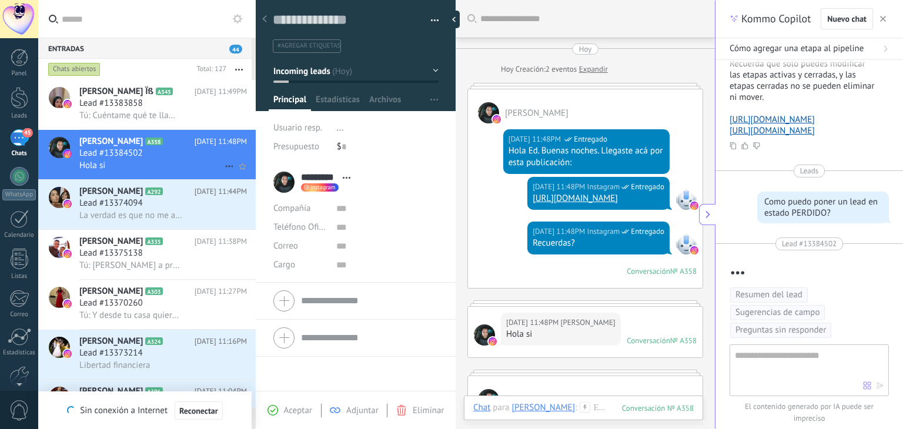
scroll to position [234, 0]
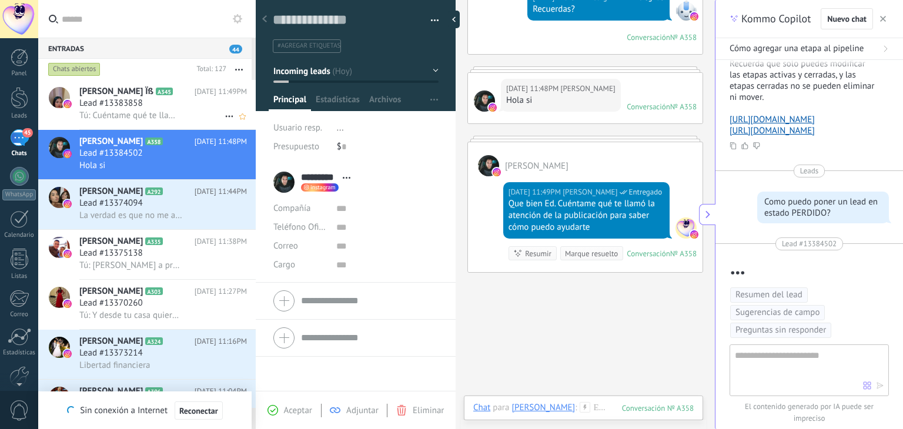
click at [158, 115] on span "Tú: Cuéntame qué te llamó la atención de la publicación para saber cómo puedo a…" at bounding box center [130, 115] width 103 height 11
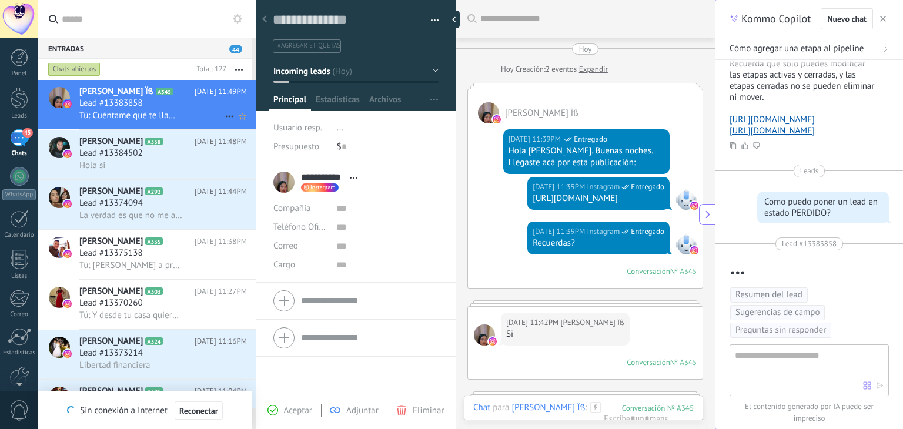
scroll to position [418, 0]
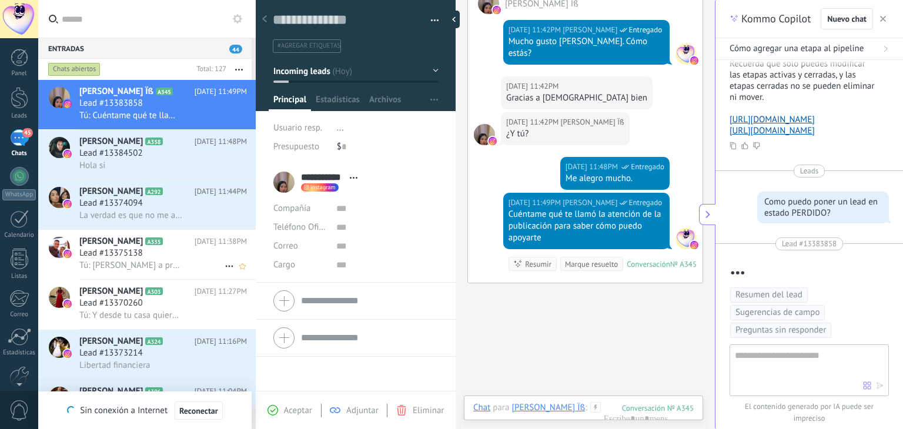
click at [122, 271] on span "Tú: [PERSON_NAME] a profesionales a emprender sin renunciar al empleo" at bounding box center [130, 265] width 103 height 11
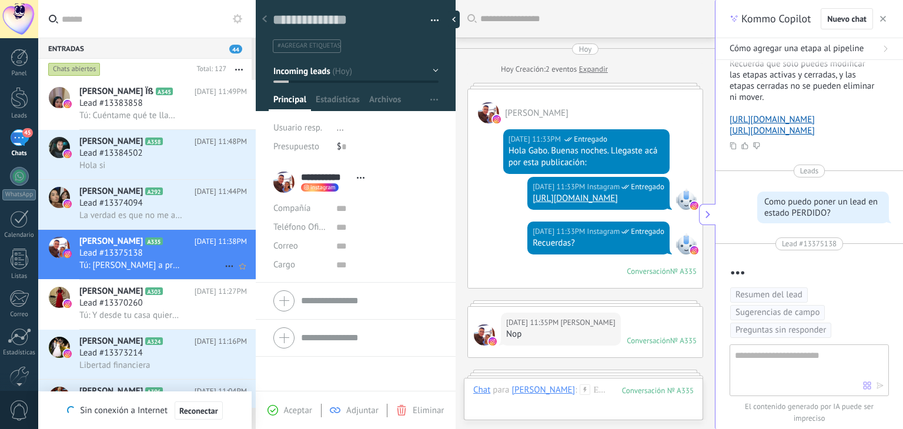
scroll to position [371, 0]
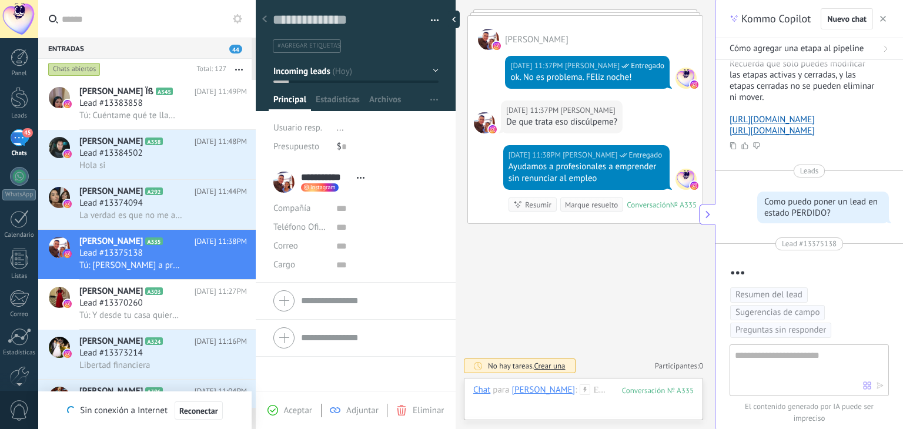
click at [591, 205] on div "Marque resuelto" at bounding box center [591, 204] width 53 height 11
click at [27, 110] on link "Leads" at bounding box center [19, 103] width 38 height 33
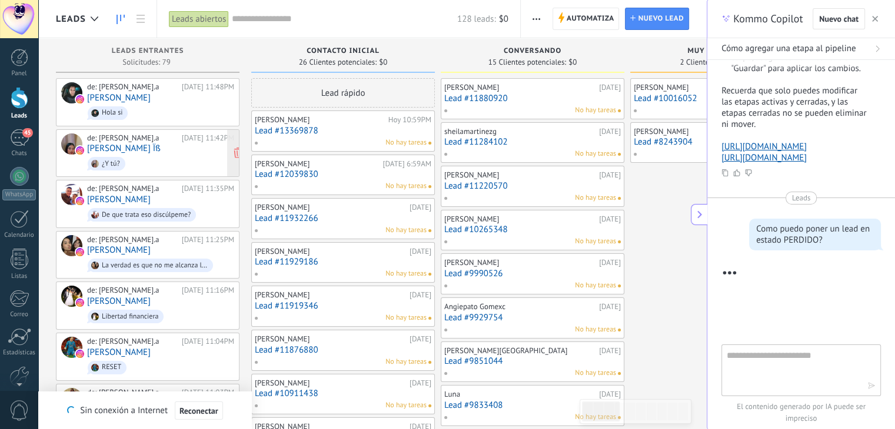
click at [114, 157] on div "¿Y tú?" at bounding box center [107, 164] width 38 height 14
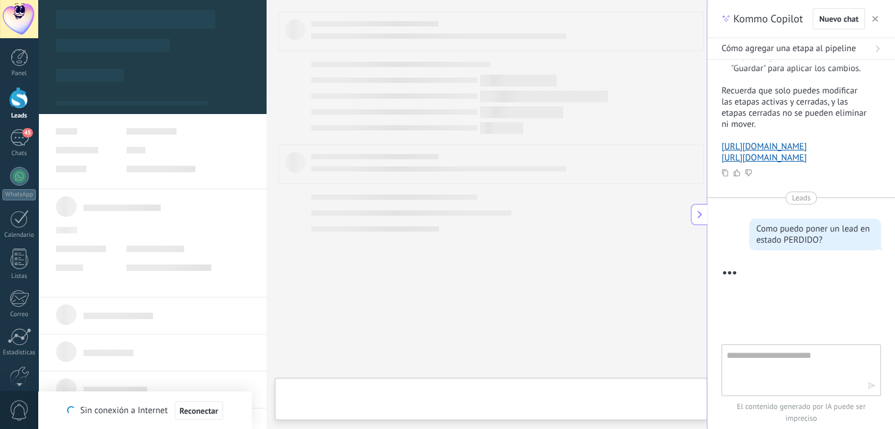
click at [114, 155] on body ".abecls-1,.abecls-2{fill-rule:evenodd}.abecls-2{fill:#fff} .abhcls-1{fill:none}…" at bounding box center [447, 214] width 895 height 429
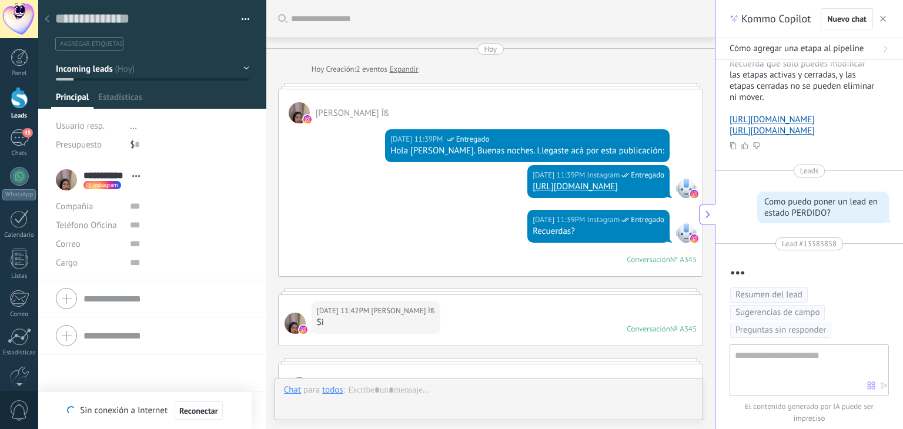
scroll to position [431, 0]
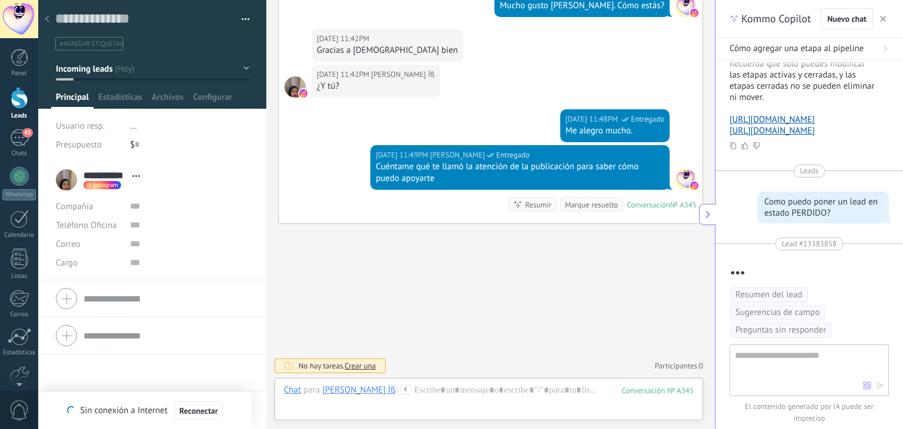
click at [371, 79] on span "[PERSON_NAME] Ïß" at bounding box center [403, 75] width 64 height 12
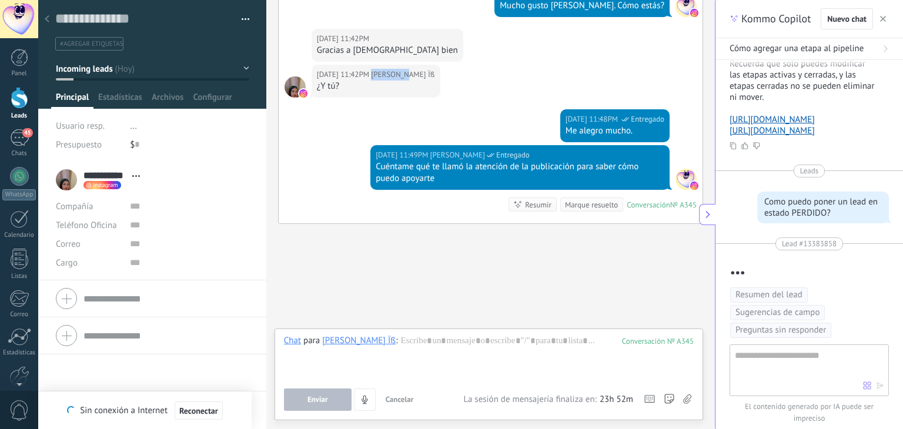
click at [371, 79] on span "[PERSON_NAME] Ïß" at bounding box center [403, 75] width 64 height 12
click at [356, 86] on div "¿Y tú?" at bounding box center [376, 87] width 118 height 12
click at [332, 84] on div "¿Y tú?" at bounding box center [376, 87] width 118 height 12
click at [349, 85] on div "¿Y tú?" at bounding box center [376, 87] width 118 height 12
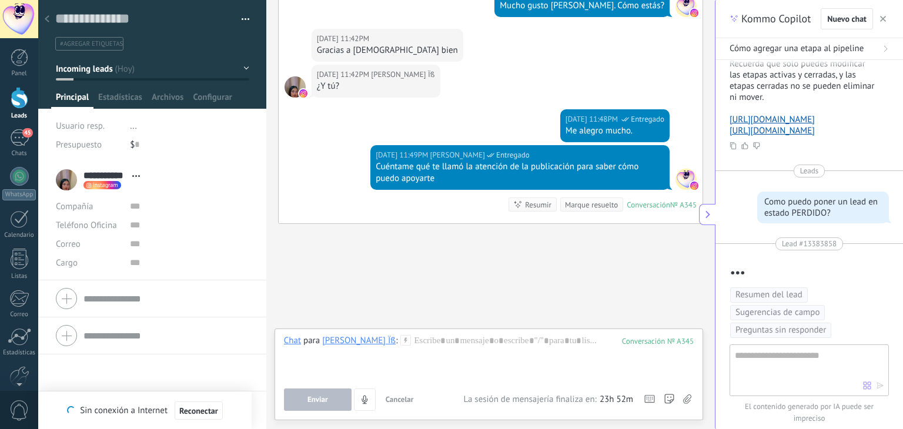
click at [349, 85] on div "¿Y tú?" at bounding box center [376, 87] width 118 height 12
click at [642, 129] on div "Me alegro mucho." at bounding box center [615, 131] width 99 height 12
drag, startPoint x: 642, startPoint y: 129, endPoint x: 631, endPoint y: 97, distance: 33.9
click at [631, 97] on div "[DATE] 11:42PM [PERSON_NAME] Ïß ¿Y tú?" at bounding box center [491, 87] width 424 height 45
click at [33, 141] on link "45 Chats" at bounding box center [19, 143] width 38 height 28
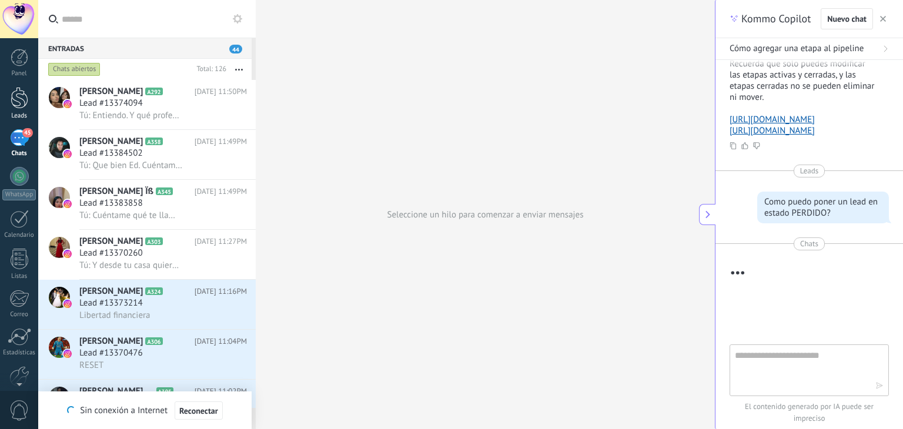
click at [22, 99] on div at bounding box center [20, 98] width 18 height 22
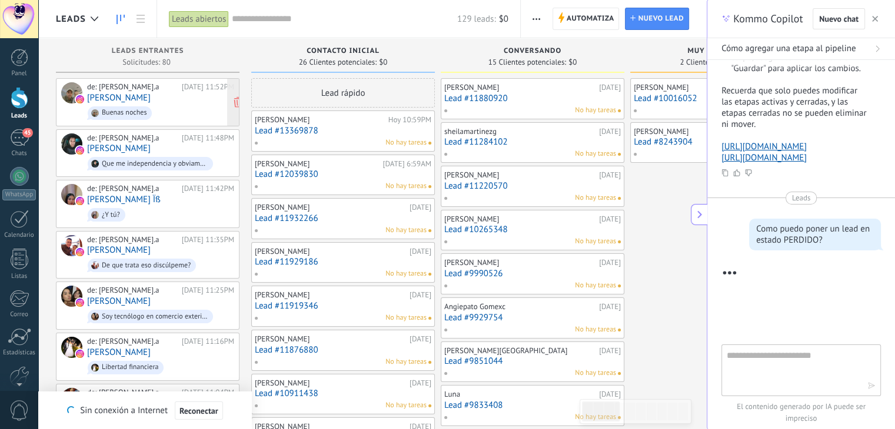
click at [170, 101] on div "de: [PERSON_NAME].a [DATE] 11:52PM [PERSON_NAME] noches" at bounding box center [160, 102] width 147 height 40
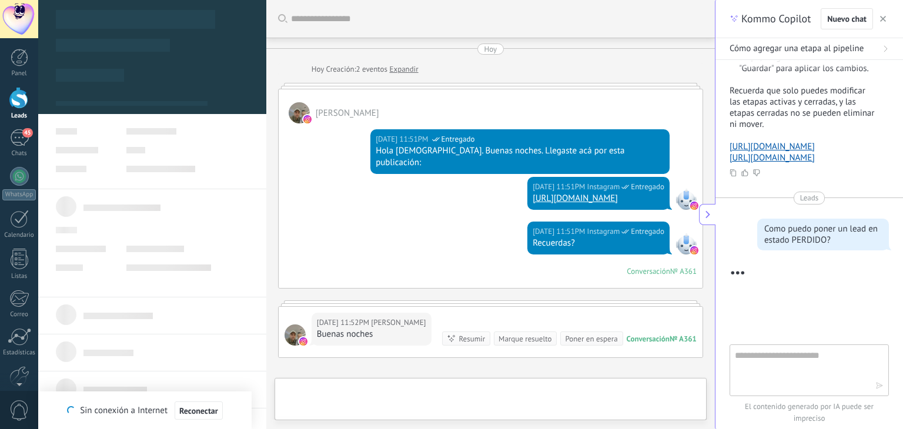
type textarea "**********"
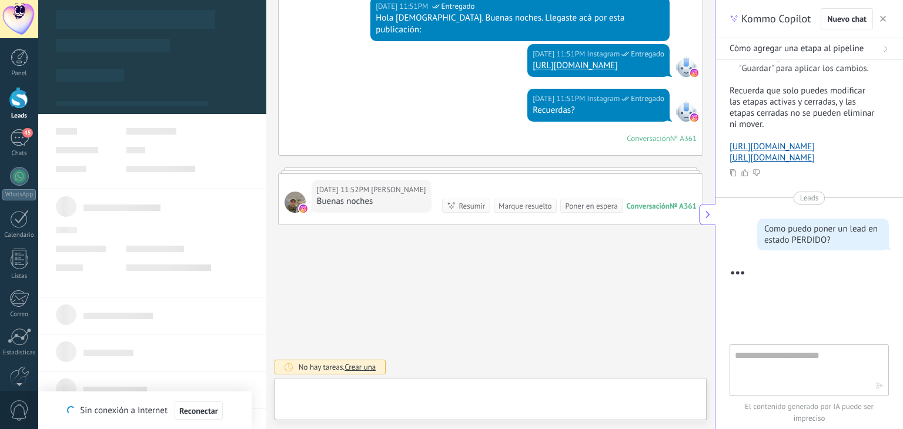
scroll to position [17, 0]
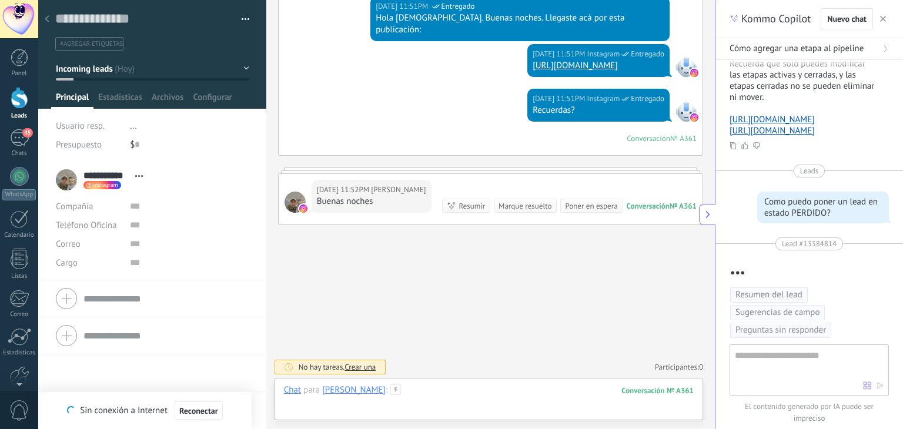
click at [410, 398] on div at bounding box center [489, 402] width 410 height 35
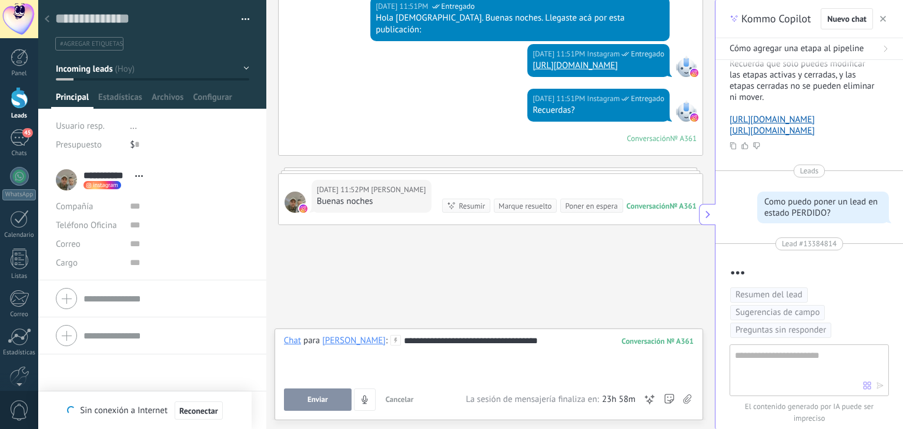
click at [328, 399] on button "Enviar" at bounding box center [318, 400] width 68 height 22
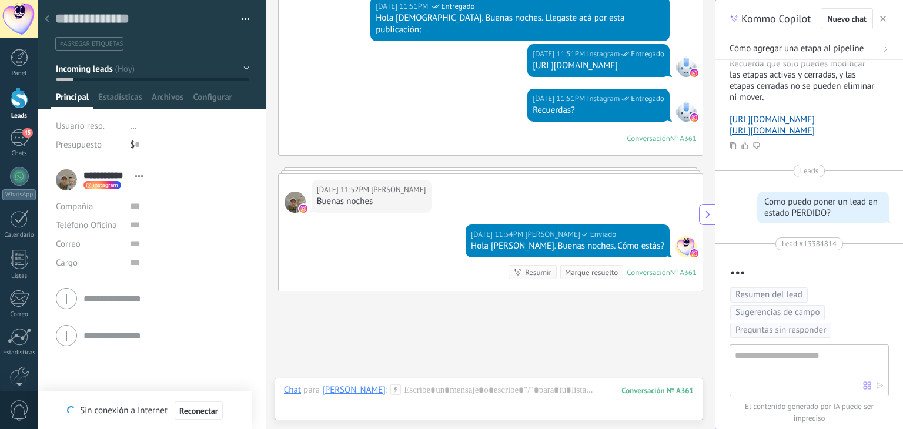
scroll to position [200, 0]
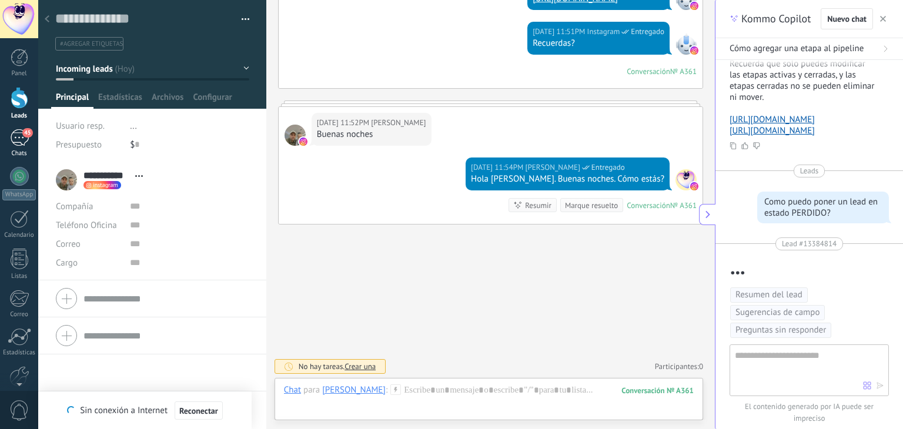
click at [14, 145] on div "45" at bounding box center [19, 137] width 19 height 17
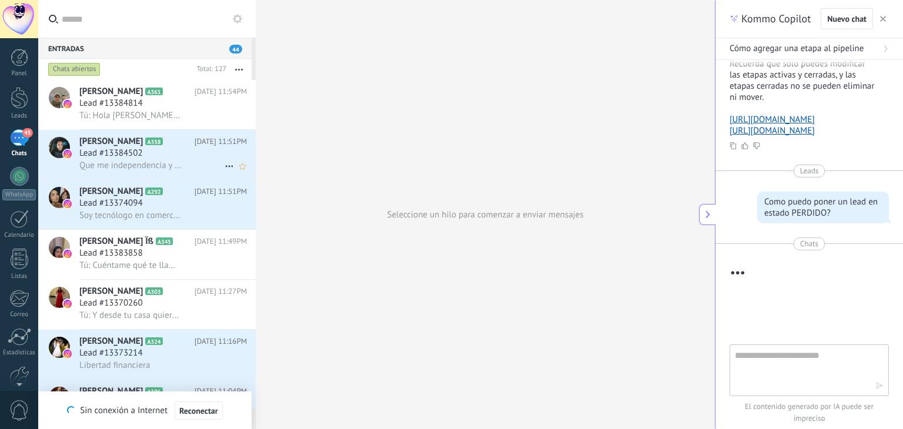
click at [107, 149] on span "Lead #13384502" at bounding box center [111, 154] width 64 height 12
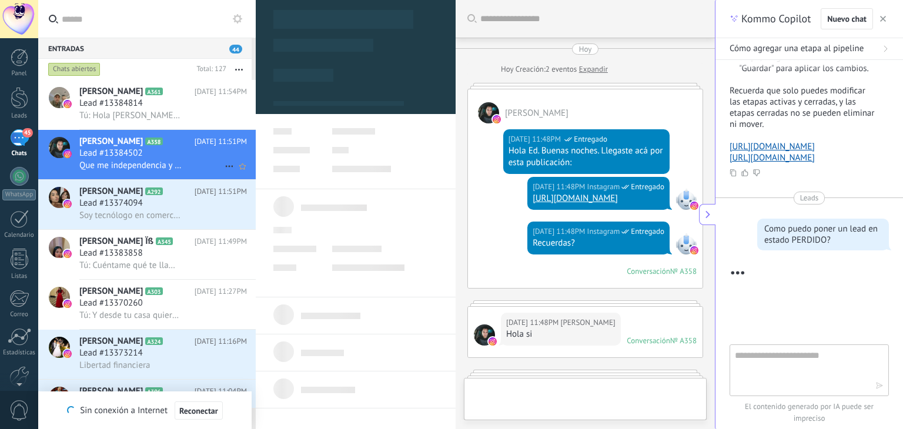
type textarea "**********"
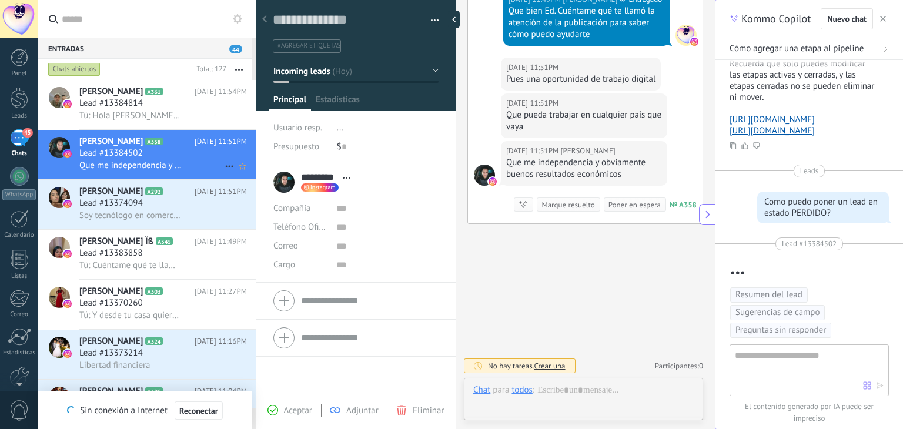
scroll to position [17, 0]
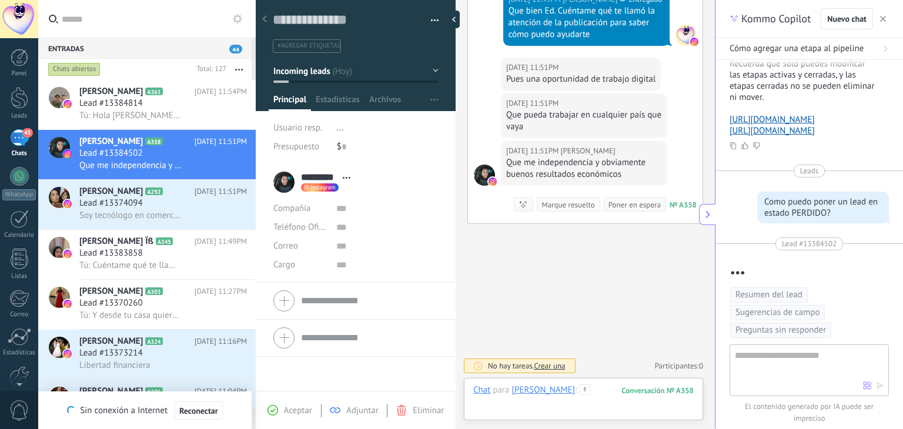
click at [581, 395] on div at bounding box center [583, 402] width 221 height 35
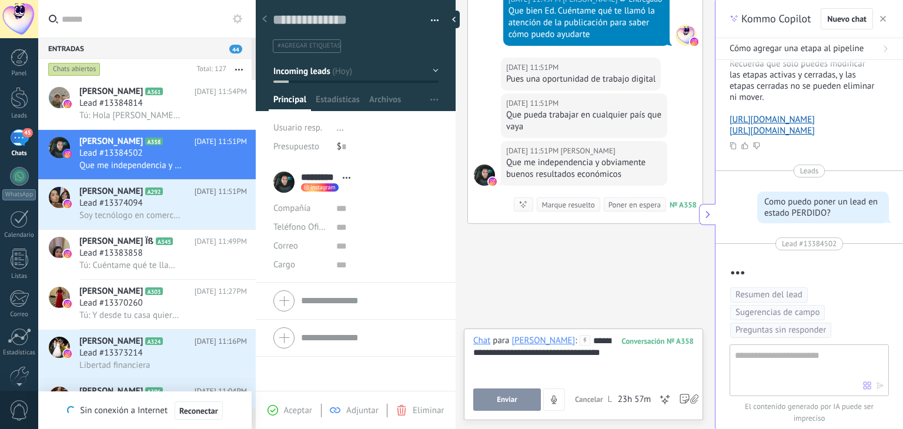
click at [575, 338] on div "**********" at bounding box center [583, 357] width 221 height 45
click at [589, 339] on div "**********" at bounding box center [583, 357] width 221 height 45
click at [520, 397] on button "Enviar" at bounding box center [507, 400] width 68 height 22
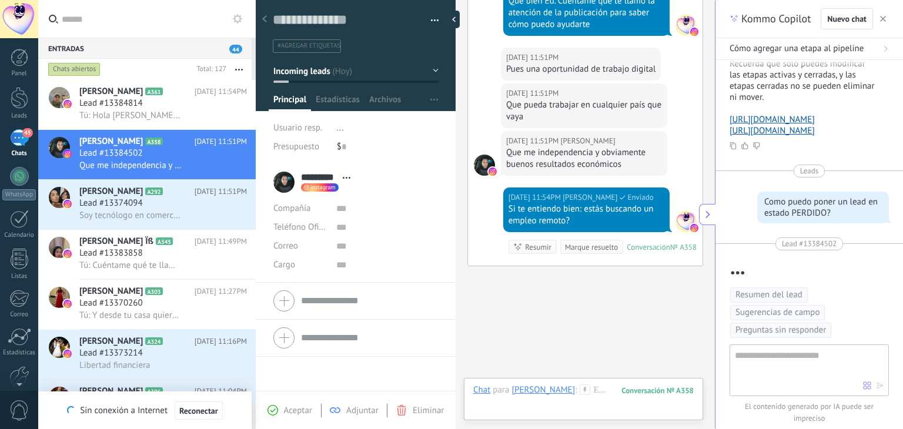
scroll to position [489, 0]
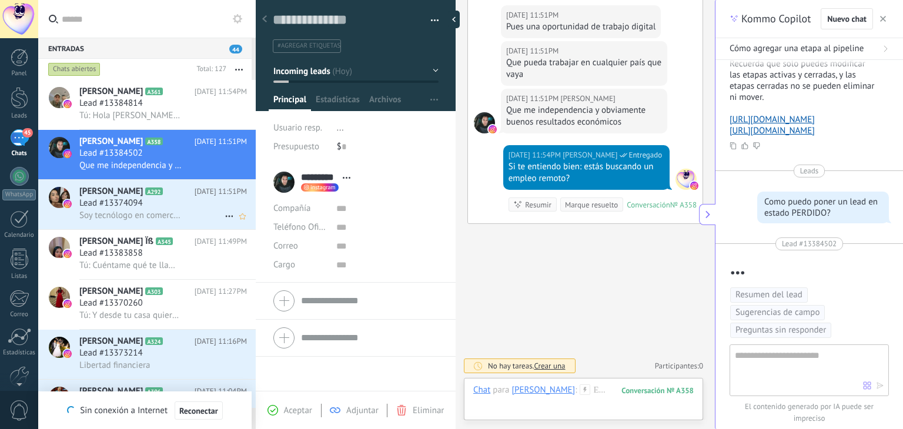
click at [129, 209] on span "Lead #13374094" at bounding box center [111, 204] width 64 height 12
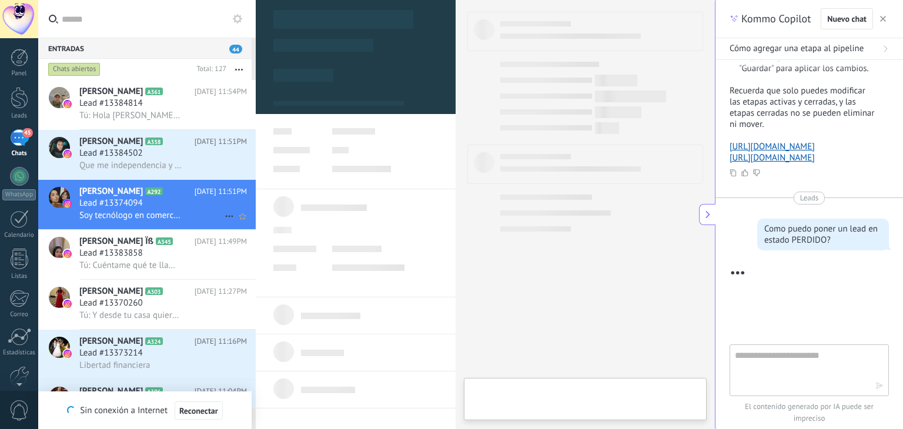
type textarea "**********"
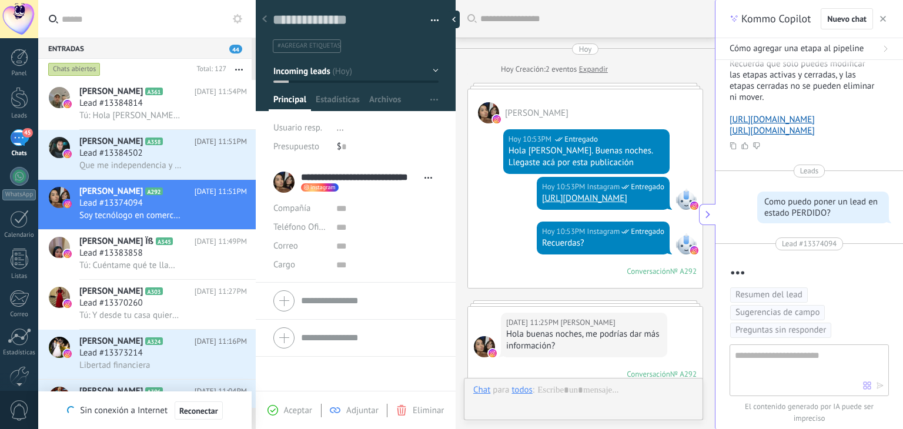
scroll to position [803, 0]
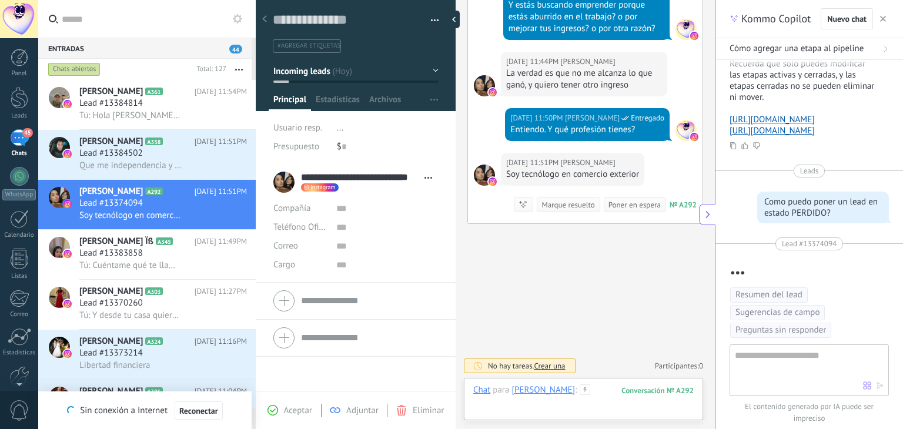
click at [525, 402] on div at bounding box center [586, 402] width 227 height 35
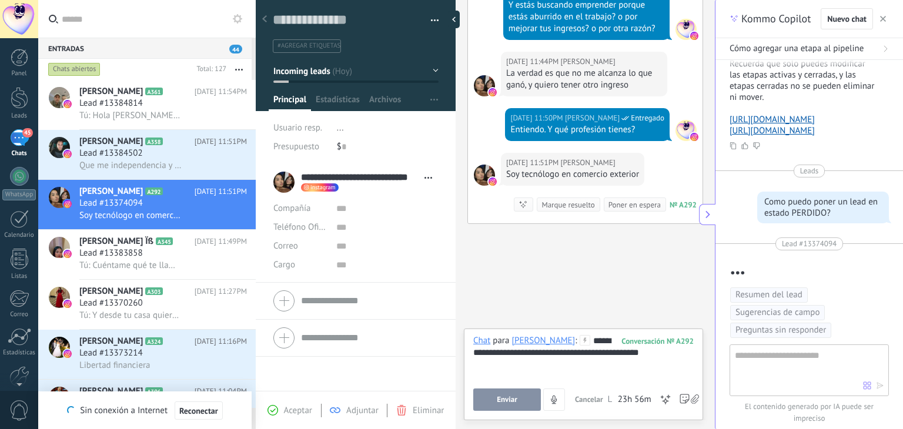
click at [540, 353] on div "**********" at bounding box center [583, 357] width 221 height 45
click at [520, 394] on button "Enviar" at bounding box center [507, 400] width 68 height 22
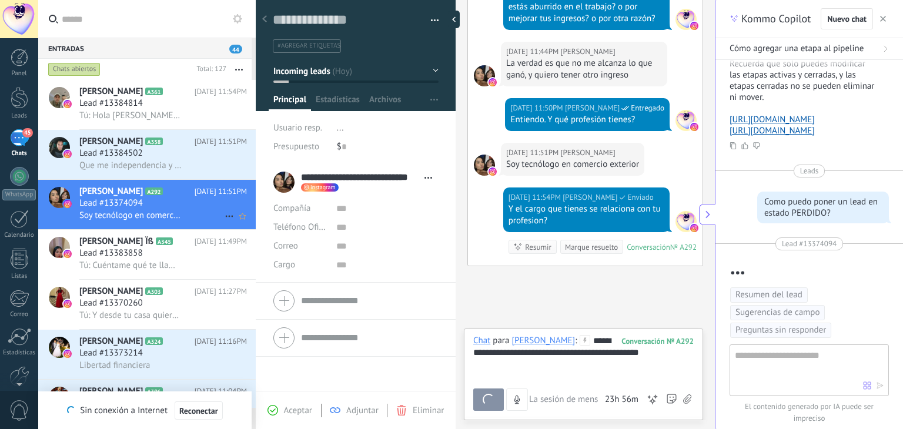
scroll to position [856, 0]
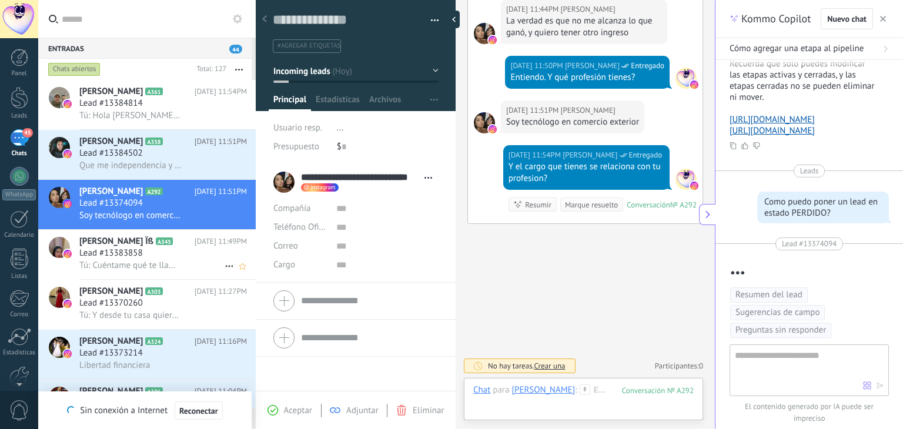
click at [121, 250] on div "[PERSON_NAME] Ïß A345 [DATE] 11:49PM Lead #13383858 Tú: Cuéntame qué te llamó l…" at bounding box center [167, 254] width 176 height 49
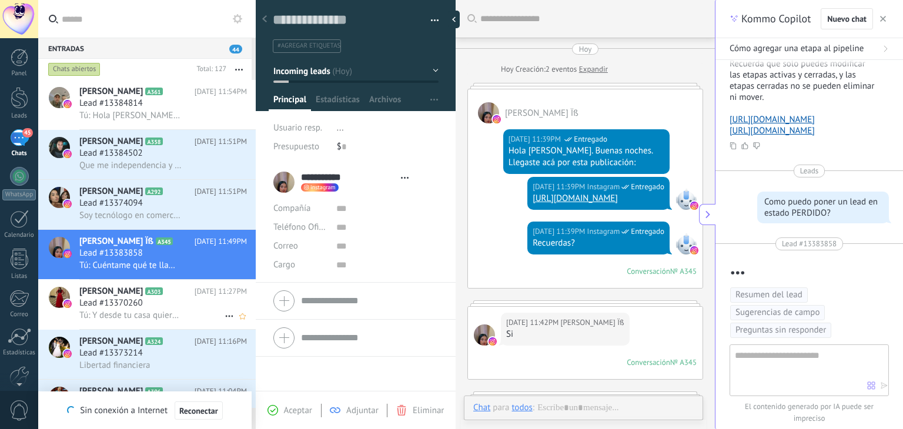
scroll to position [418, 0]
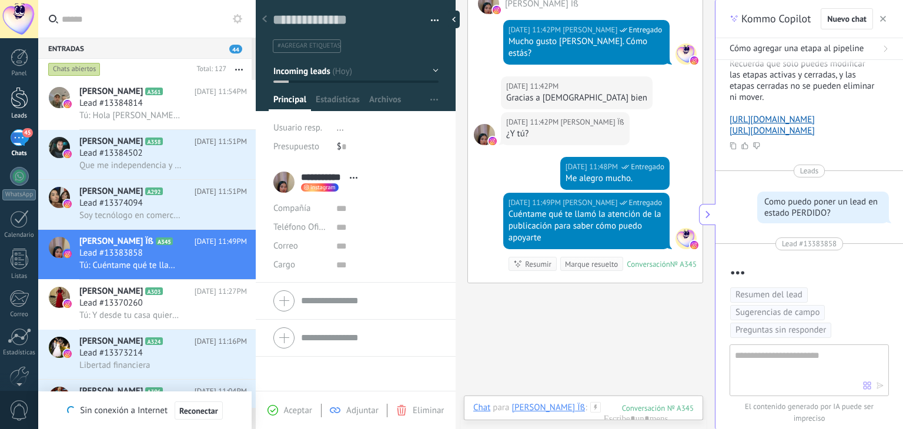
click at [19, 101] on div at bounding box center [20, 98] width 18 height 22
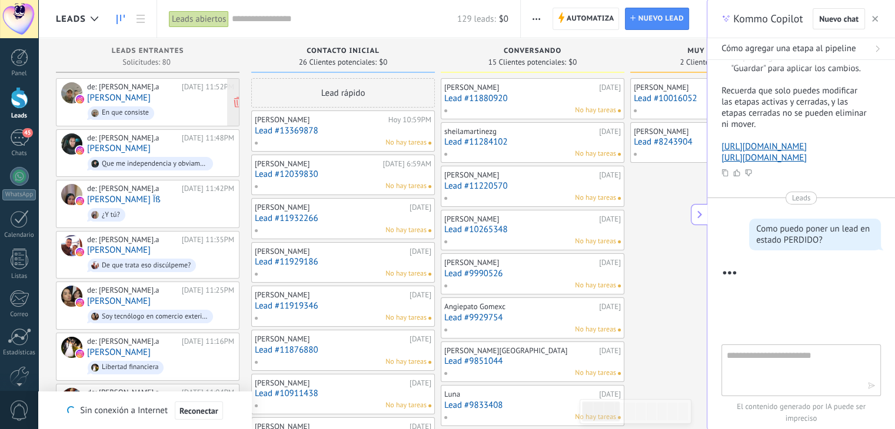
click at [151, 94] on div "de: [PERSON_NAME].a [DATE] 11:52PM [PERSON_NAME] En que consiste" at bounding box center [160, 102] width 147 height 40
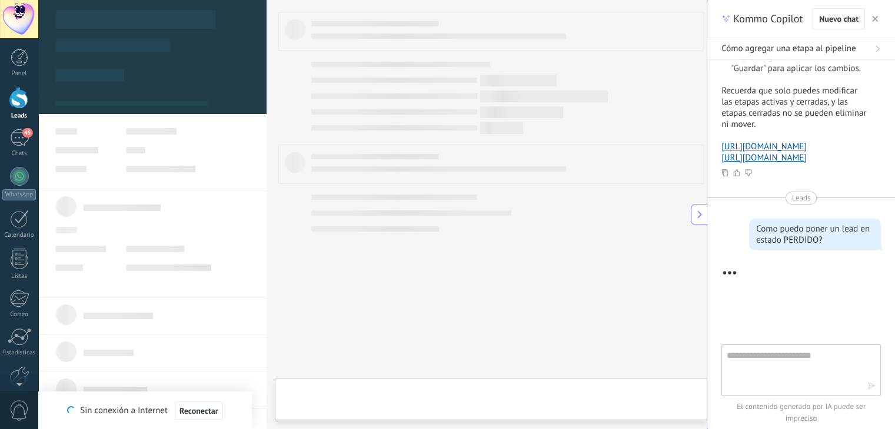
click at [151, 94] on body ".abecls-1,.abecls-2{fill-rule:evenodd}.abecls-2{fill:#fff} .abhcls-1{fill:none}…" at bounding box center [447, 214] width 895 height 429
type textarea "**********"
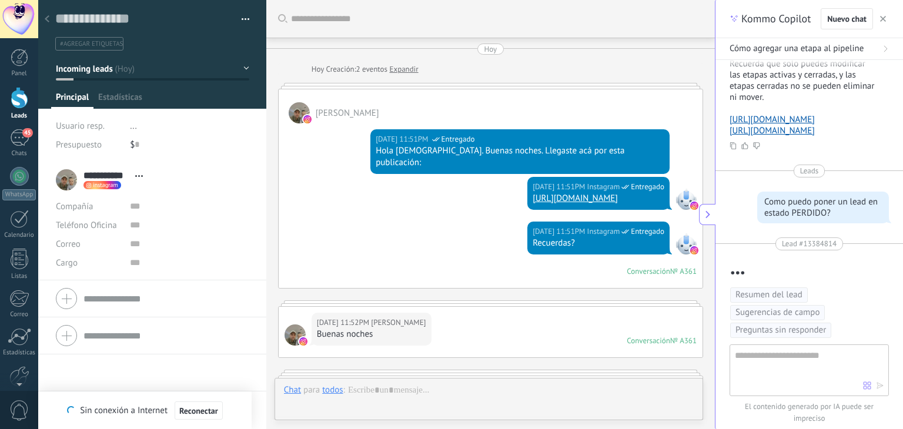
scroll to position [316, 0]
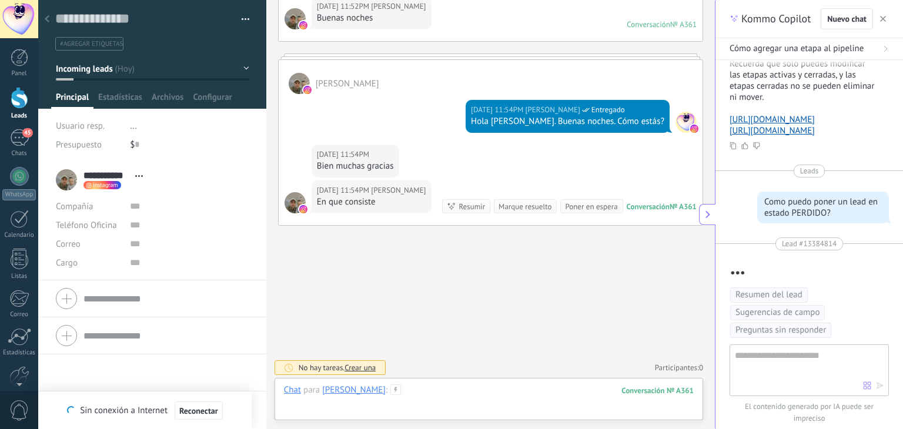
click at [433, 398] on div at bounding box center [489, 402] width 410 height 35
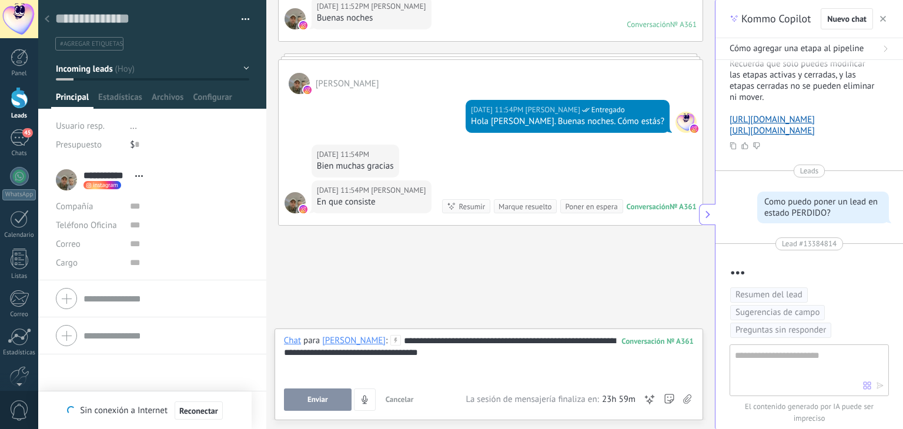
click at [321, 396] on span "Enviar" at bounding box center [318, 400] width 21 height 8
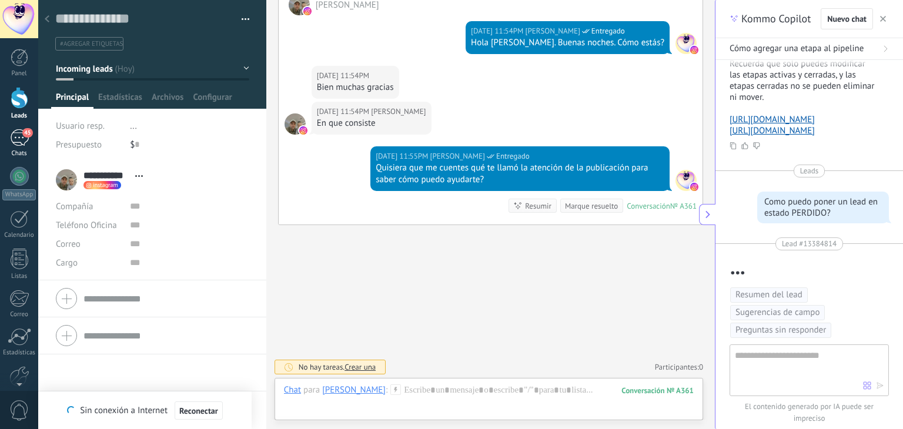
click at [20, 137] on div "45" at bounding box center [19, 137] width 19 height 17
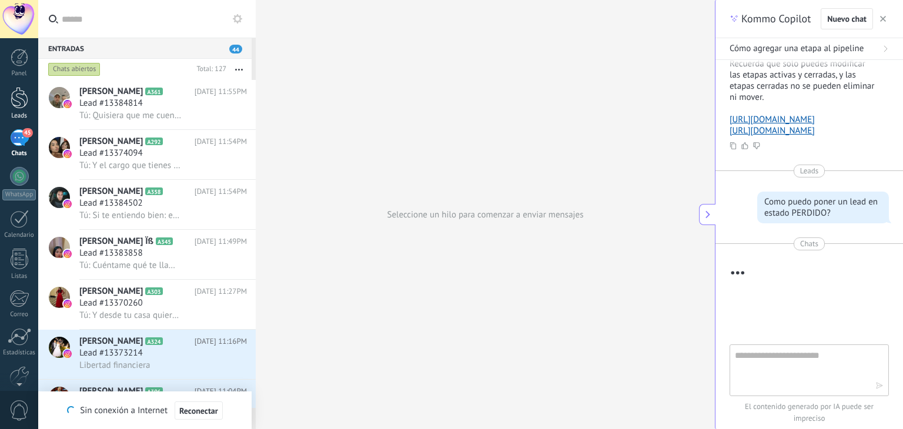
click at [21, 110] on link "Leads" at bounding box center [19, 103] width 38 height 33
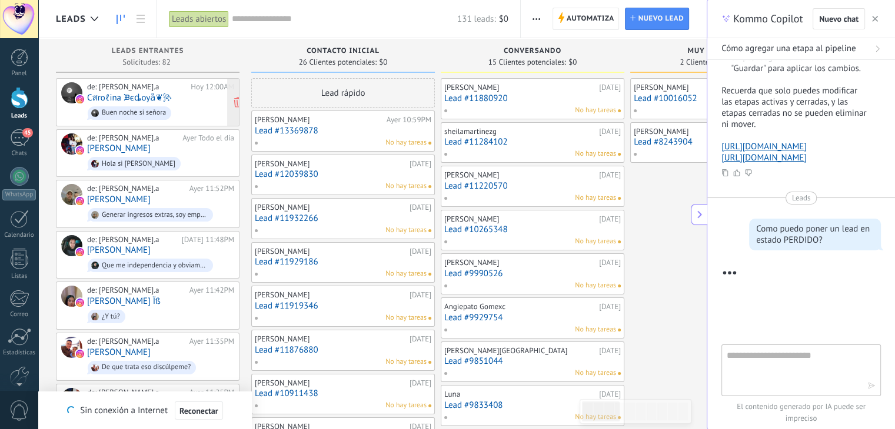
click at [188, 111] on span "Buen noche si señora" at bounding box center [160, 113] width 147 height 18
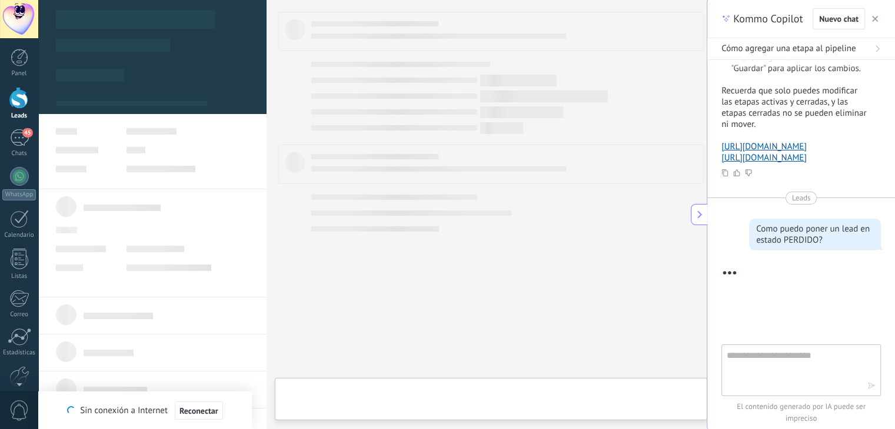
click at [188, 111] on body ".abecls-1,.abecls-2{fill-rule:evenodd}.abecls-2{fill:#fff} .abhcls-1{fill:none}…" at bounding box center [447, 214] width 895 height 429
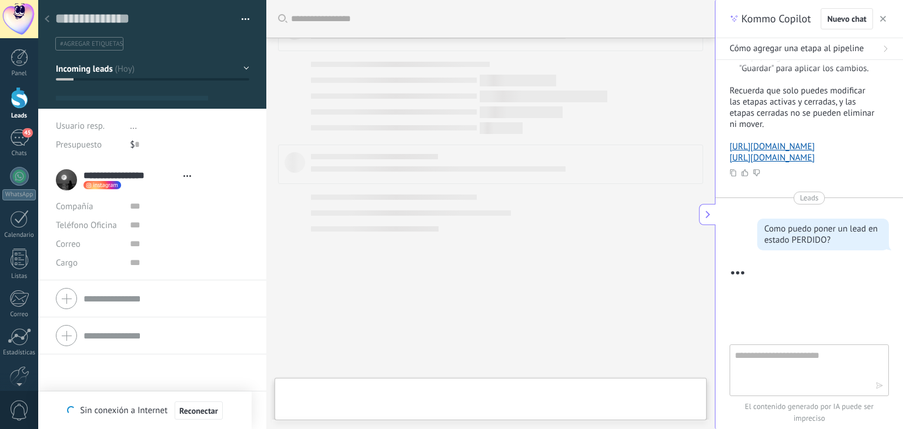
type textarea "**********"
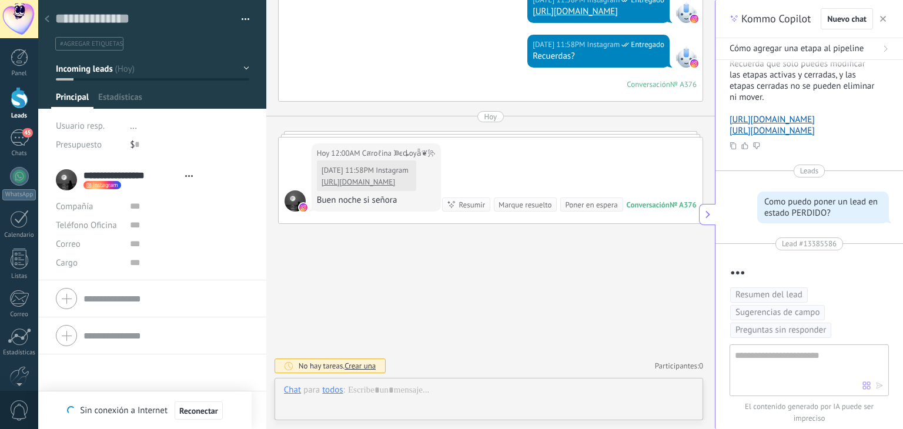
scroll to position [17, 0]
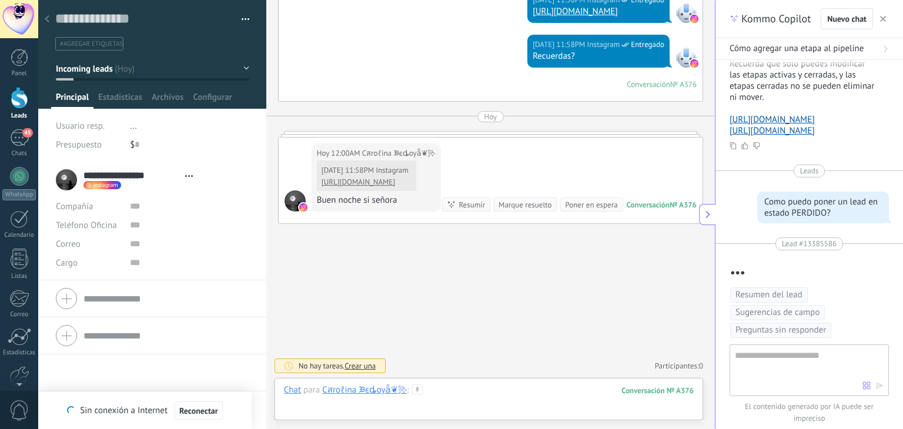
click at [454, 390] on div at bounding box center [489, 402] width 410 height 35
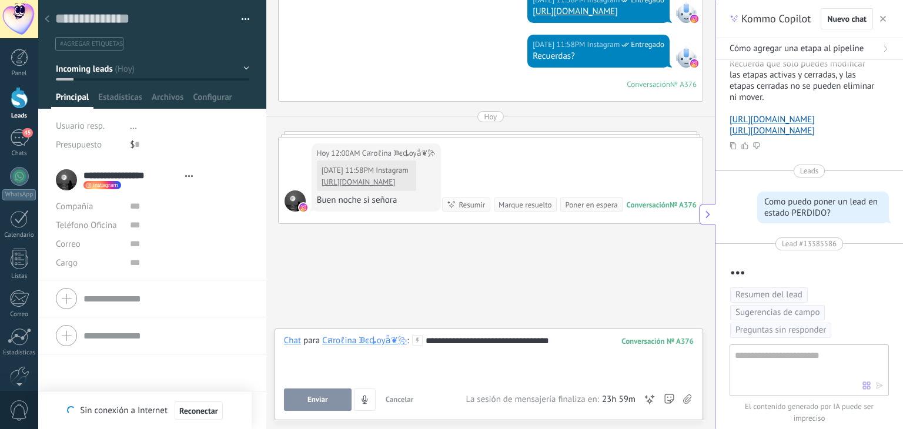
click at [335, 398] on button "Enviar" at bounding box center [318, 400] width 68 height 22
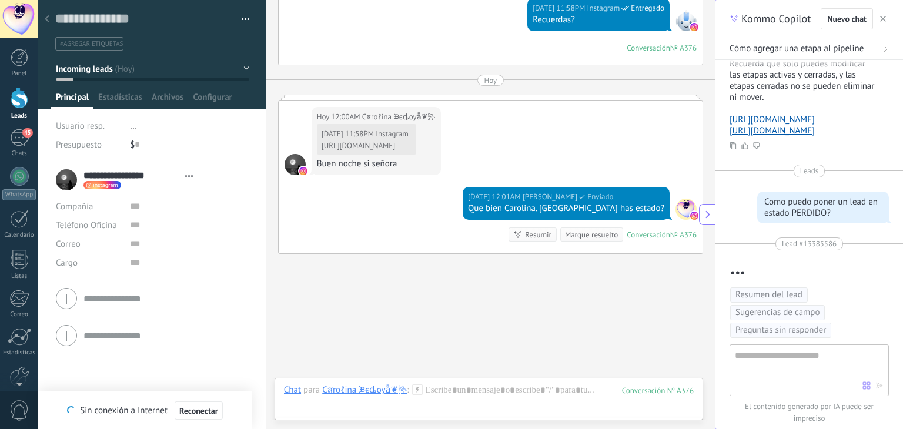
scroll to position [252, 0]
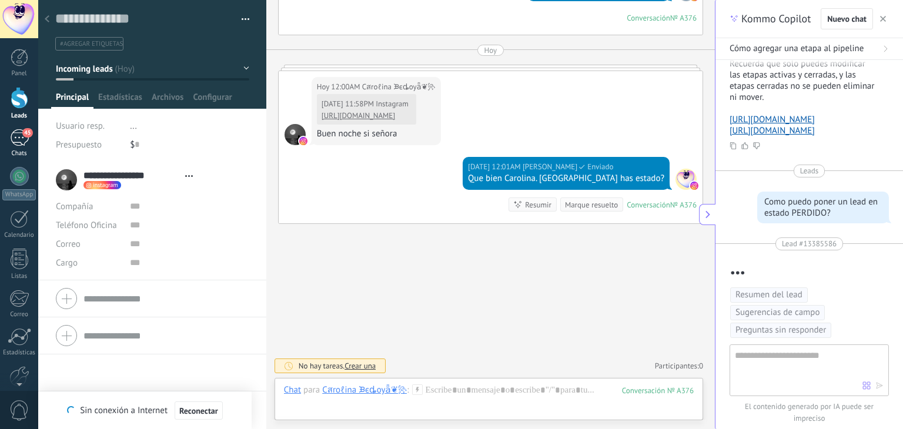
click at [21, 137] on div "45" at bounding box center [19, 137] width 19 height 17
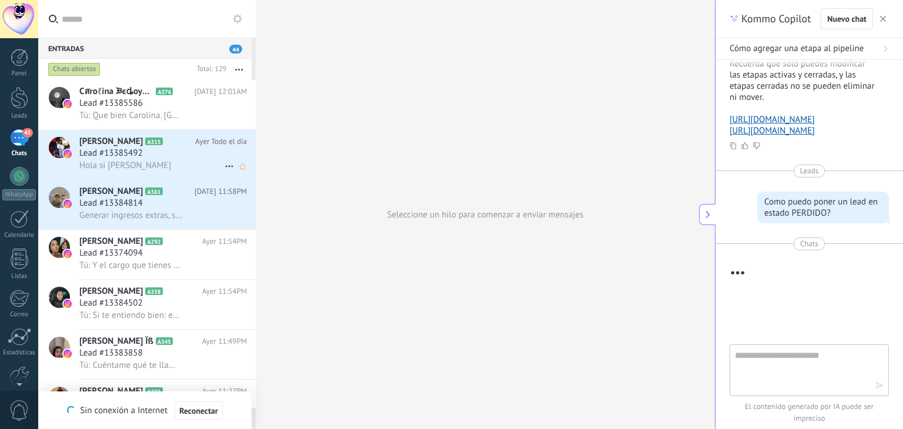
click at [116, 155] on span "Lead #13385492" at bounding box center [111, 154] width 64 height 12
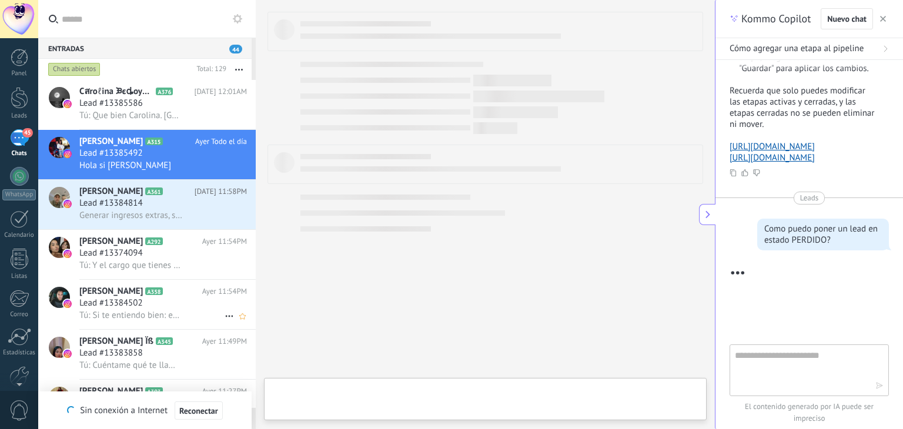
type textarea "**********"
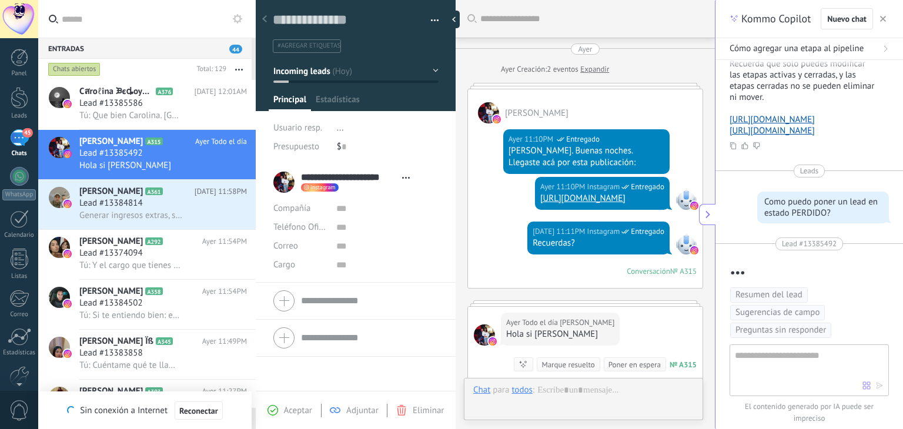
scroll to position [171, 0]
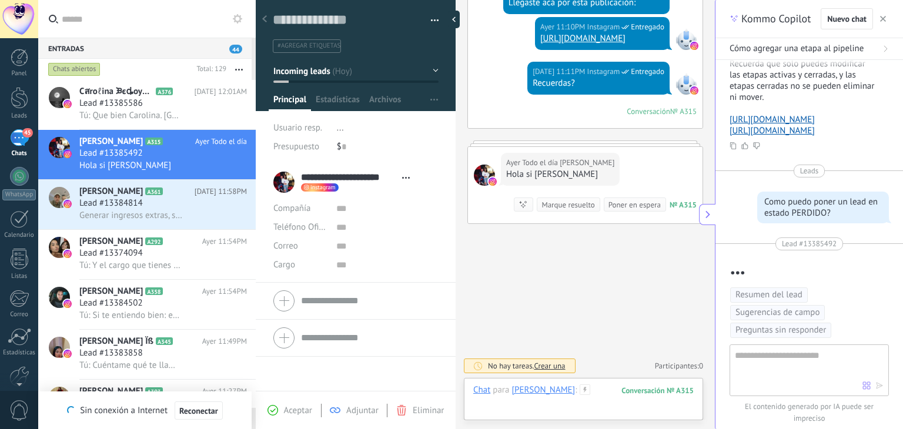
click at [634, 390] on div at bounding box center [583, 402] width 221 height 35
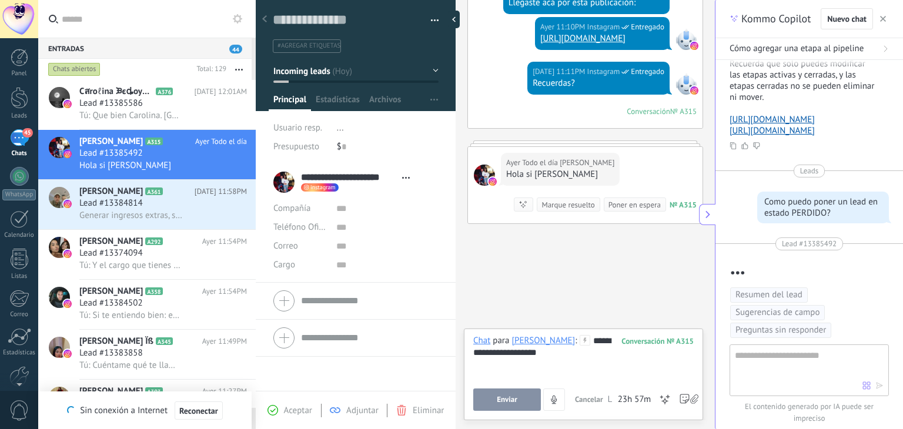
click at [498, 400] on span "Enviar" at bounding box center [507, 400] width 21 height 8
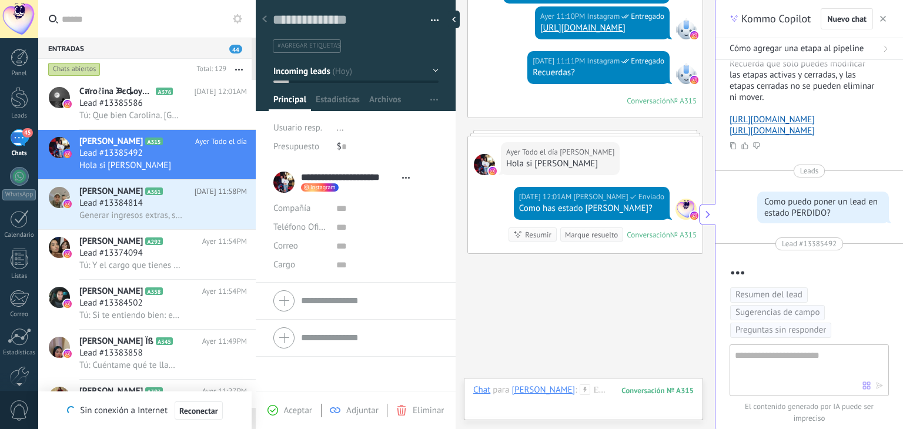
scroll to position [212, 0]
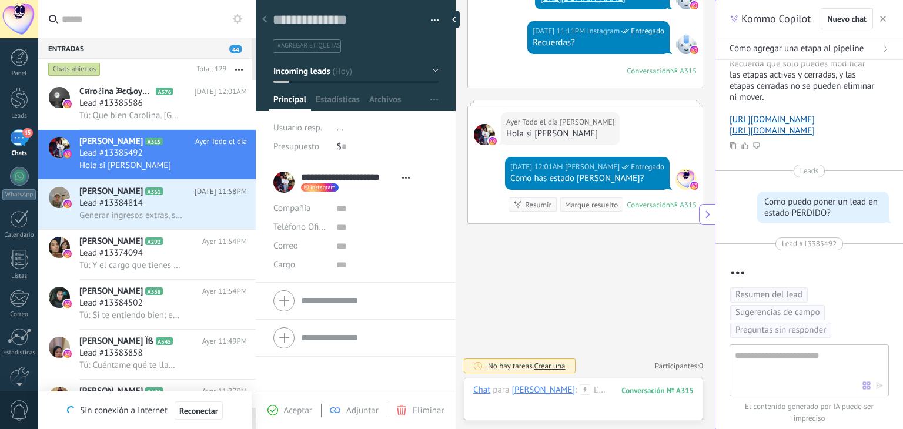
click at [312, 189] on span "instagram" at bounding box center [323, 188] width 25 height 6
click at [365, 226] on link "Abrir perfil Instagram" at bounding box center [364, 224] width 81 height 11
click at [416, 266] on div at bounding box center [451, 214] width 903 height 429
click at [104, 207] on span "Lead #13384814" at bounding box center [111, 204] width 64 height 12
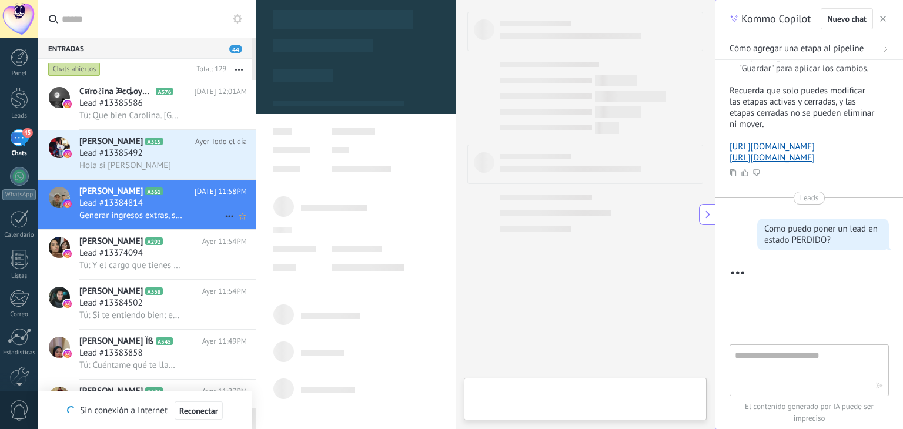
type textarea "**********"
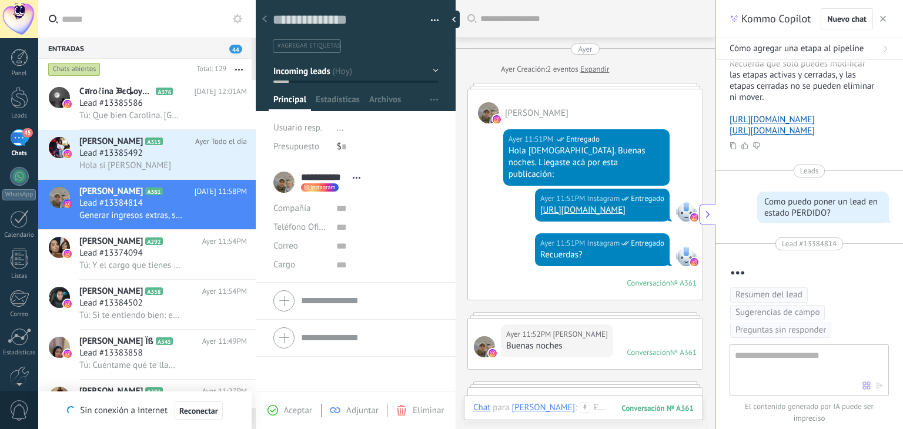
scroll to position [499, 0]
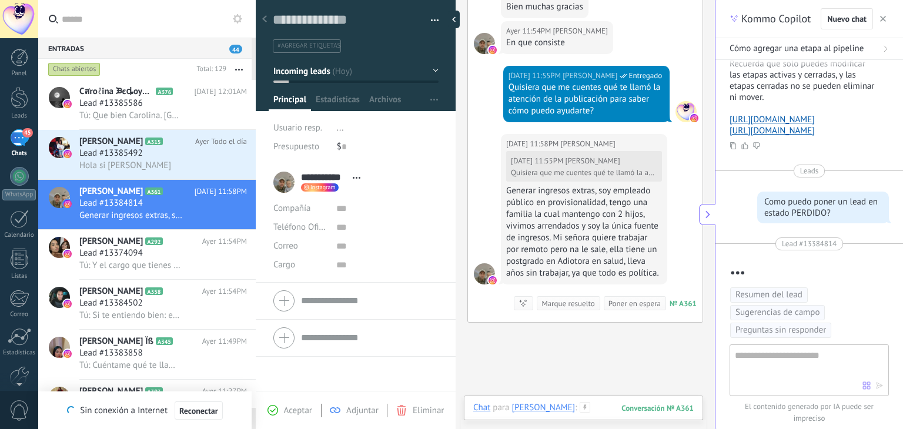
click at [586, 411] on div at bounding box center [583, 419] width 221 height 35
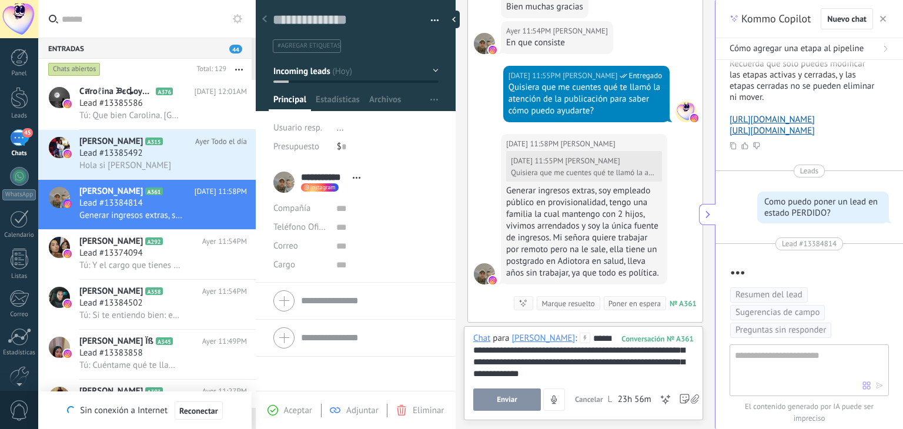
click at [501, 394] on button "Enviar" at bounding box center [507, 400] width 68 height 22
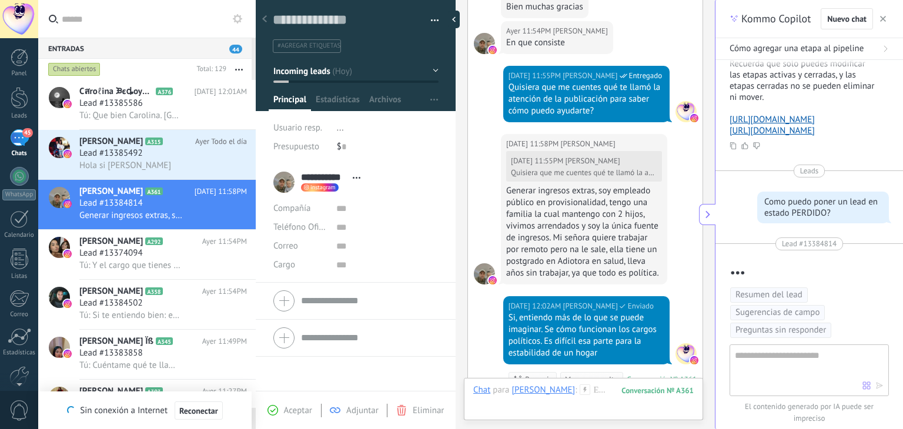
scroll to position [661, 0]
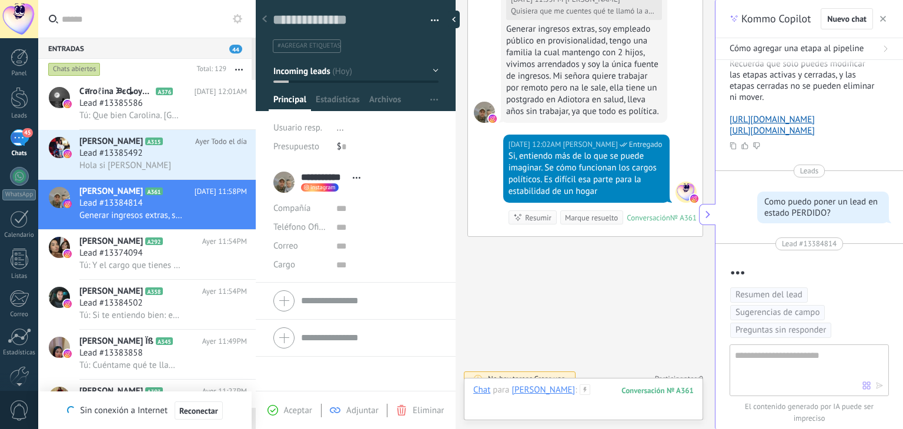
click at [598, 393] on div at bounding box center [583, 402] width 221 height 35
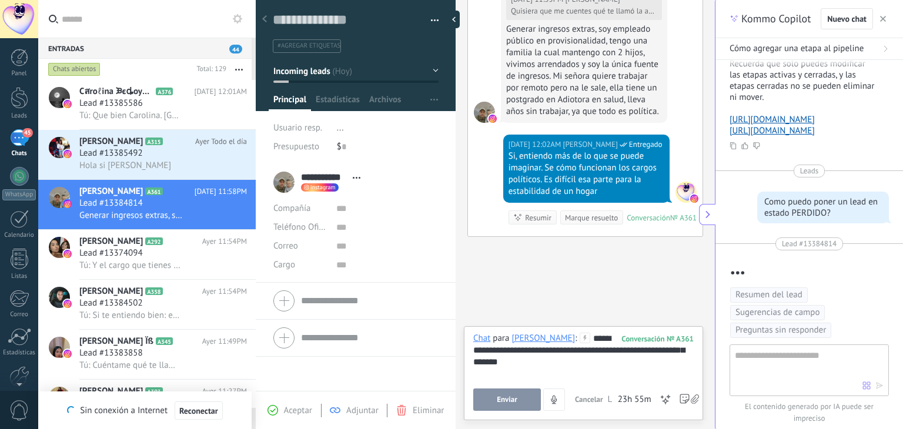
click at [508, 398] on span "Enviar" at bounding box center [507, 400] width 21 height 8
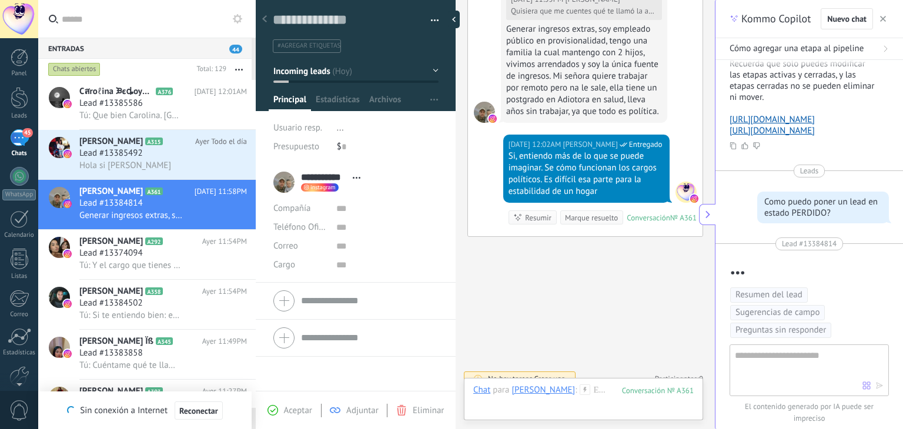
scroll to position [720, 0]
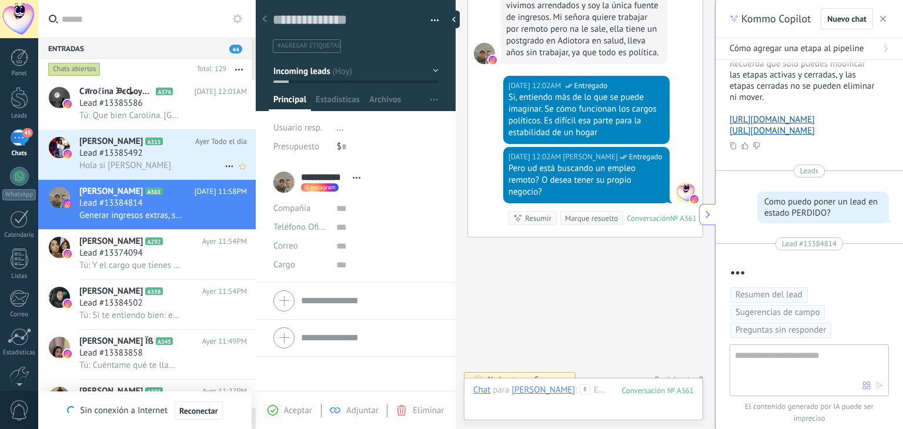
click at [134, 166] on span "Hola si Sandra" at bounding box center [125, 165] width 92 height 11
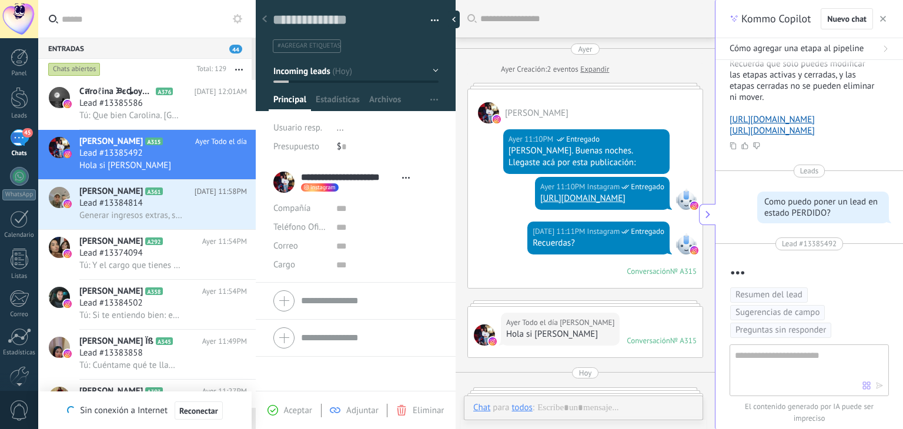
scroll to position [261, 0]
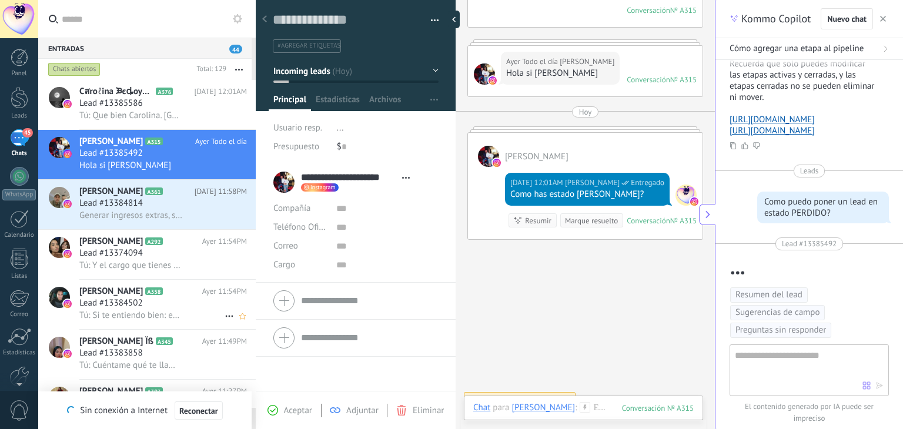
click at [148, 313] on span "Tú: Si te entiendo bien: estás buscando un empleo remoto?" at bounding box center [130, 315] width 103 height 11
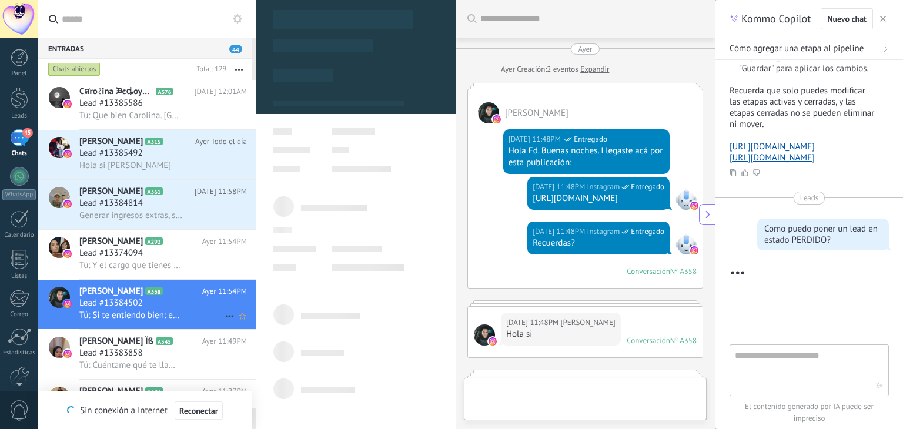
type textarea "**********"
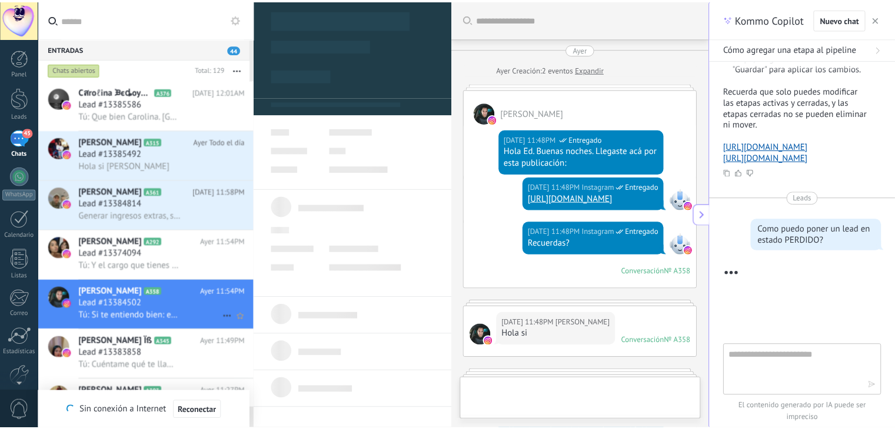
scroll to position [489, 0]
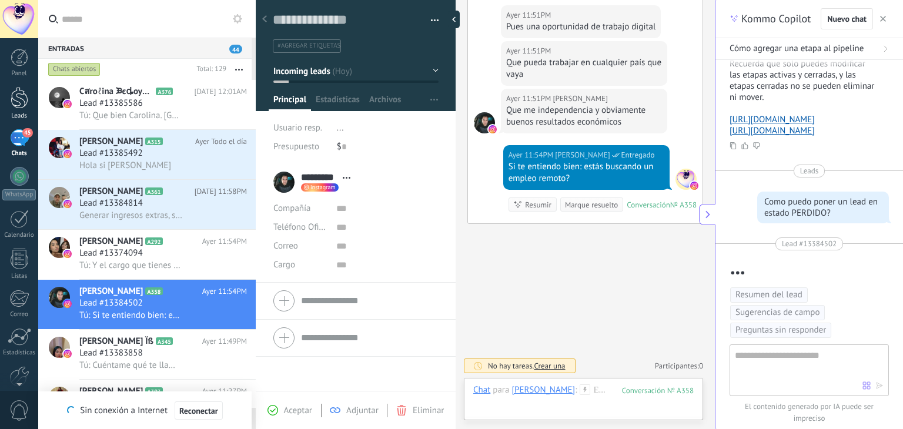
click at [17, 88] on div at bounding box center [20, 98] width 18 height 22
